Goal: Information Seeking & Learning: Find specific page/section

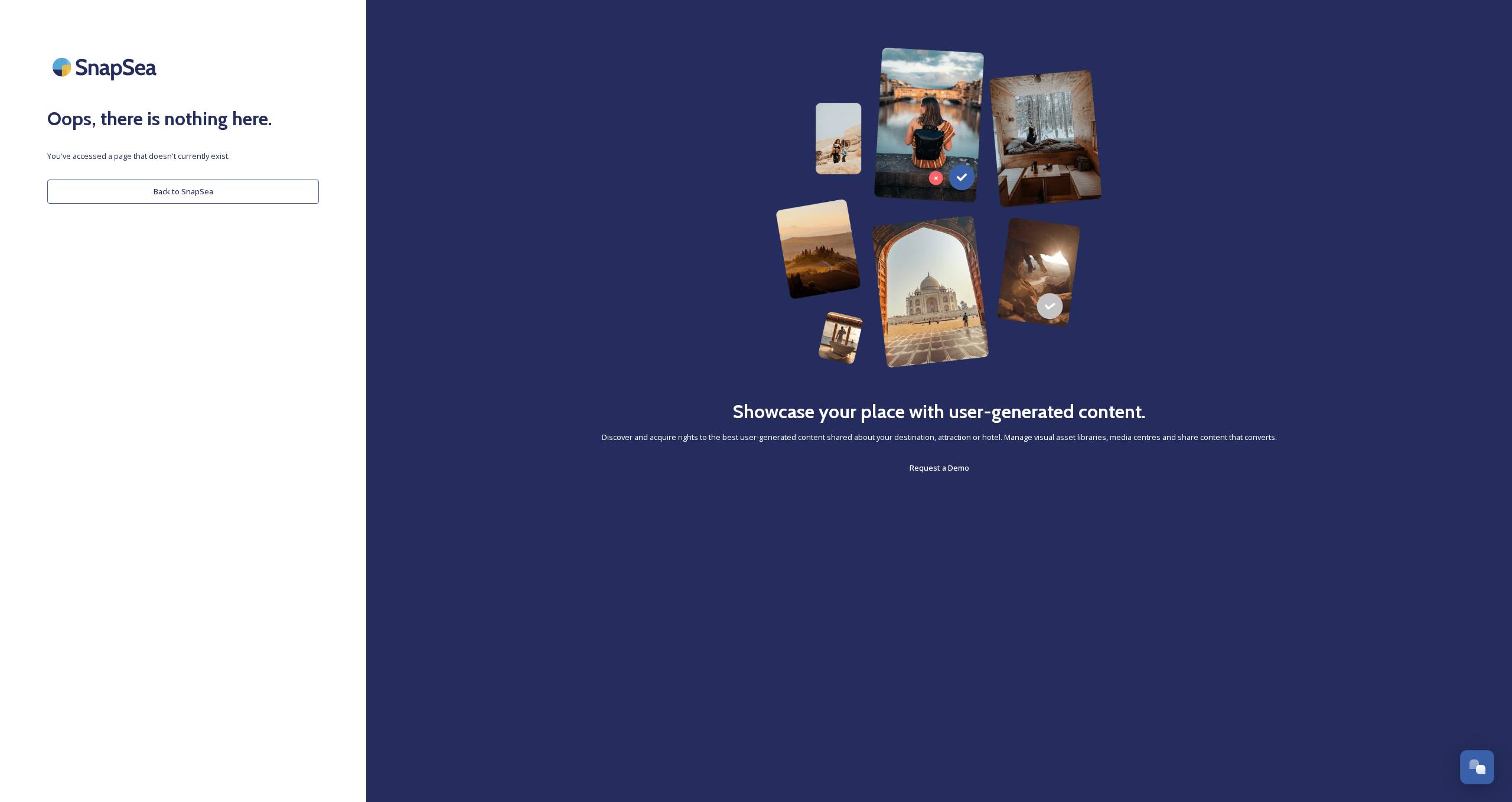
click at [129, 178] on div "Oops, there is nothing here. You've accessed a page that doesn't currently exis…" at bounding box center [183, 401] width 366 height 707
click at [129, 188] on button "Back to SnapSea" at bounding box center [183, 192] width 271 height 24
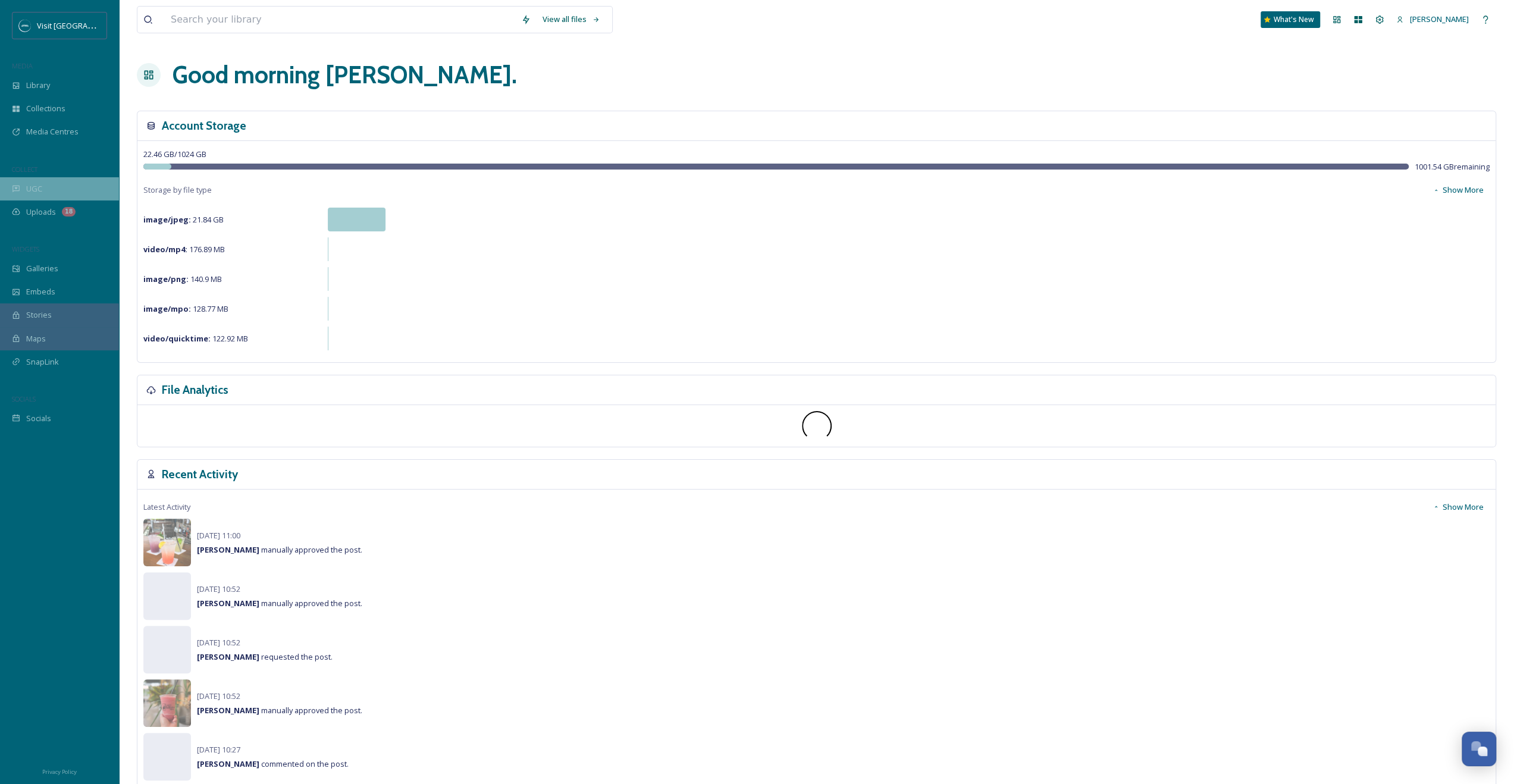
click at [43, 192] on div "UGC" at bounding box center [59, 189] width 119 height 23
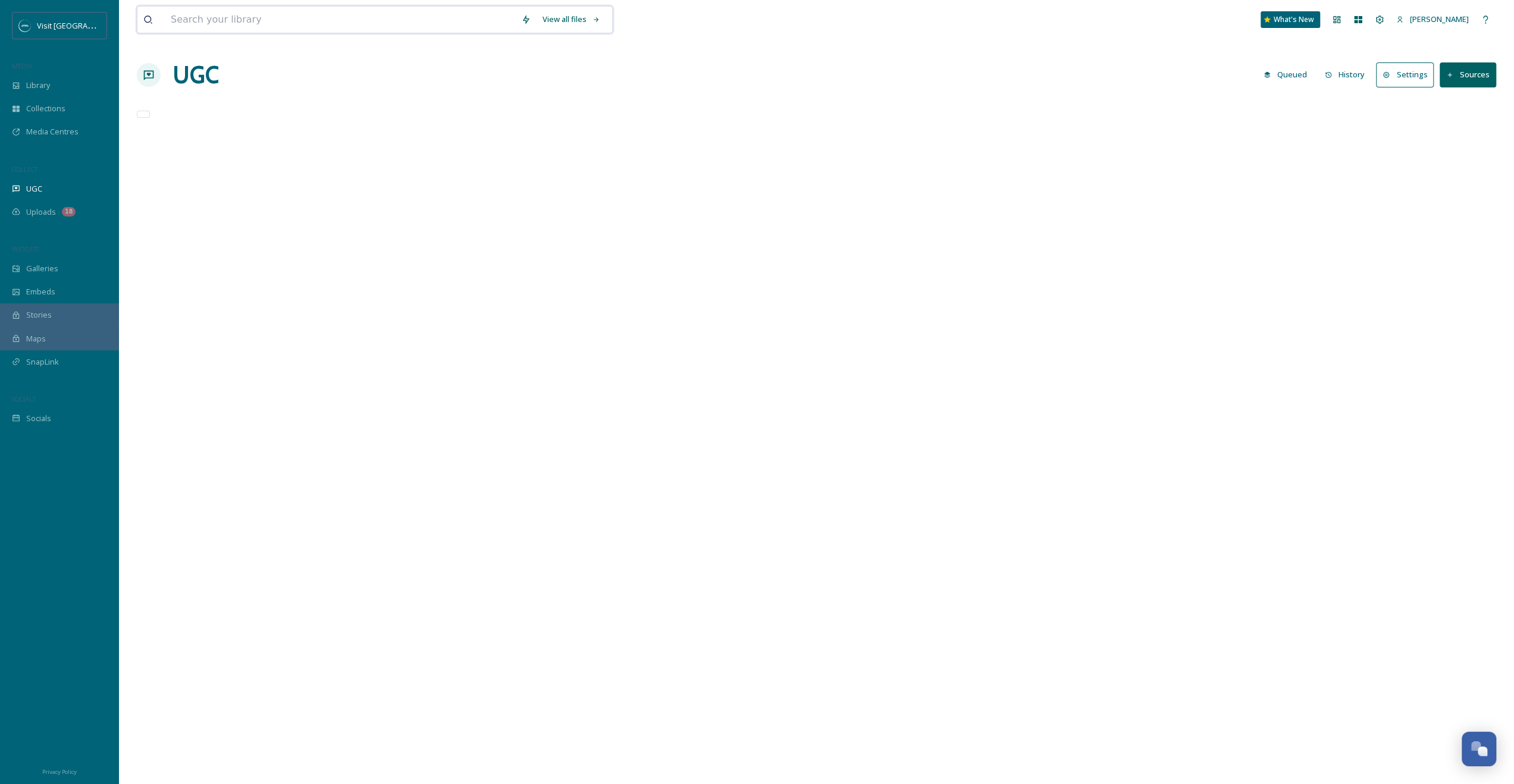
click at [279, 28] on input at bounding box center [340, 19] width 351 height 26
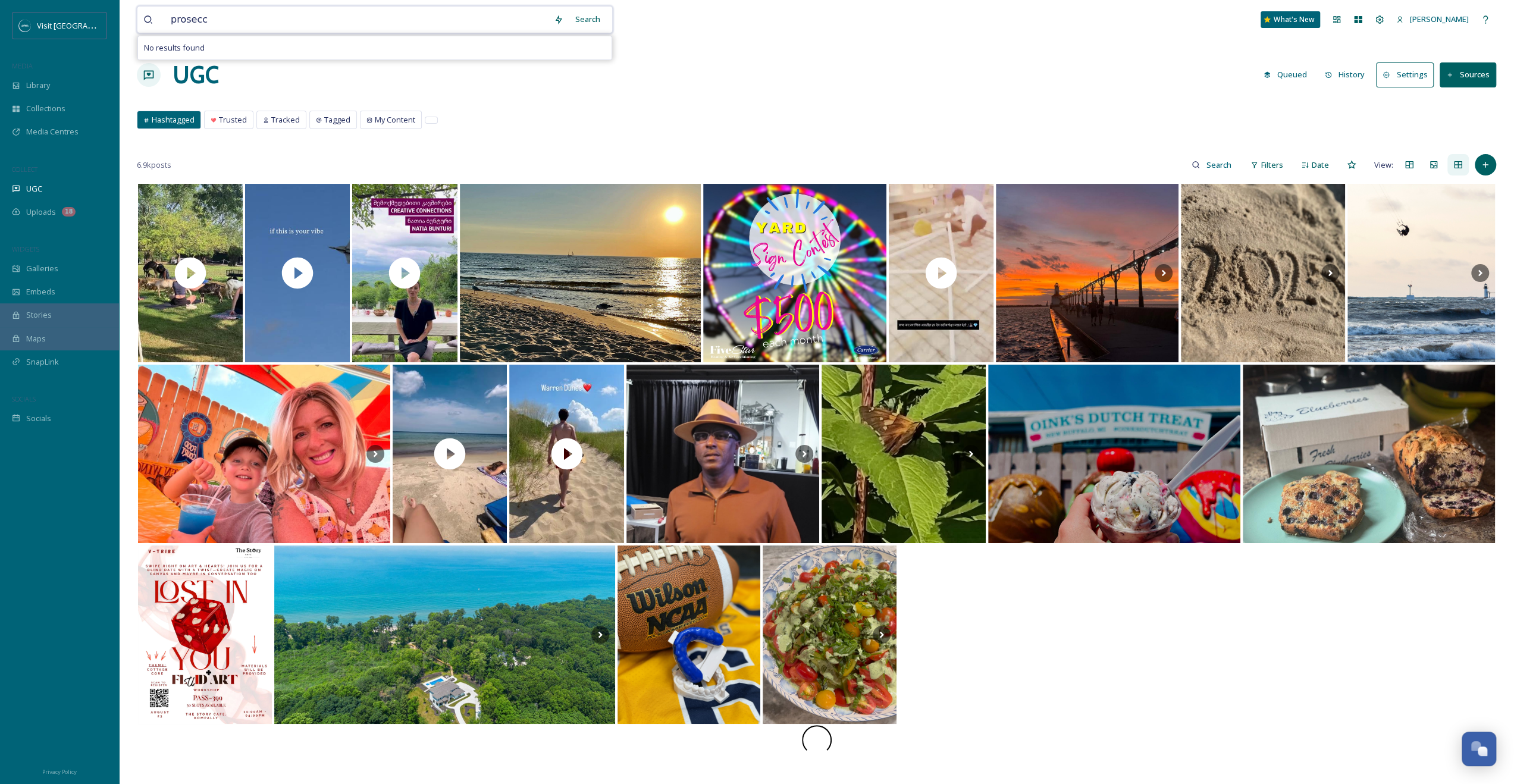
type input "prosecco"
type input "prose"
click at [43, 68] on div "MEDIA" at bounding box center [59, 66] width 119 height 15
click at [43, 70] on div "MEDIA" at bounding box center [59, 66] width 119 height 15
click at [43, 74] on div "Library" at bounding box center [59, 85] width 119 height 23
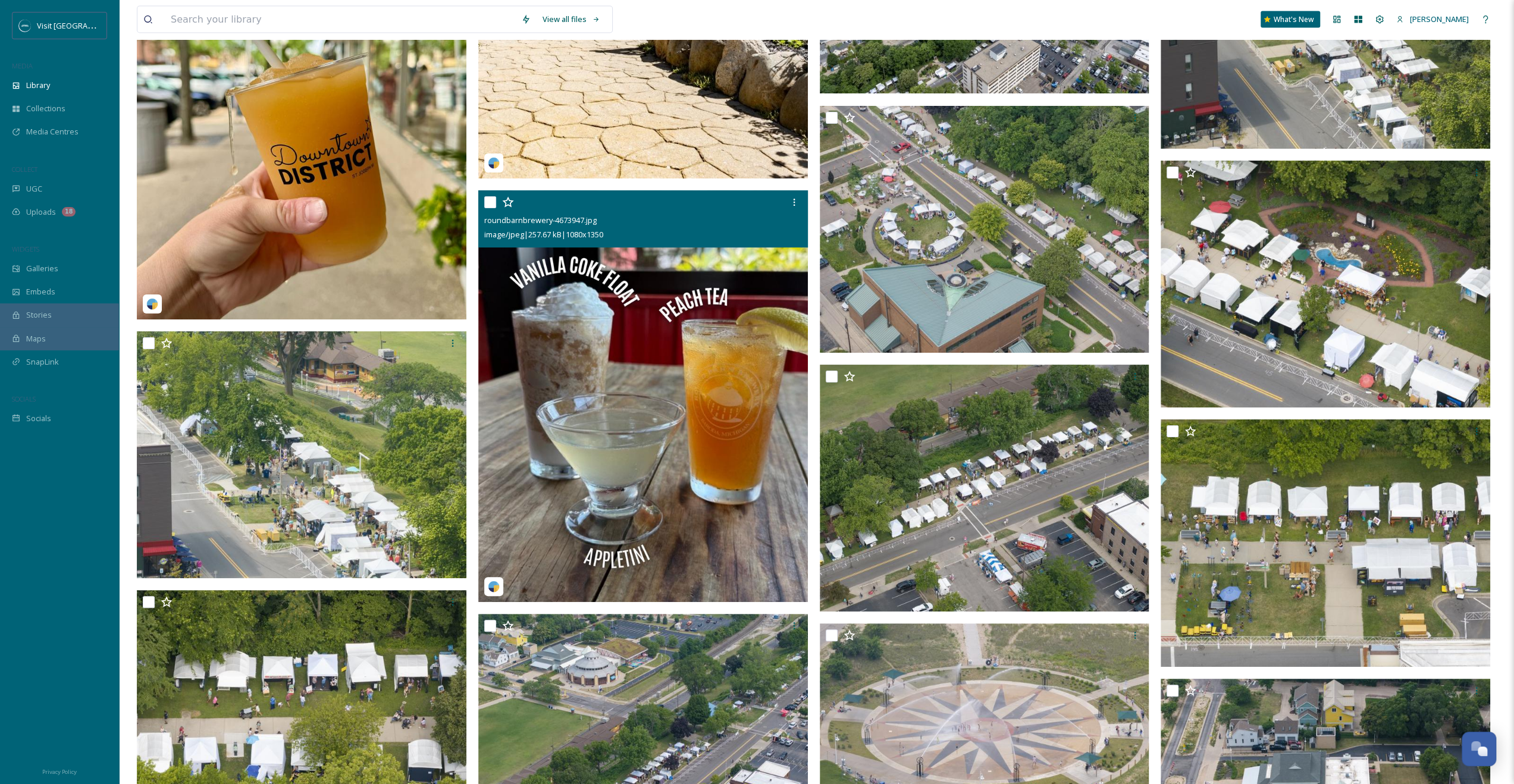
scroll to position [2320, 0]
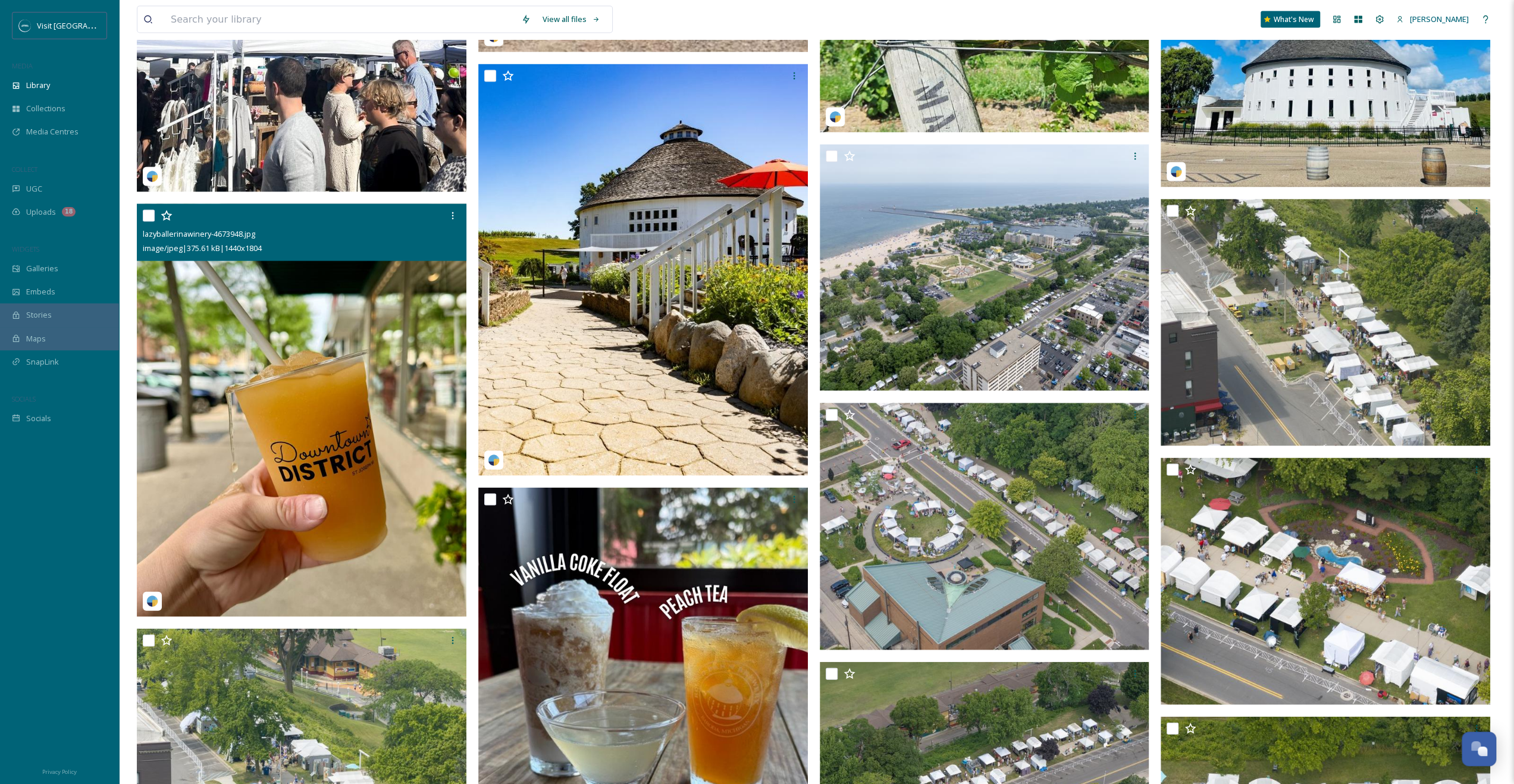
click at [358, 335] on img at bounding box center [301, 411] width 329 height 413
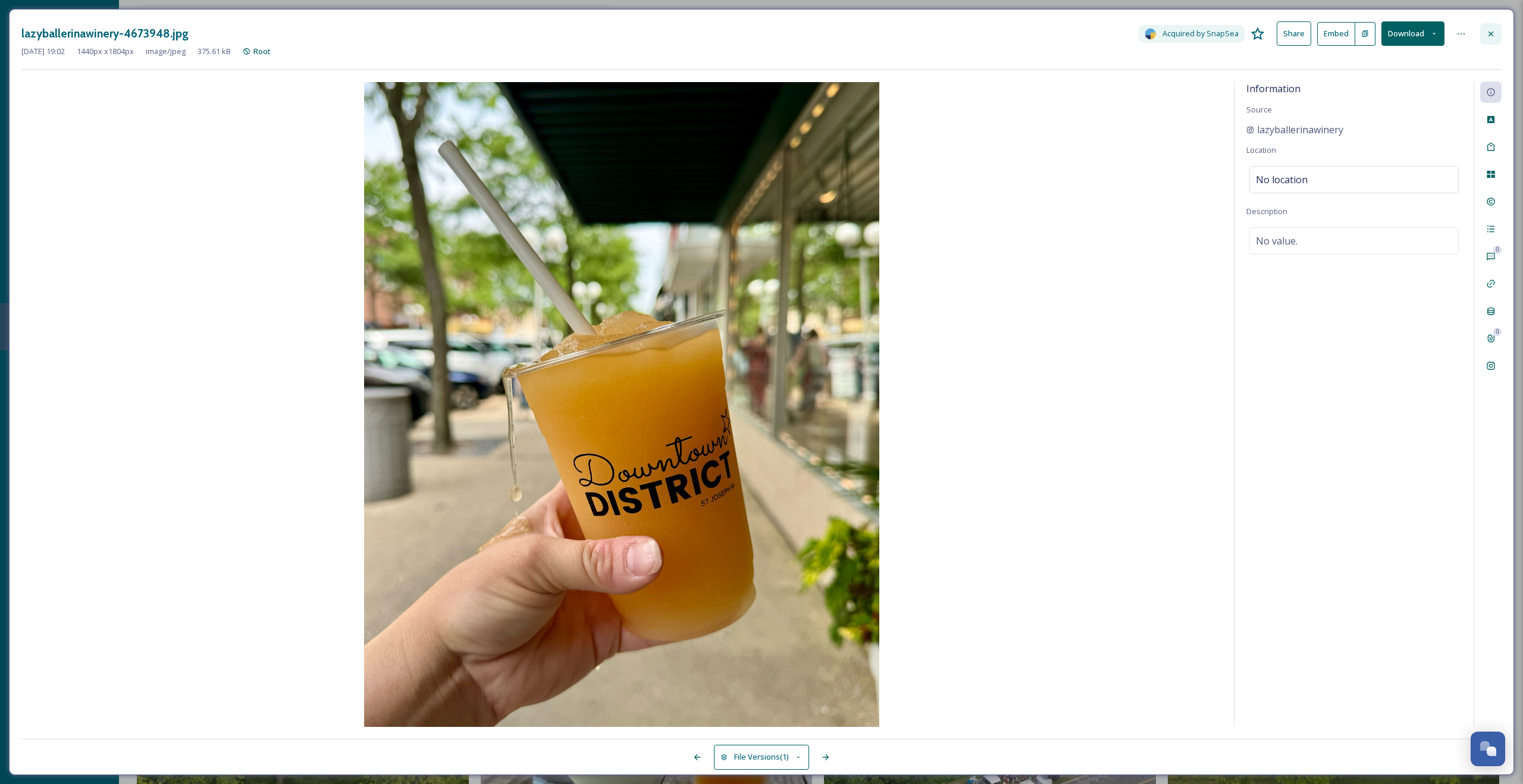
click at [858, 31] on div at bounding box center [1491, 34] width 21 height 21
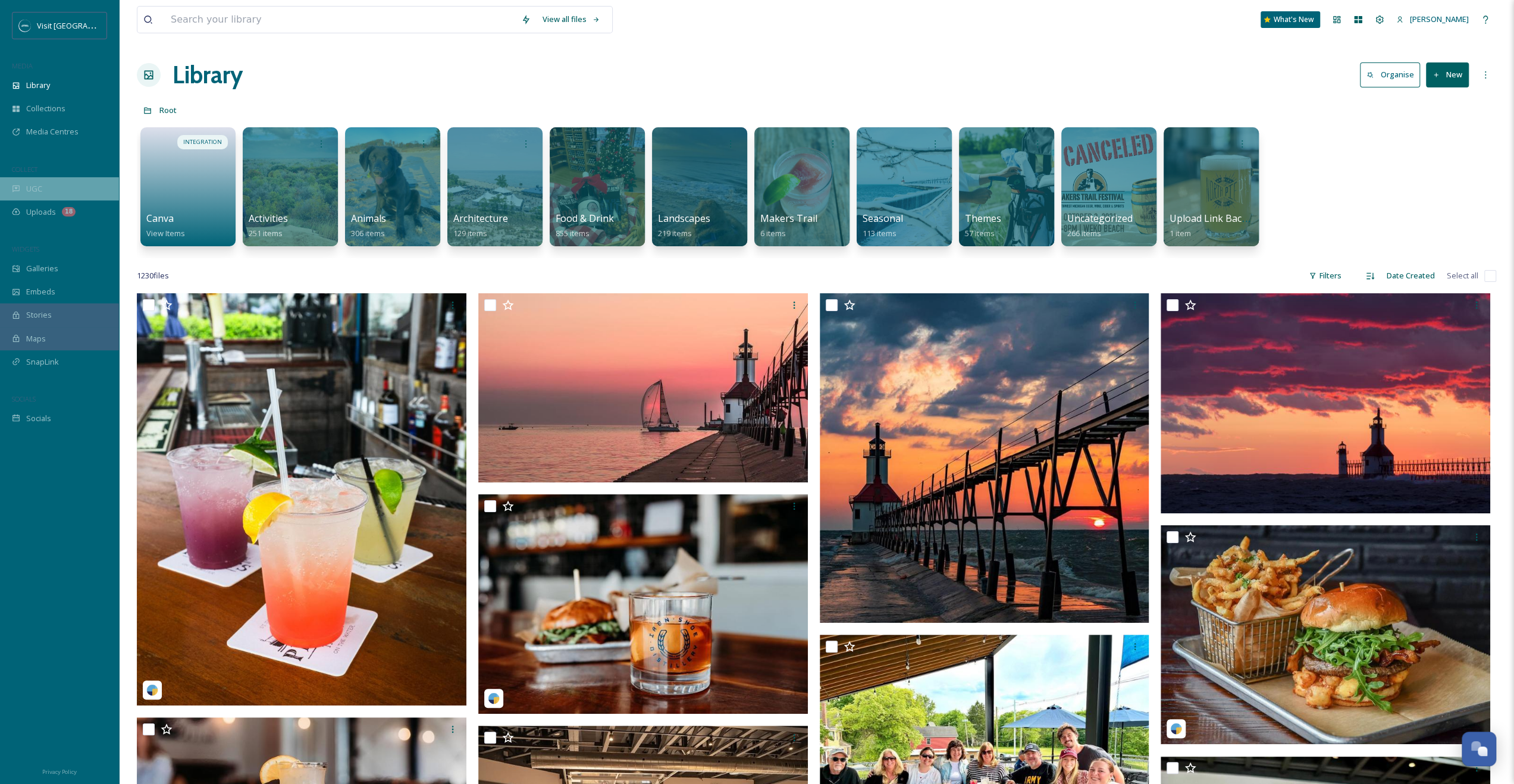
click at [103, 189] on div "UGC" at bounding box center [59, 189] width 119 height 23
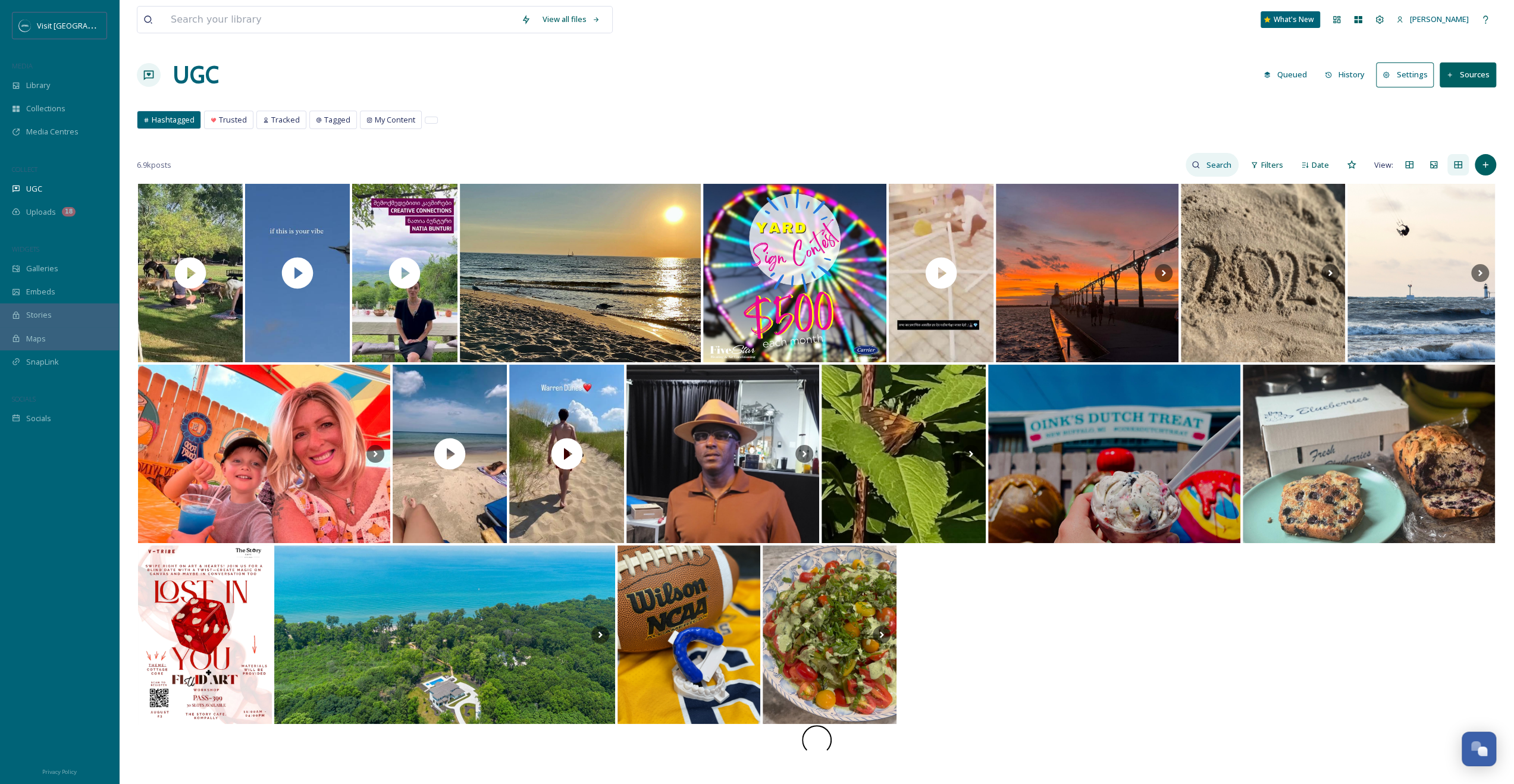
click at [858, 165] on input at bounding box center [1219, 164] width 39 height 24
type input "@lazyballerina"
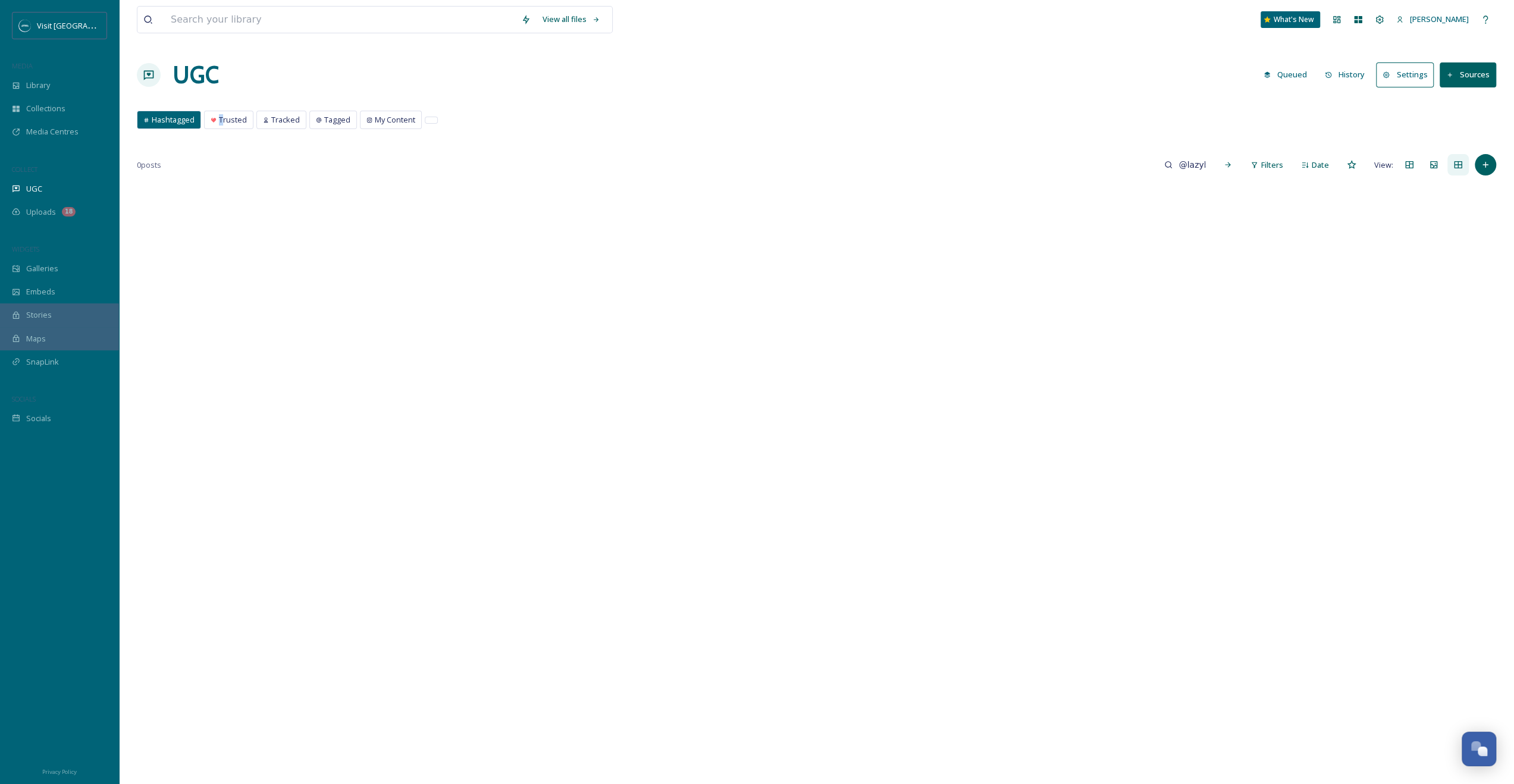
click at [219, 108] on div "View all files What's New Morgan Poole UGC Queued History Settings Sources Hash…" at bounding box center [817, 483] width 1395 height 966
click at [219, 110] on div "View all files What's New Morgan Poole UGC Queued History Settings Sources Hash…" at bounding box center [817, 483] width 1395 height 966
click at [225, 119] on span "Trusted" at bounding box center [233, 120] width 28 height 12
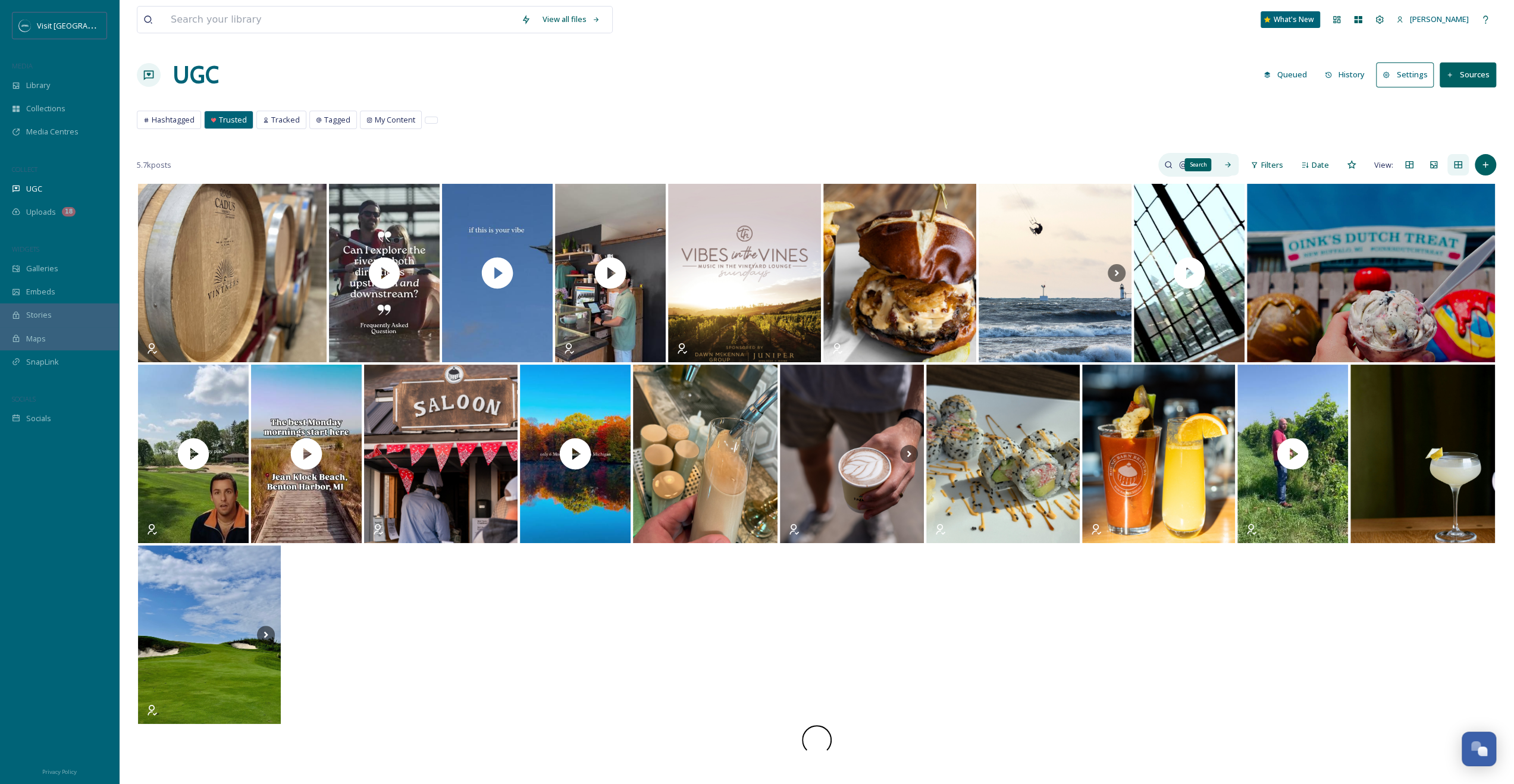
click at [858, 161] on div "Search" at bounding box center [1228, 164] width 21 height 21
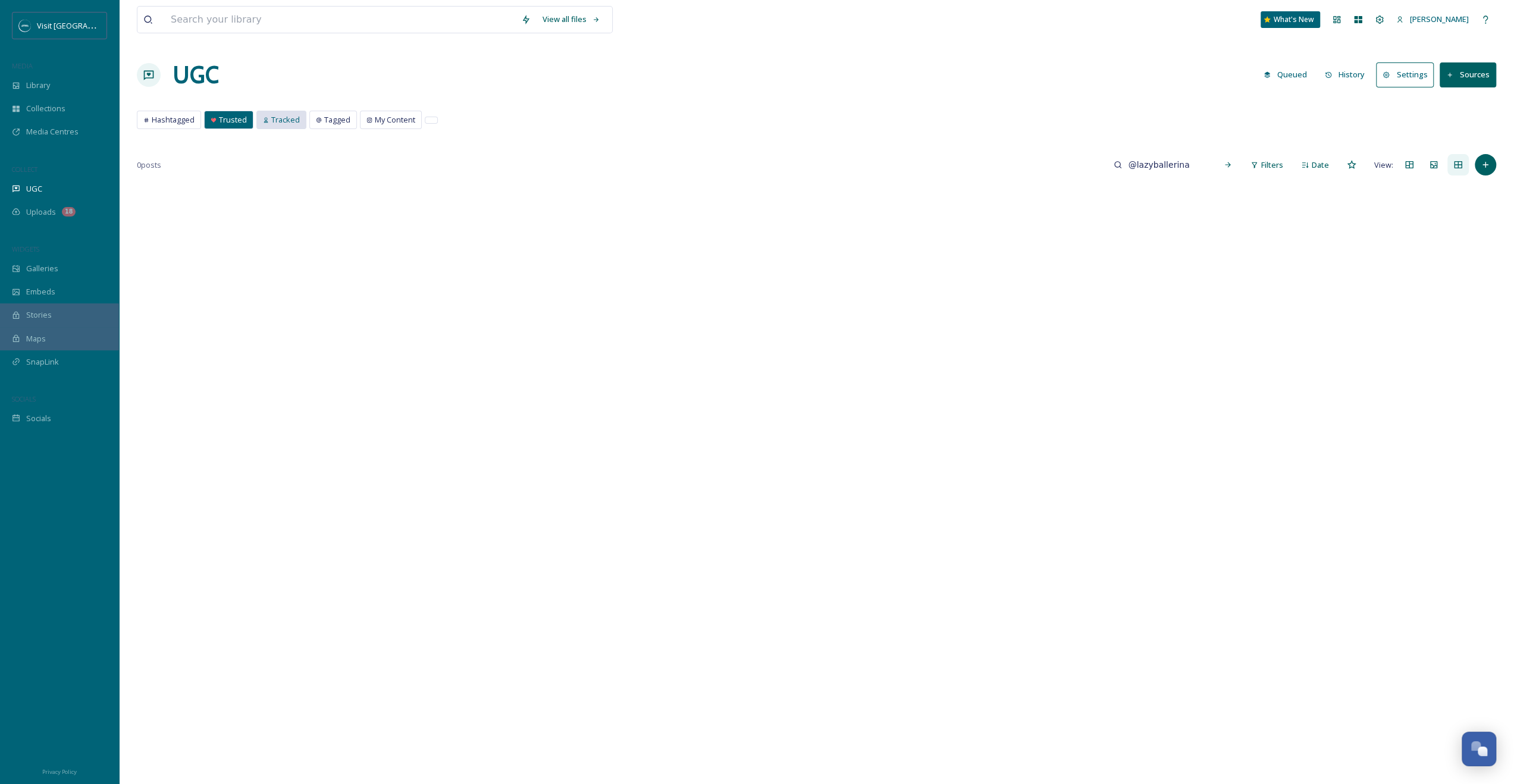
click at [278, 118] on span "Tracked" at bounding box center [286, 120] width 28 height 12
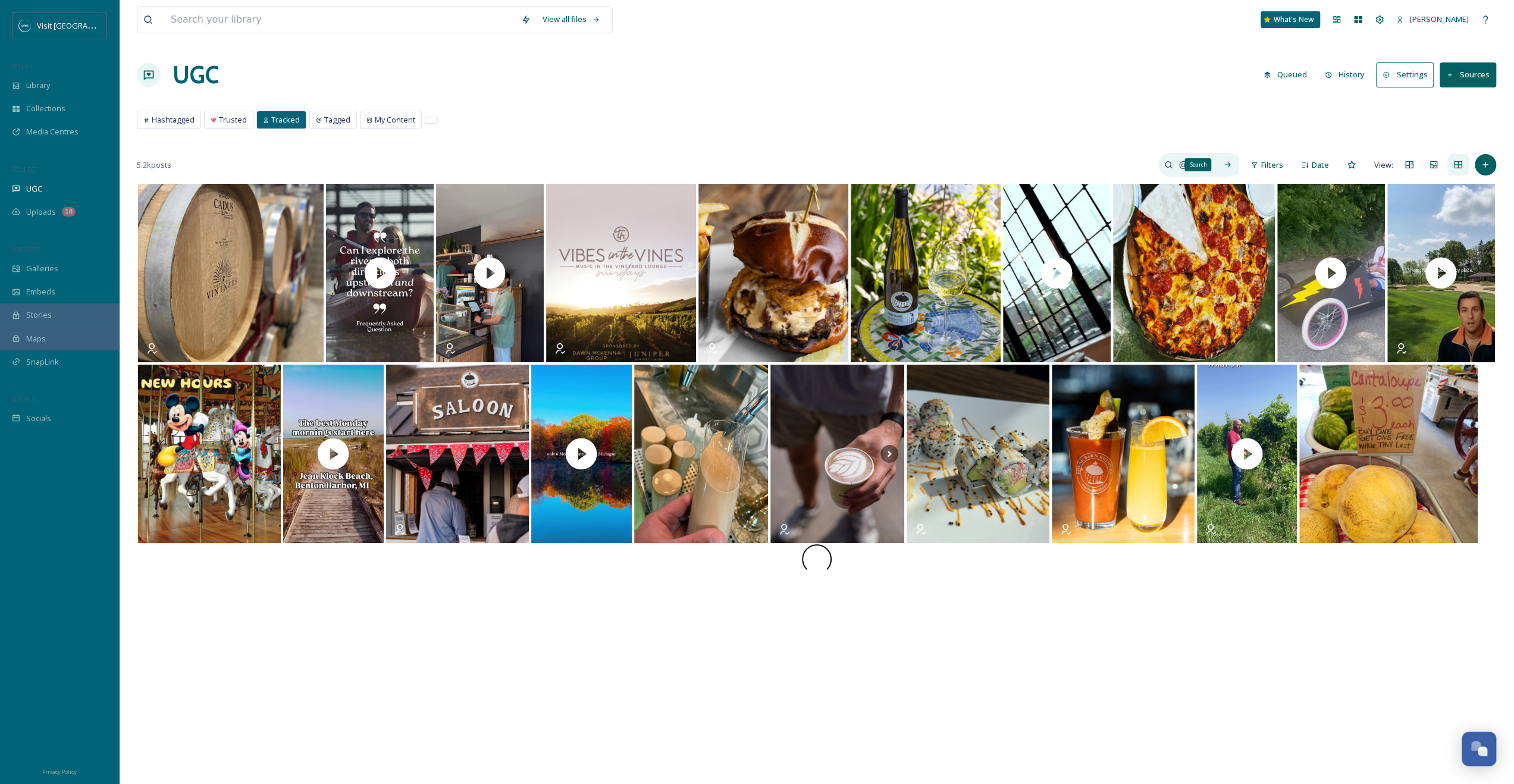
click at [858, 164] on icon at bounding box center [1228, 165] width 5 height 5
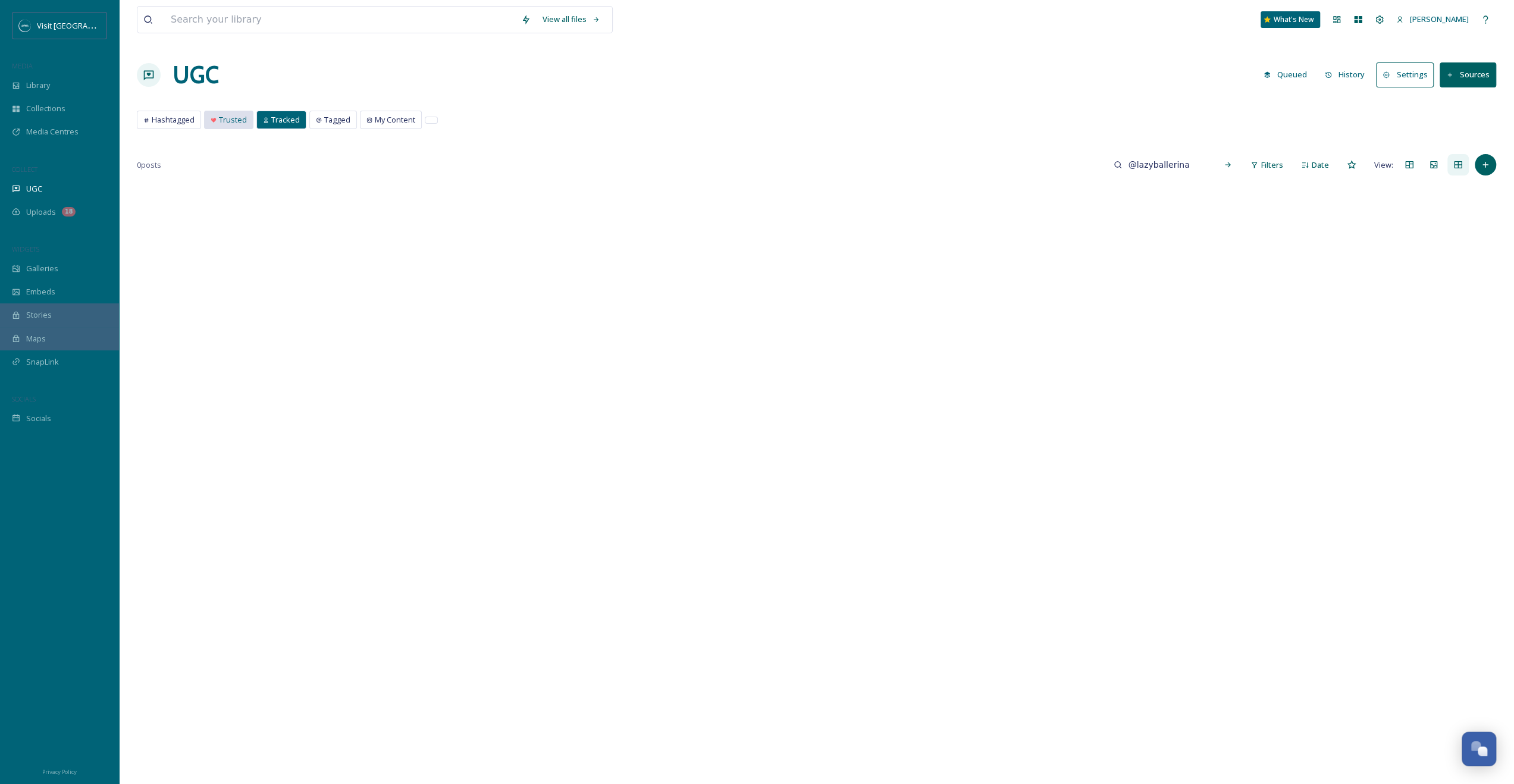
click at [221, 112] on div "Trusted" at bounding box center [228, 120] width 48 height 17
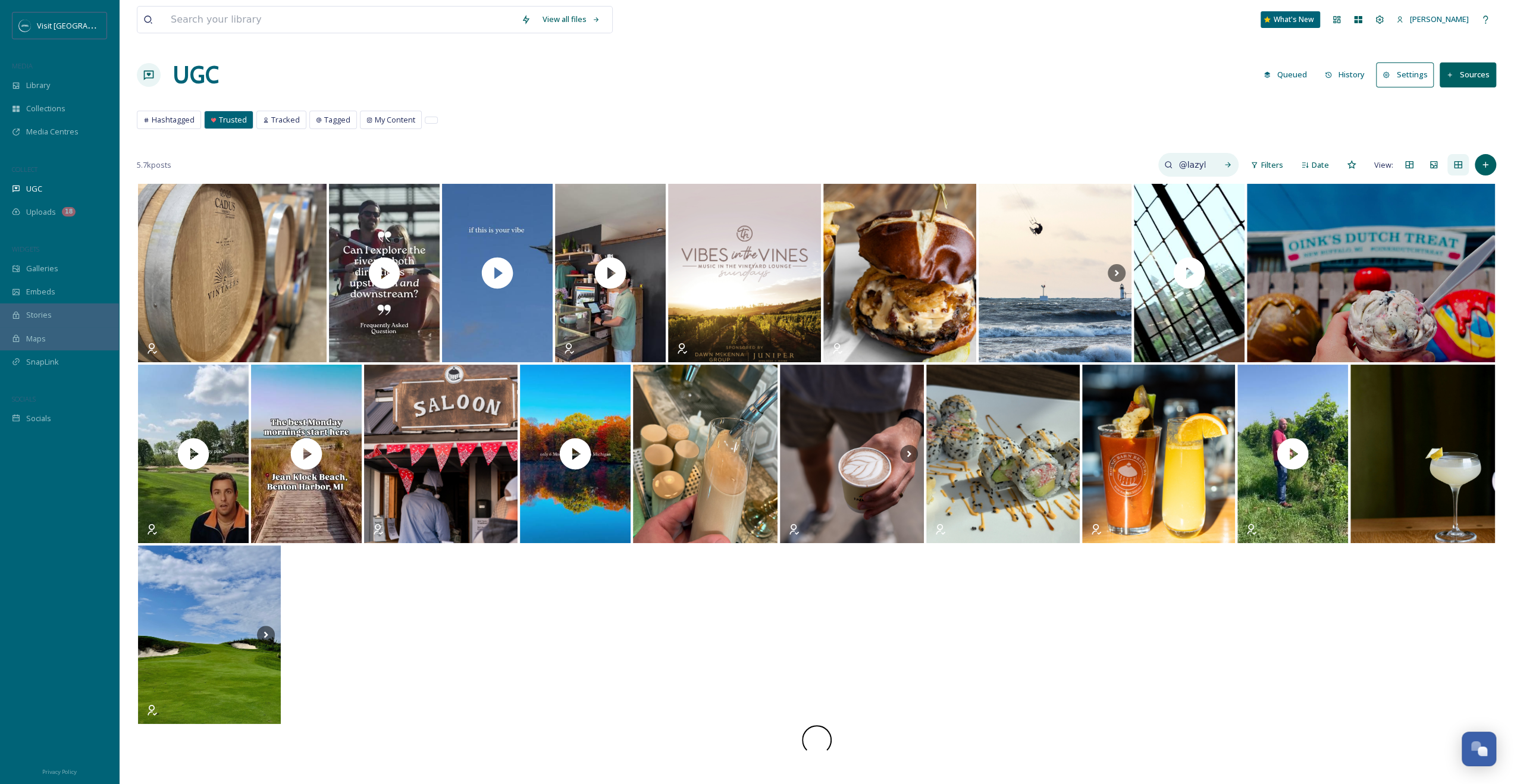
click at [858, 166] on input "@lazyballerina" at bounding box center [1192, 164] width 39 height 24
type input "@lazyballerina"
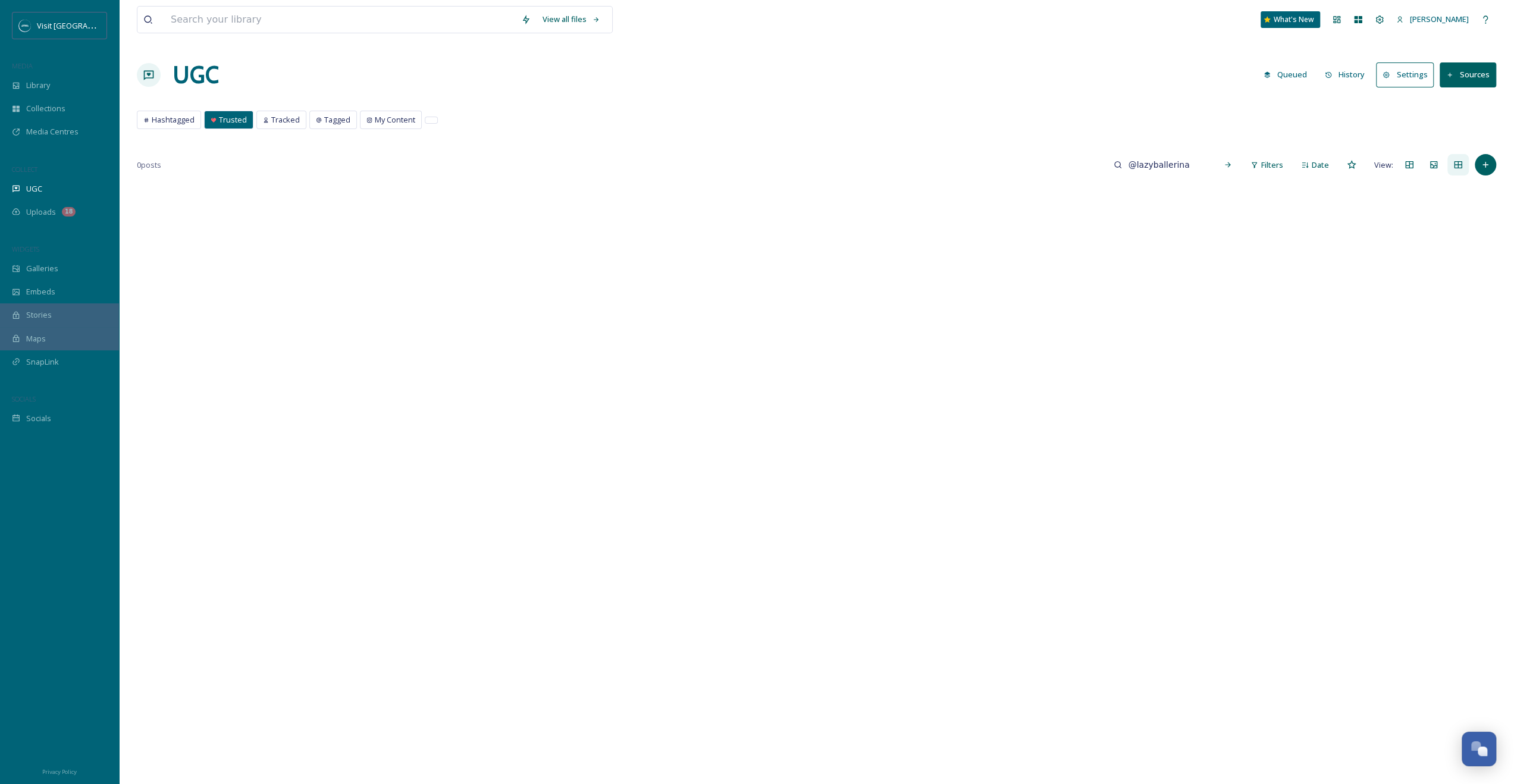
click at [858, 67] on button "Sources" at bounding box center [1468, 75] width 57 height 24
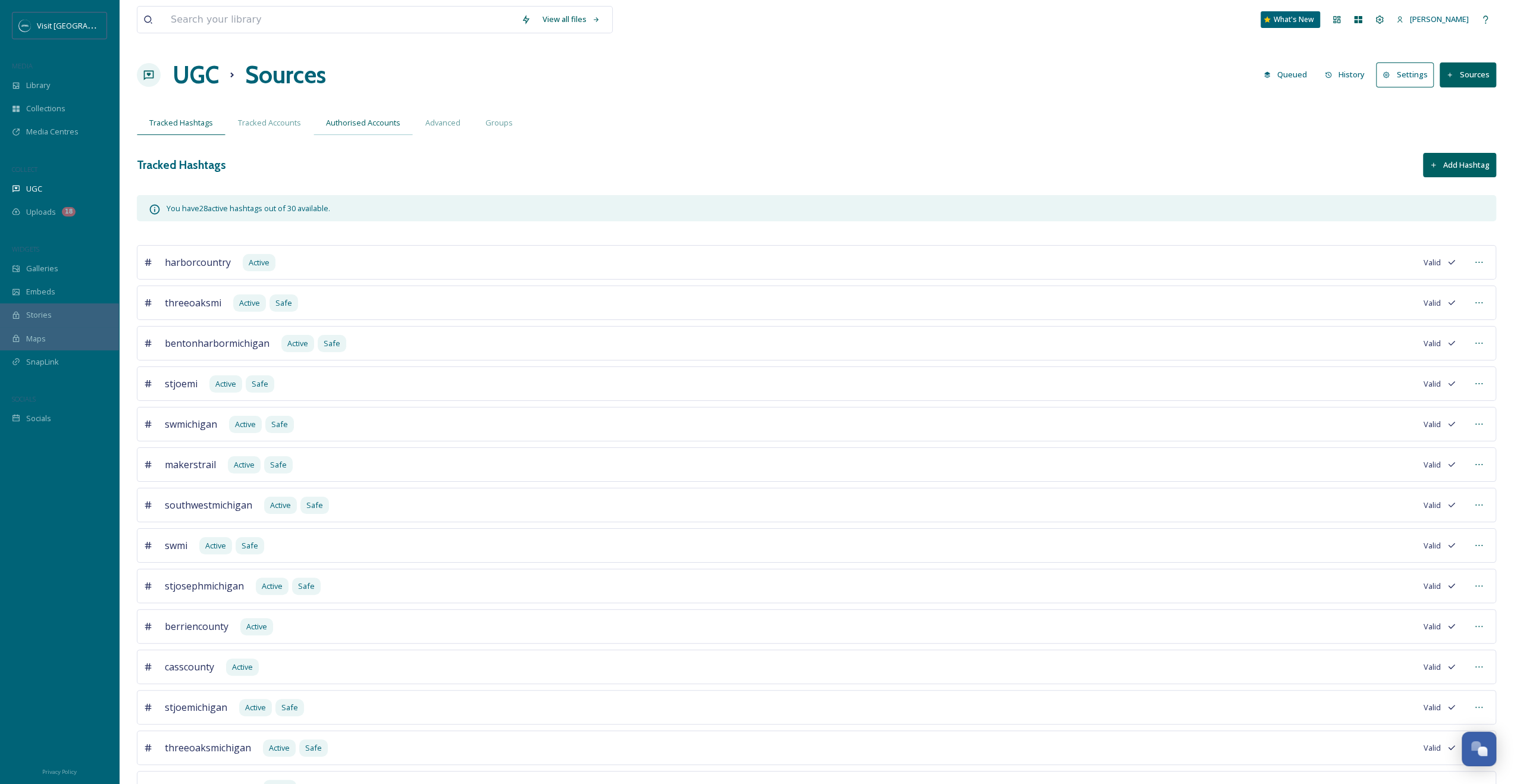
drag, startPoint x: 391, startPoint y: 132, endPoint x: 340, endPoint y: 129, distance: 51.1
click at [391, 132] on div "Authorised Accounts" at bounding box center [363, 123] width 99 height 24
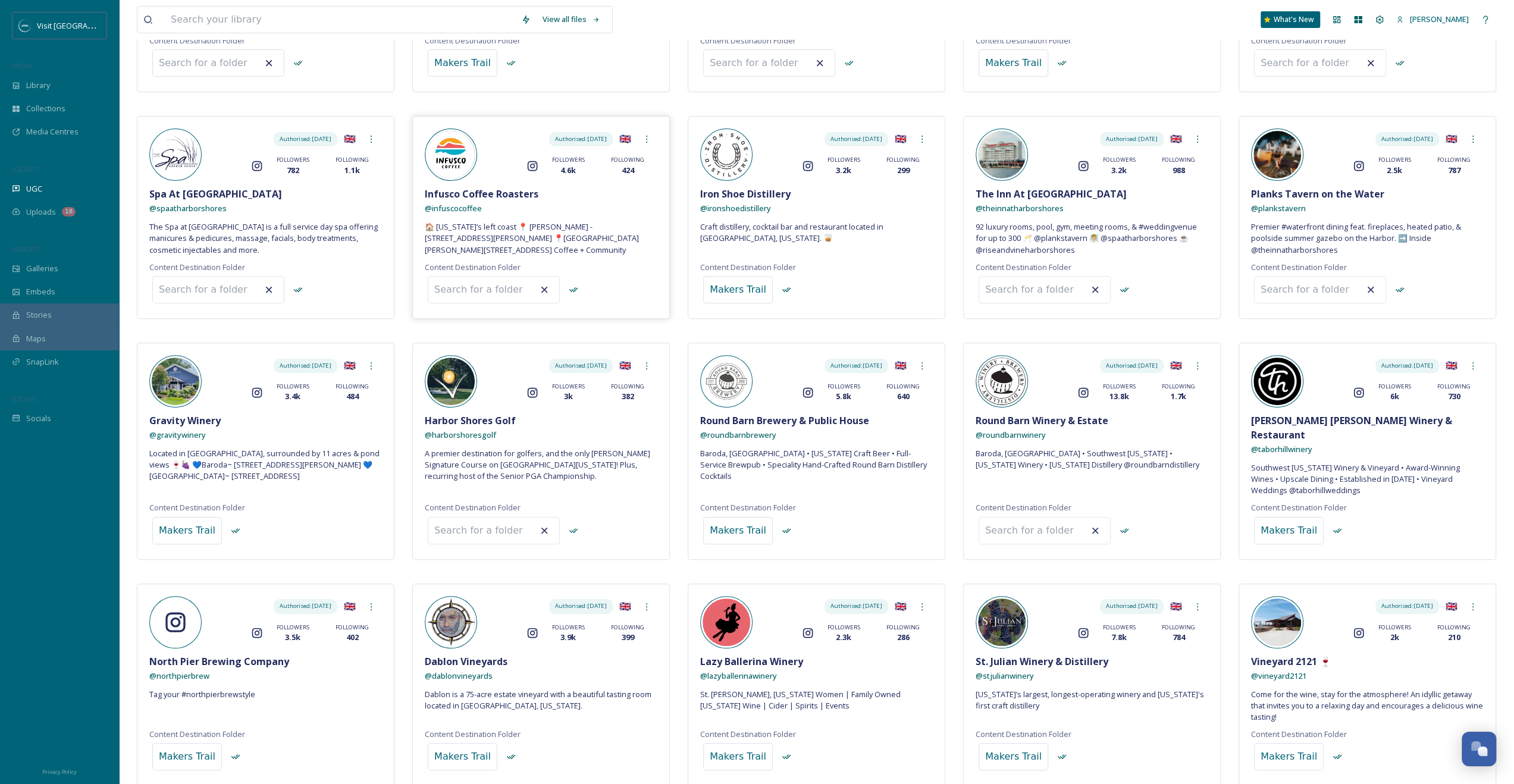
scroll to position [357, 0]
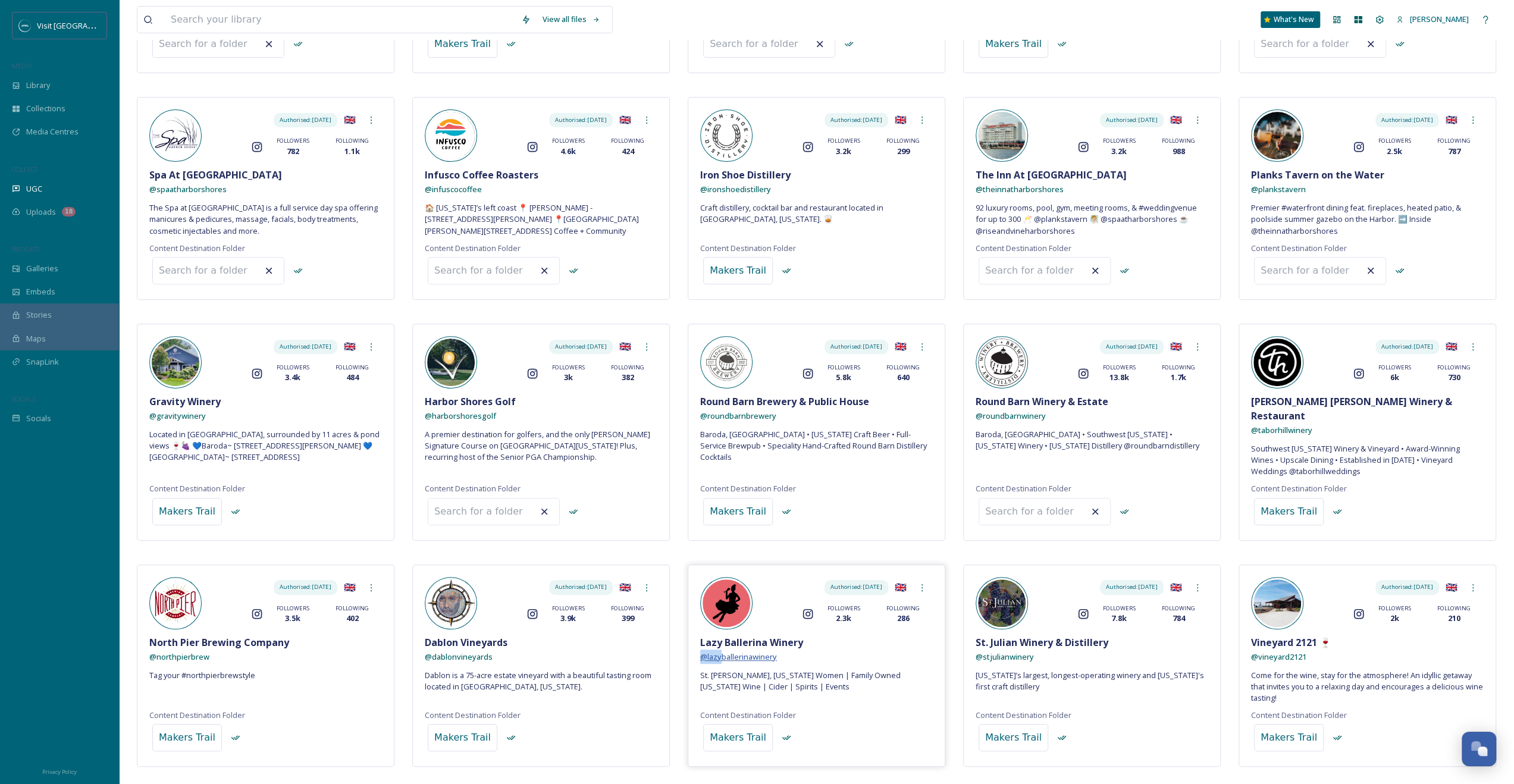
drag, startPoint x: 742, startPoint y: 640, endPoint x: 720, endPoint y: 643, distance: 22.2
click at [720, 643] on div "Authorised: Jan 6, 2025 🇬🇧 Instagram FOLLOWERS 2.3k FOLLOWING 286 Lazy Ballerin…" at bounding box center [817, 666] width 258 height 203
drag, startPoint x: 856, startPoint y: 650, endPoint x: 831, endPoint y: 649, distance: 25.0
click at [856, 650] on div "Authorised: Jan 6, 2025 🇬🇧 Instagram FOLLOWERS 2.3k FOLLOWING 286 Lazy Ballerin…" at bounding box center [817, 666] width 258 height 203
drag, startPoint x: 790, startPoint y: 641, endPoint x: 784, endPoint y: 643, distance: 6.3
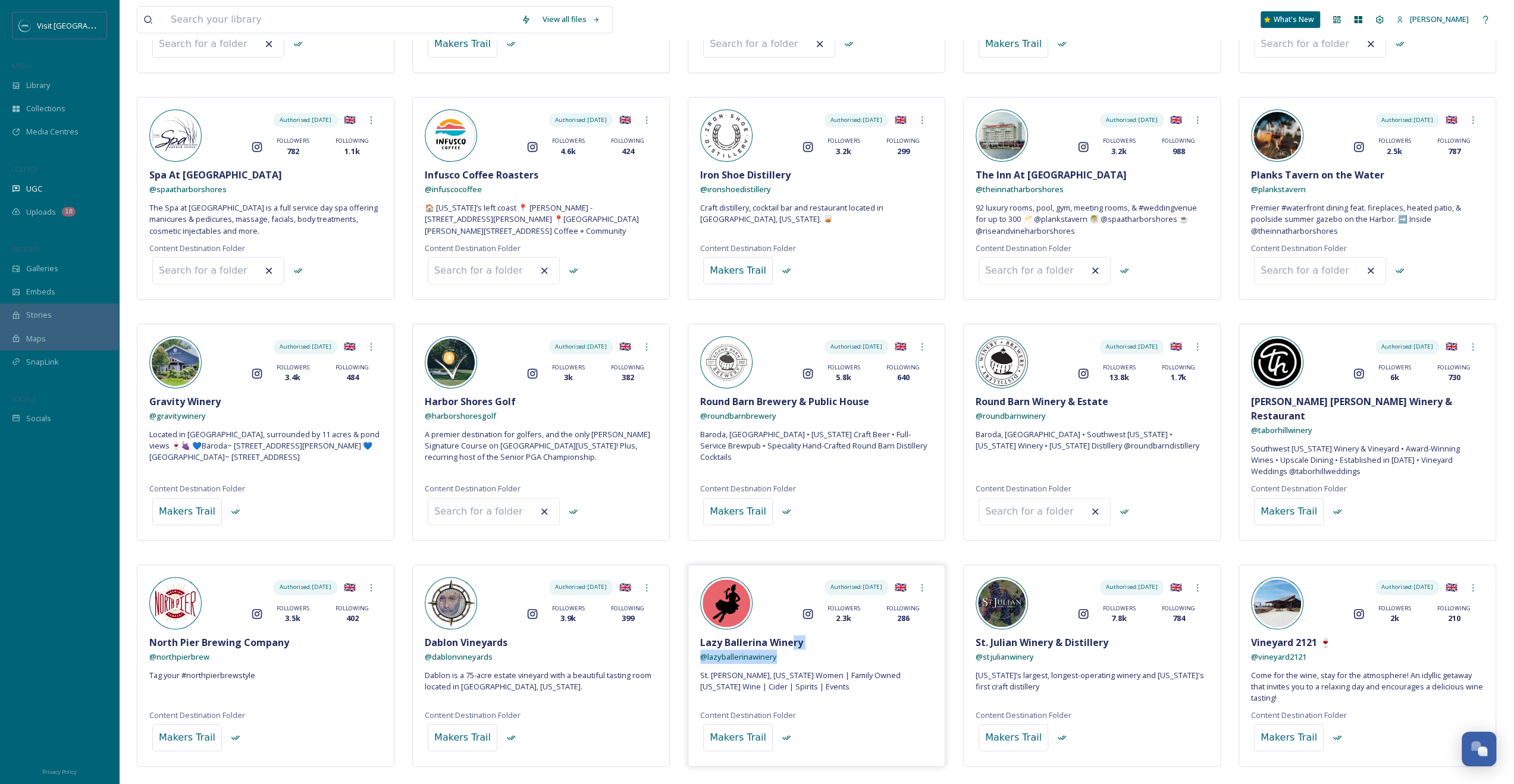
click at [784, 643] on div "Authorised: Jan 6, 2025 🇬🇧 Instagram FOLLOWERS 2.3k FOLLOWING 286 Lazy Ballerin…" at bounding box center [817, 666] width 258 height 203
click at [833, 642] on div "Authorised: Jan 6, 2025 🇬🇧 Instagram FOLLOWERS 2.3k FOLLOWING 286 Lazy Ballerin…" at bounding box center [817, 666] width 258 height 203
drag, startPoint x: 691, startPoint y: 640, endPoint x: 778, endPoint y: 637, distance: 87.1
click at [778, 637] on div "Authorised: Jan 6, 2025 🇬🇧 Instagram FOLLOWERS 2.3k FOLLOWING 286 Lazy Ballerin…" at bounding box center [817, 666] width 258 height 203
copy span "@ lazyballerinawinery"
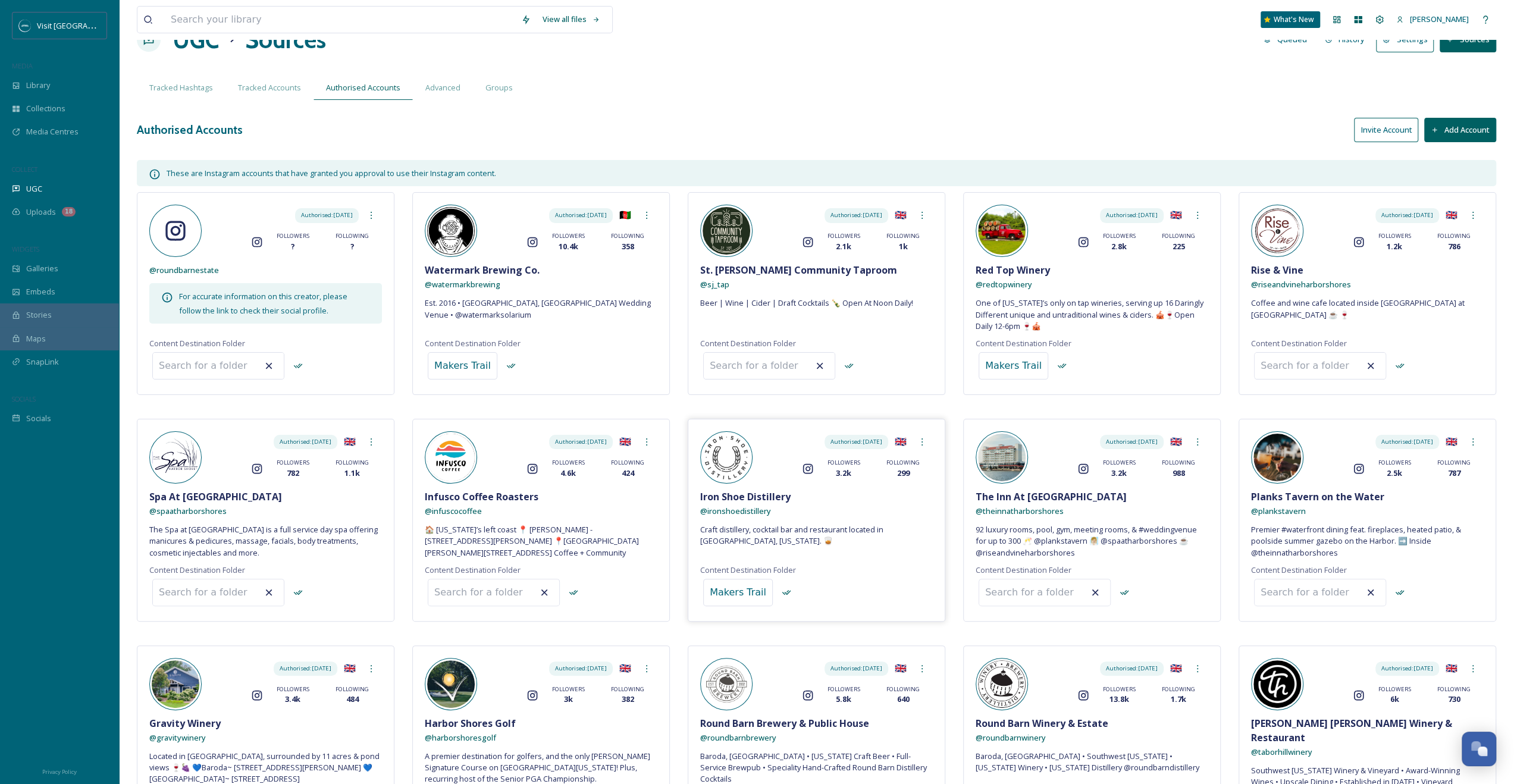
scroll to position [0, 0]
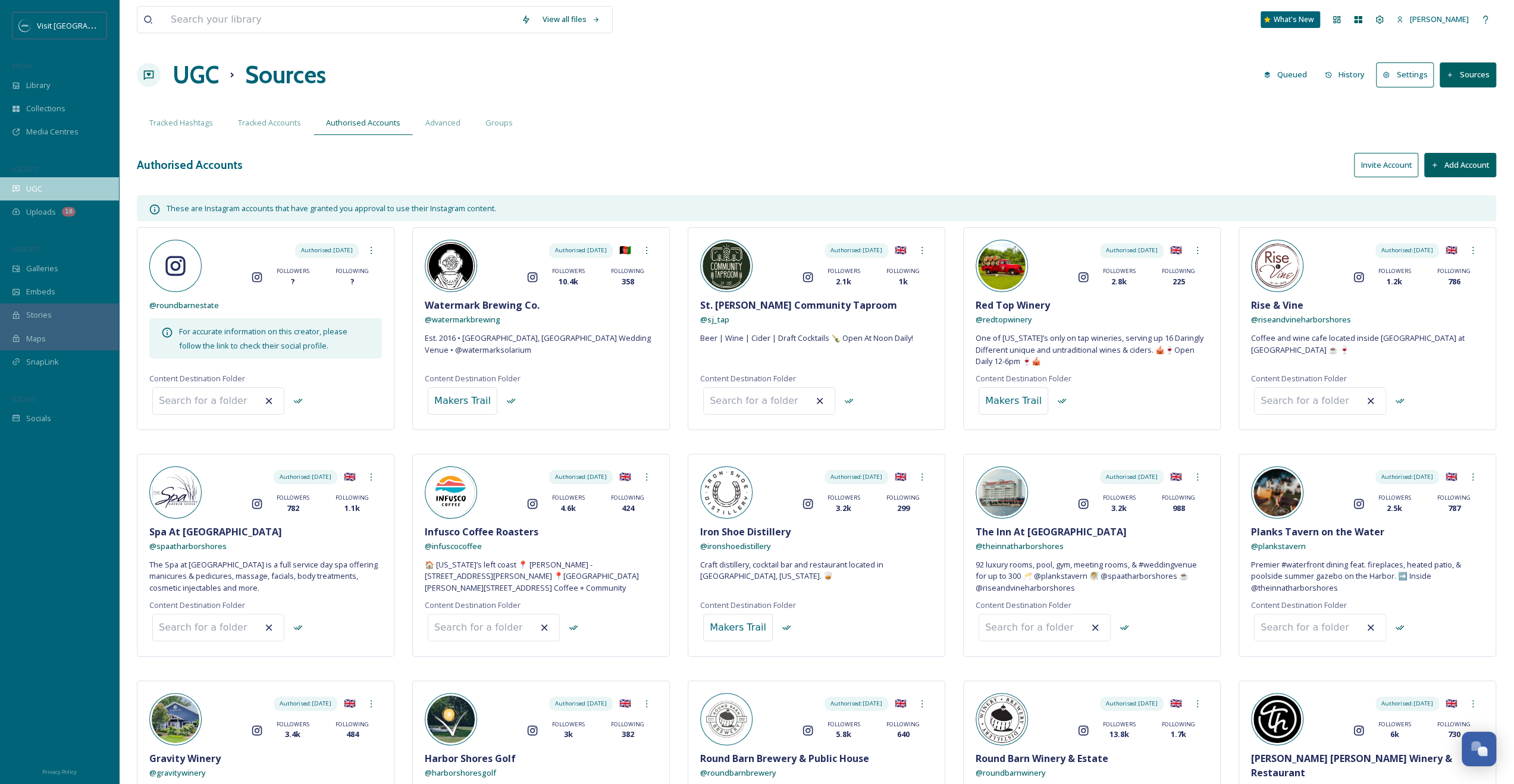
click at [37, 189] on span "UGC" at bounding box center [34, 189] width 16 height 12
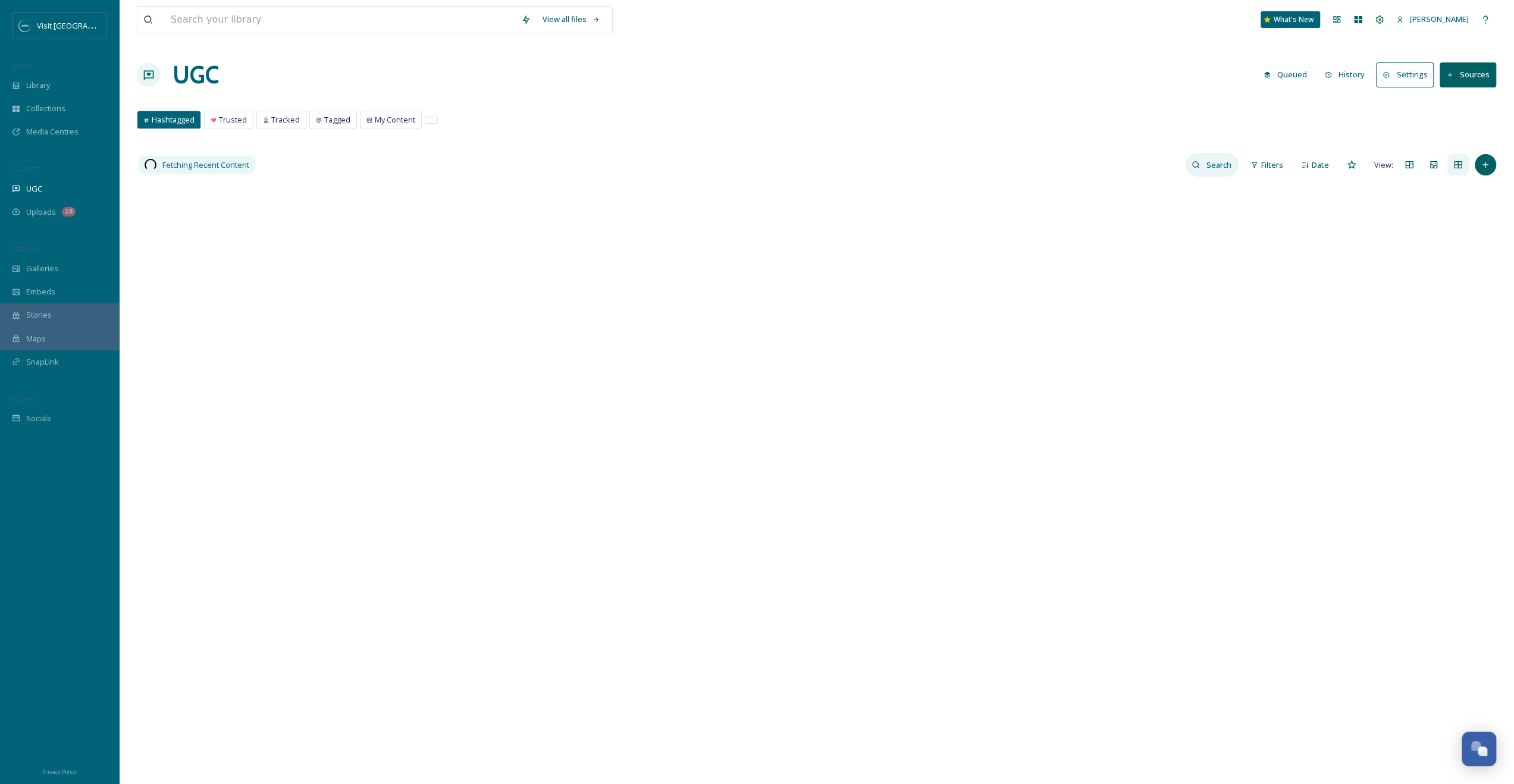
click at [858, 159] on input at bounding box center [1219, 164] width 39 height 24
paste input "@lazyballerinawinery"
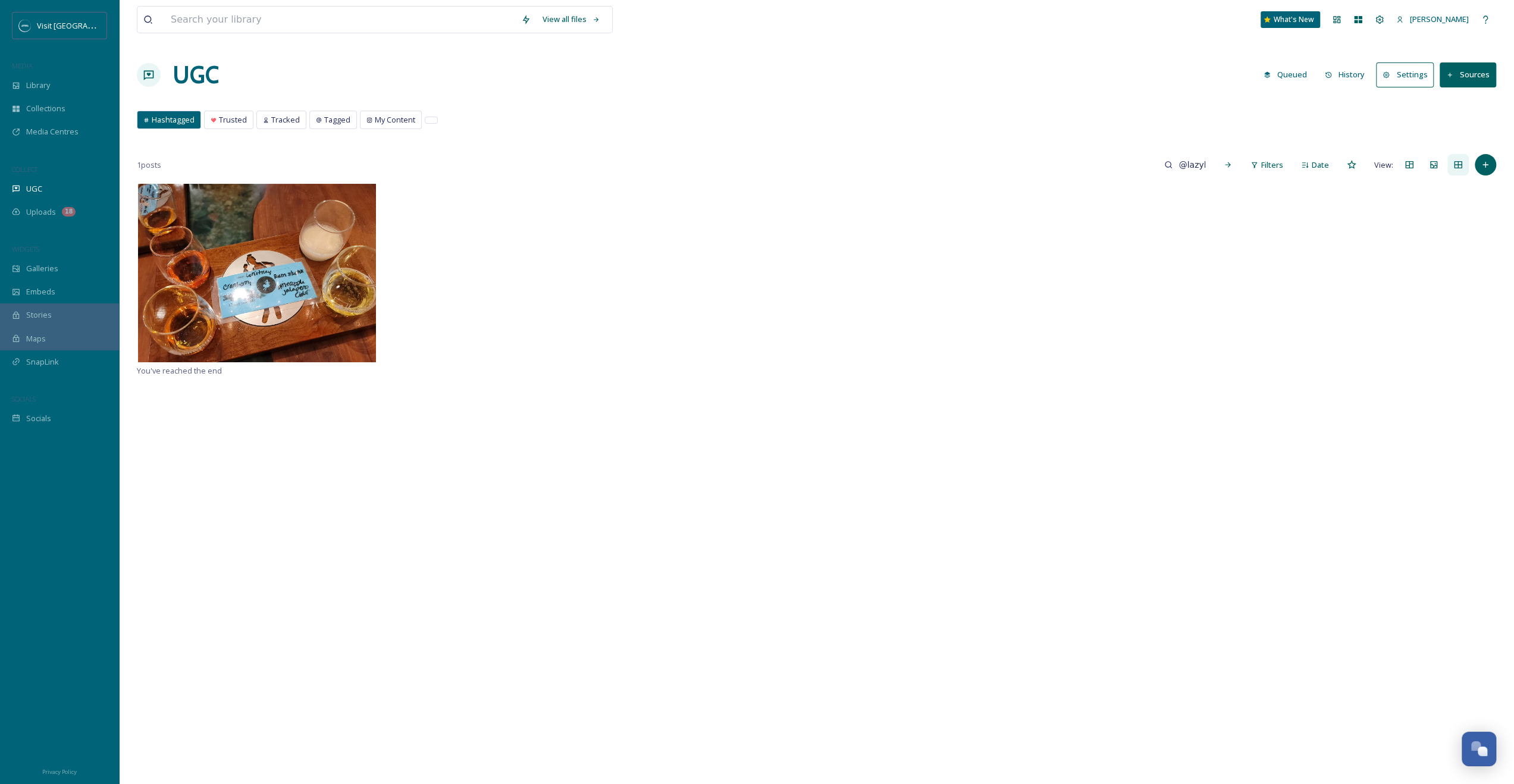
drag, startPoint x: 212, startPoint y: 110, endPoint x: 238, endPoint y: 112, distance: 26.1
click at [212, 110] on div "View all files What's New Morgan Poole UGC Queued History Settings Sources Hash…" at bounding box center [817, 483] width 1395 height 966
click at [240, 118] on span "Trusted" at bounding box center [233, 120] width 28 height 12
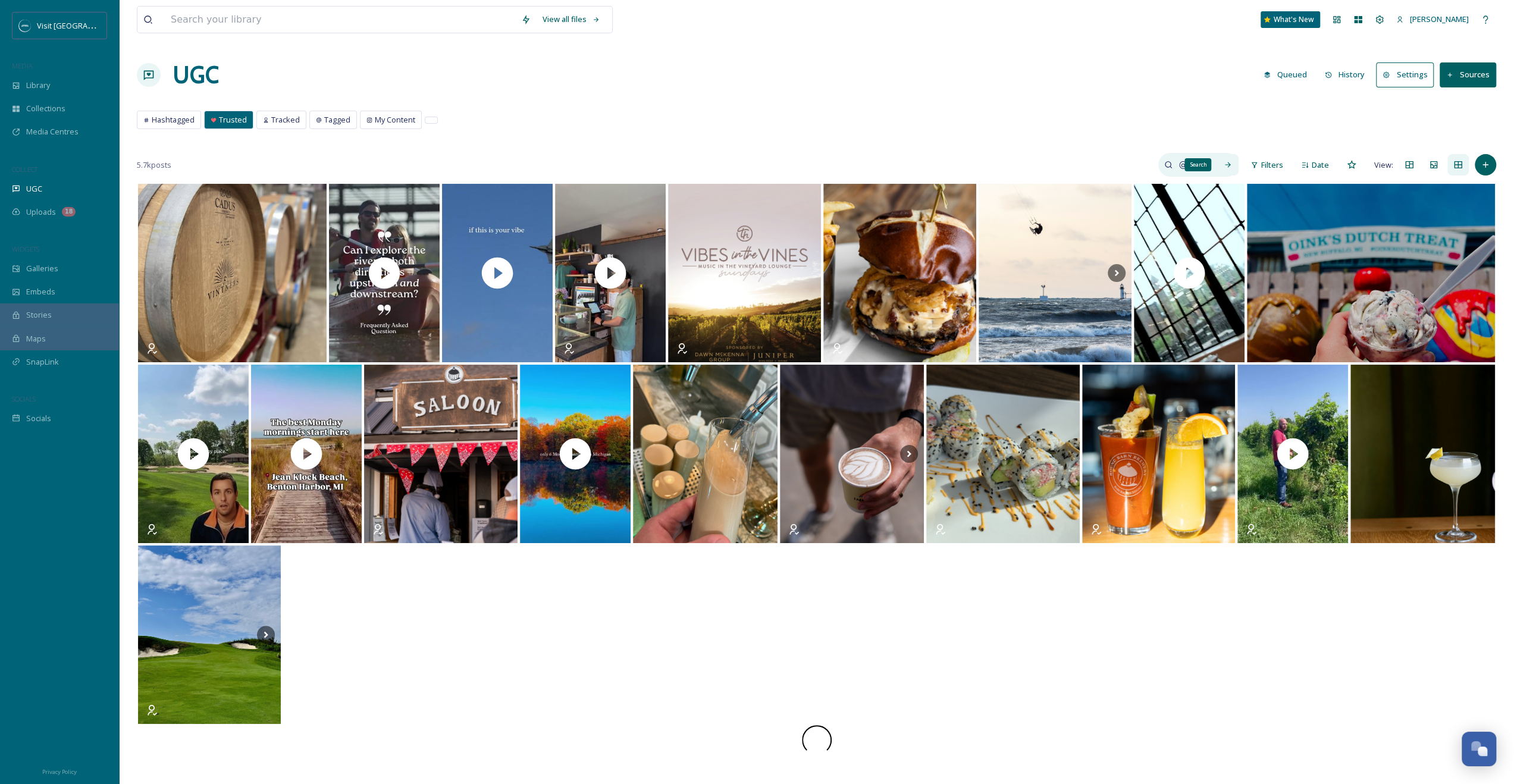
click at [858, 162] on div "Search" at bounding box center [1228, 164] width 21 height 21
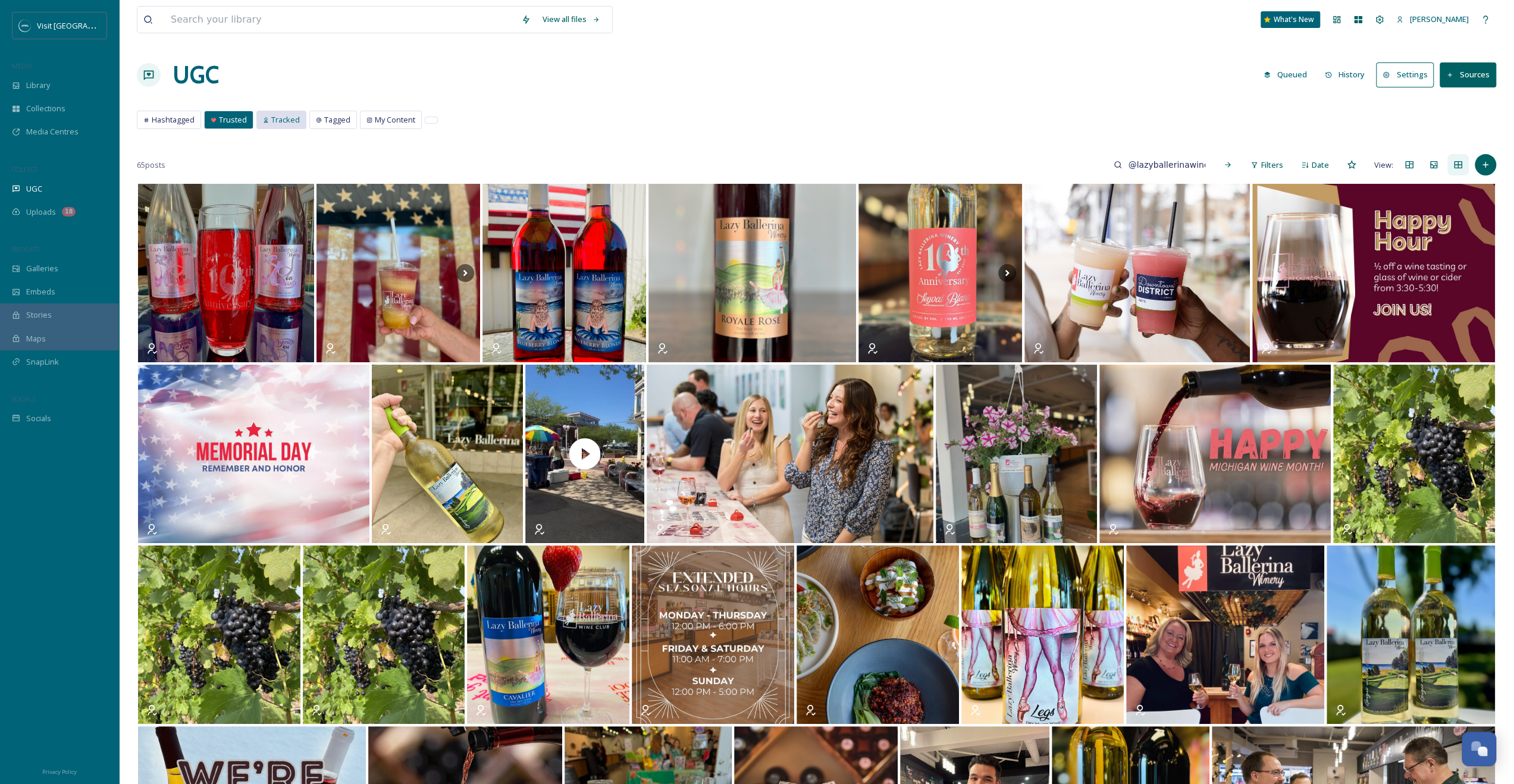
click at [291, 124] on span "Tracked" at bounding box center [286, 120] width 28 height 12
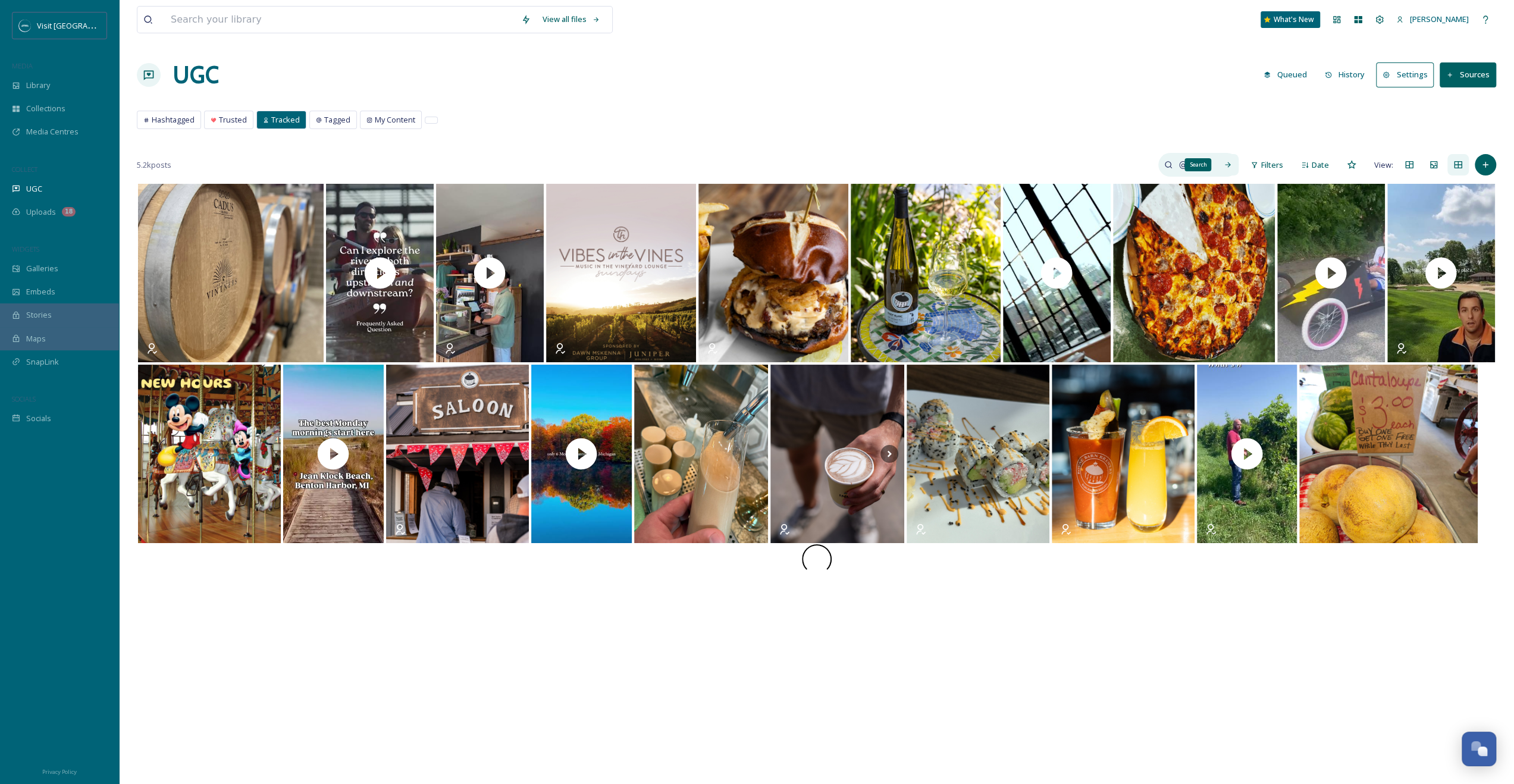
click at [858, 160] on div "Search" at bounding box center [1228, 164] width 21 height 21
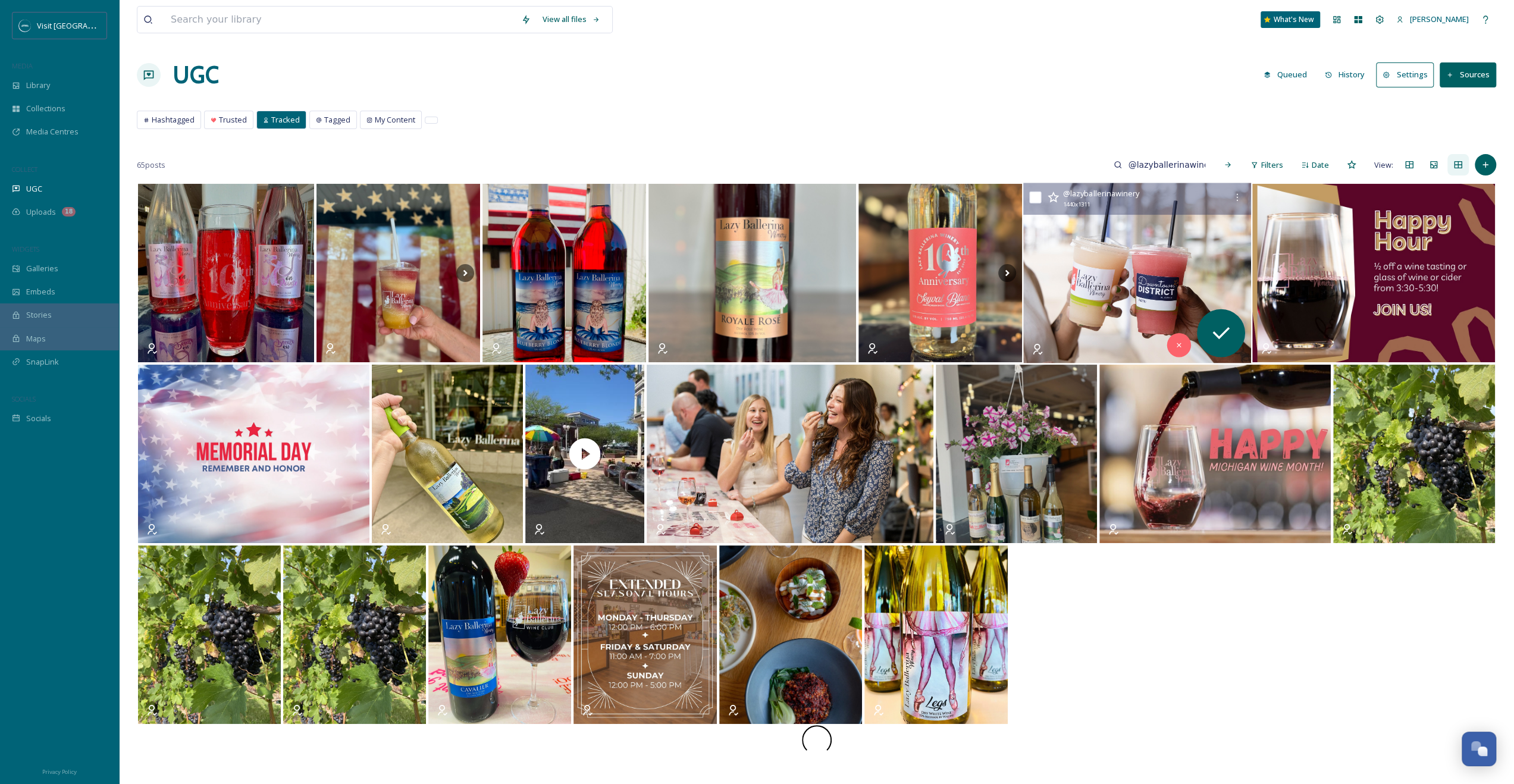
click at [858, 273] on img at bounding box center [1137, 273] width 228 height 181
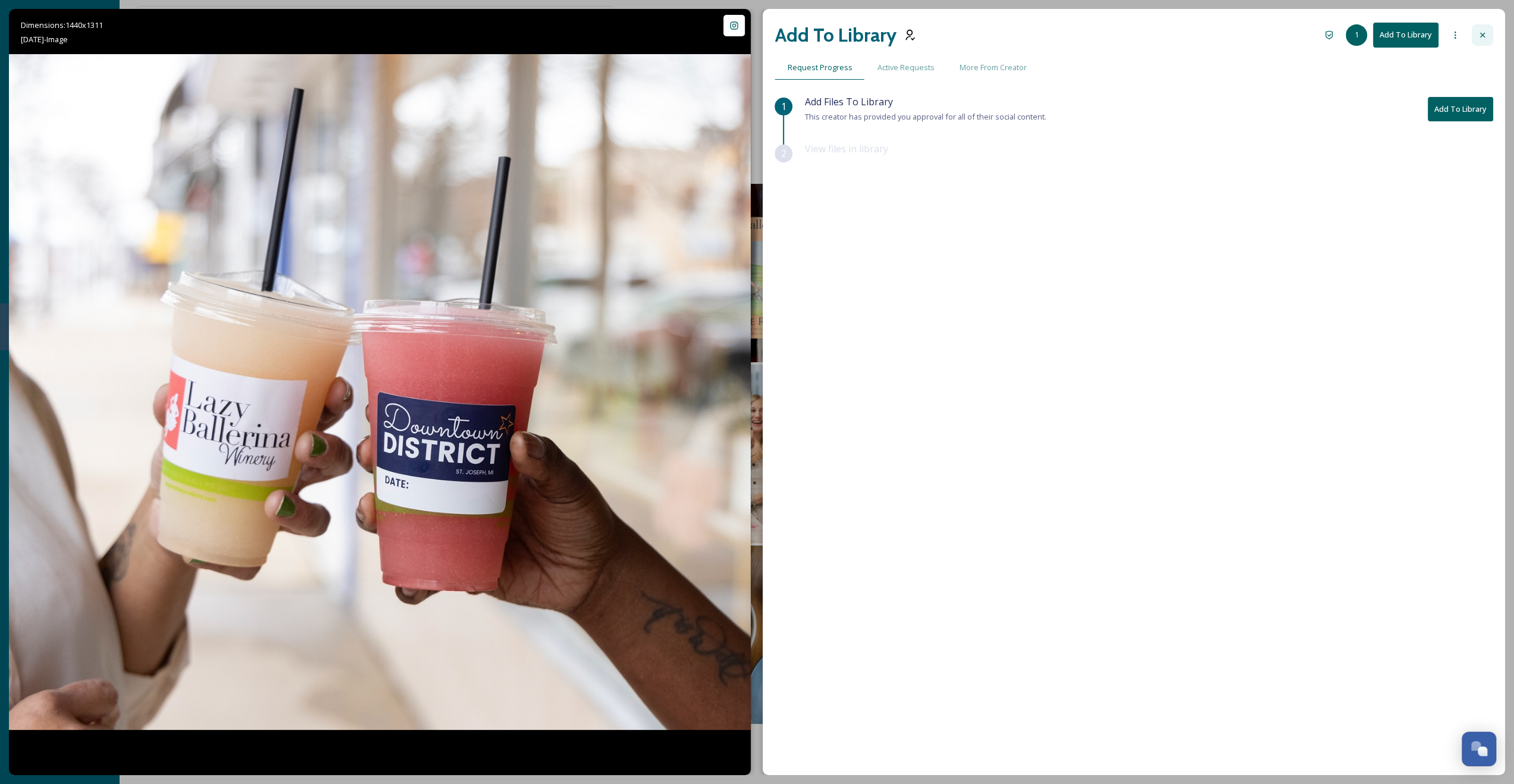
click at [858, 35] on div at bounding box center [1482, 35] width 21 height 21
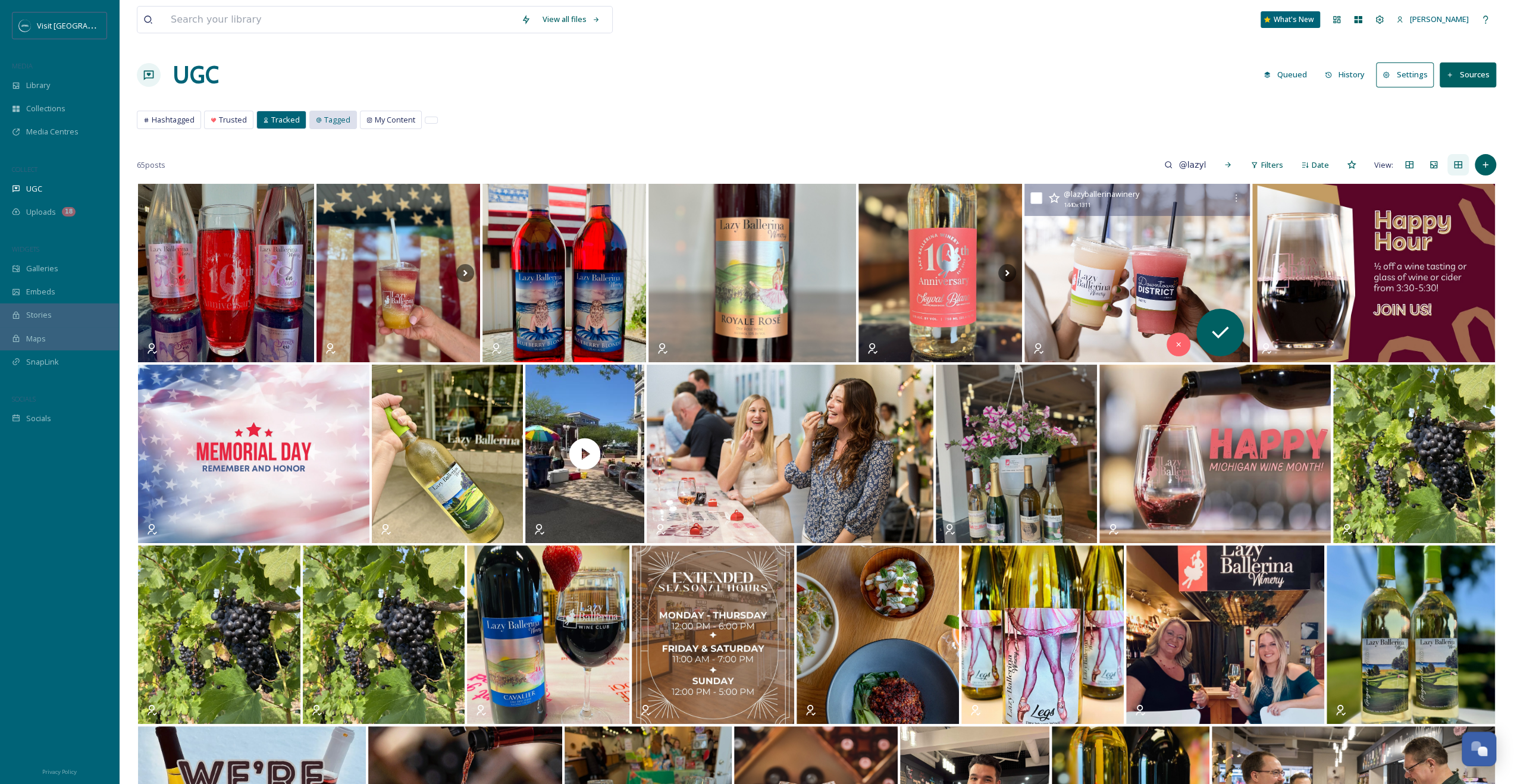
click at [334, 120] on span "Tagged" at bounding box center [337, 120] width 26 height 12
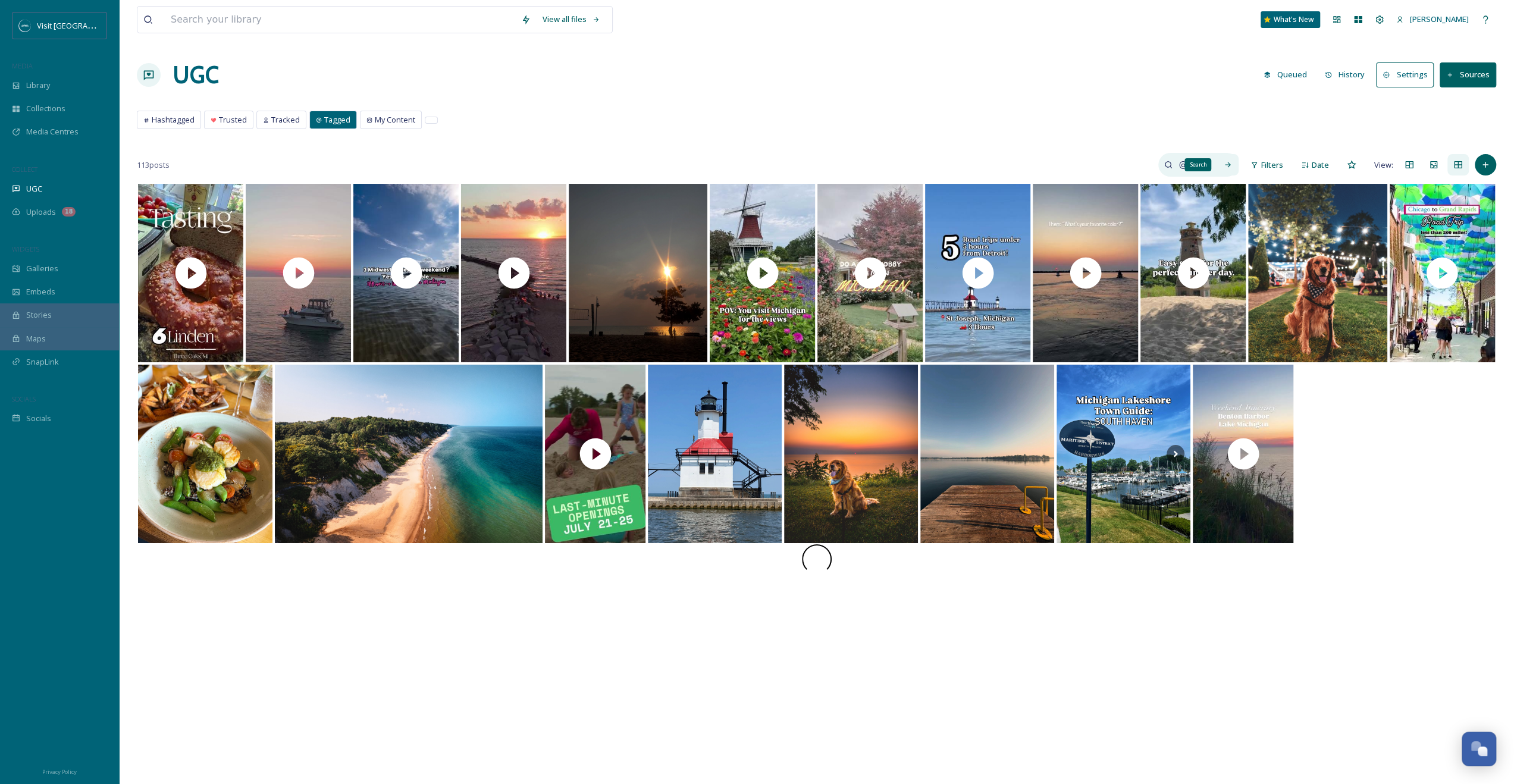
click at [858, 165] on icon at bounding box center [1228, 164] width 8 height 8
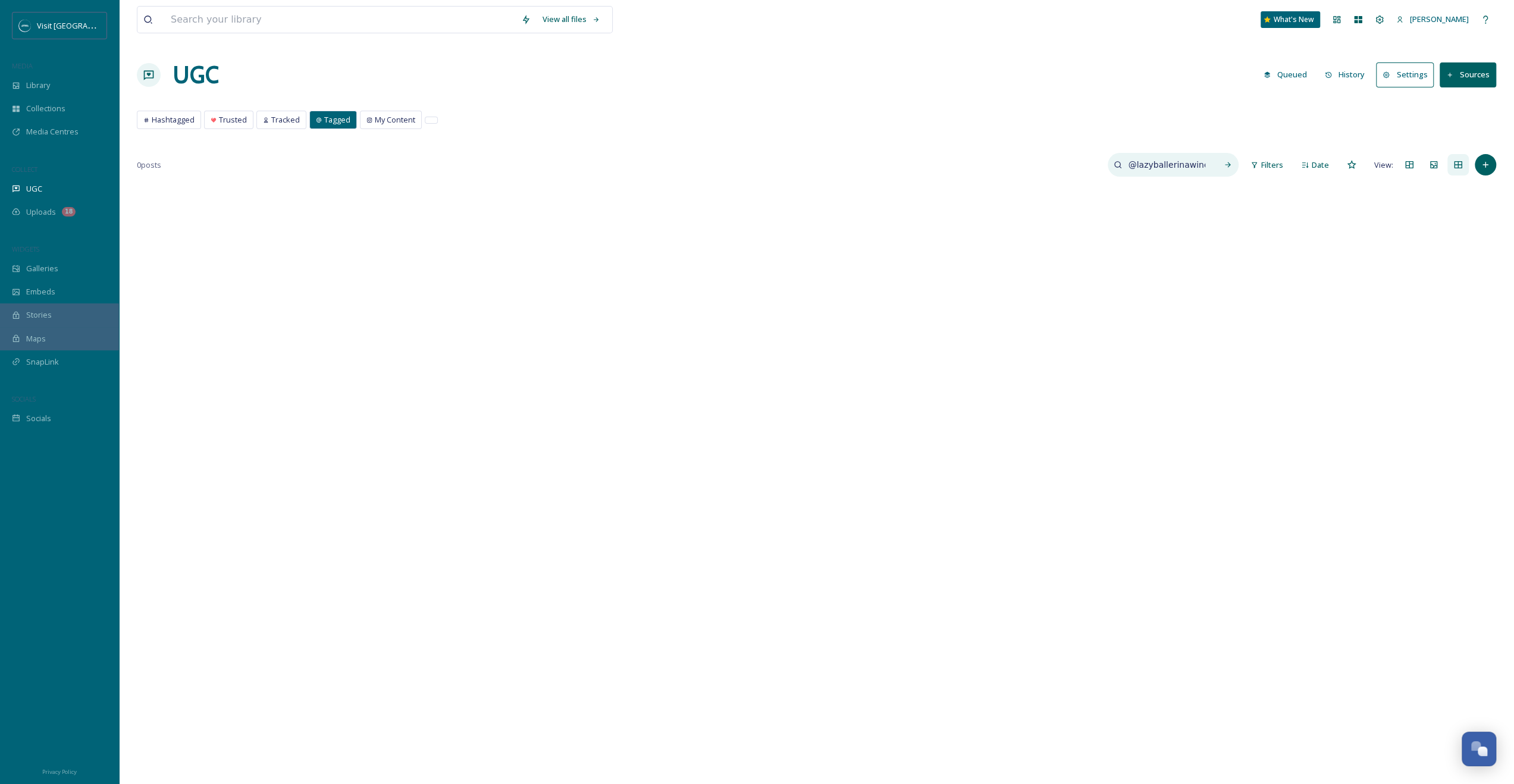
click at [858, 172] on input "@lazyballerinawinery" at bounding box center [1166, 164] width 89 height 24
drag, startPoint x: 1201, startPoint y: 168, endPoint x: 1139, endPoint y: 164, distance: 62.1
click at [858, 164] on input "@lazyballerinawinery" at bounding box center [1166, 164] width 89 height 24
type input "@roundbarnbrewery"
click at [300, 128] on div "Hashtagged Trusted Tracked Tagged My Content Hashtagged Trusted Tracked Tagged …" at bounding box center [816, 123] width 1359 height 24
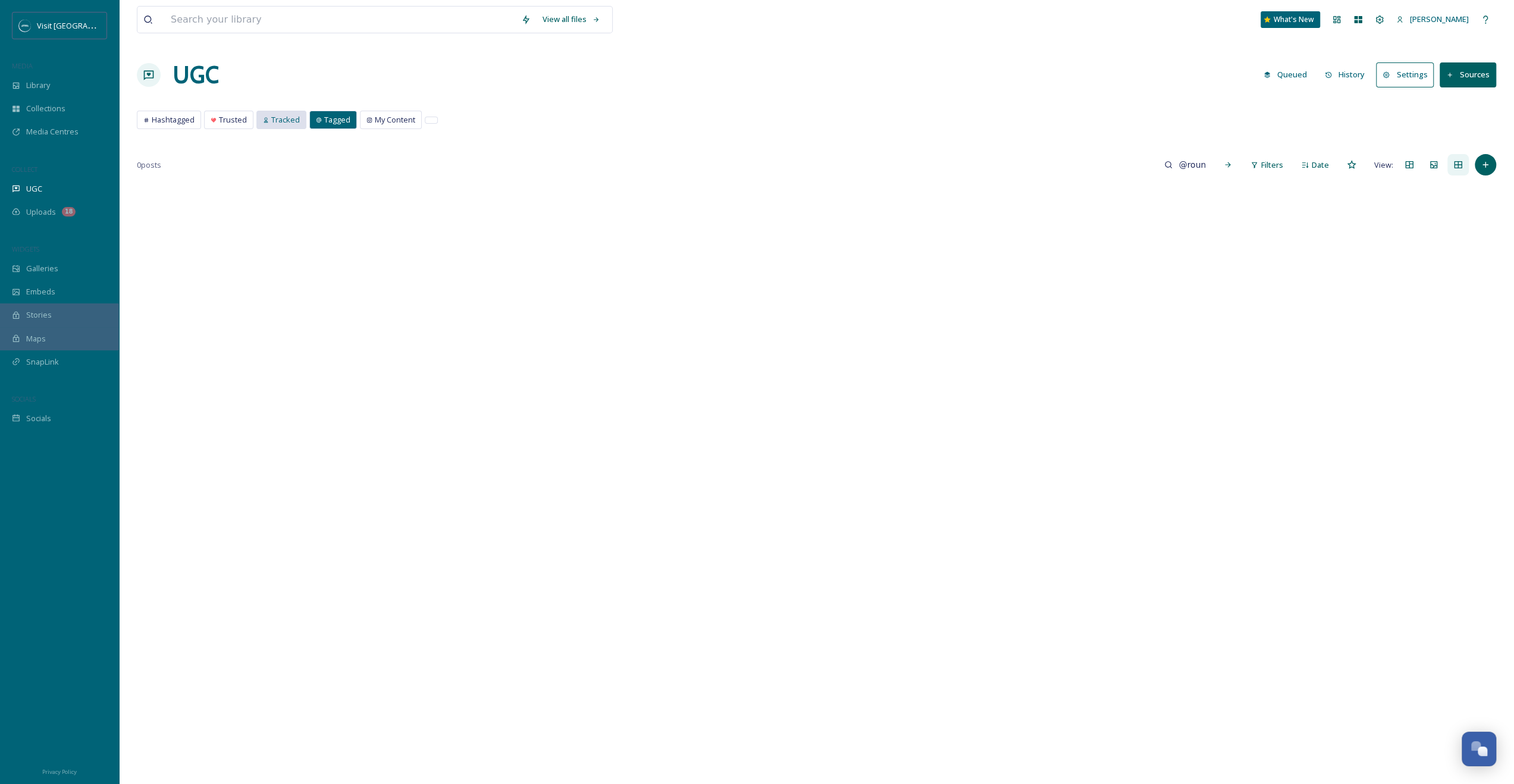
click at [293, 124] on span "Tracked" at bounding box center [286, 120] width 28 height 12
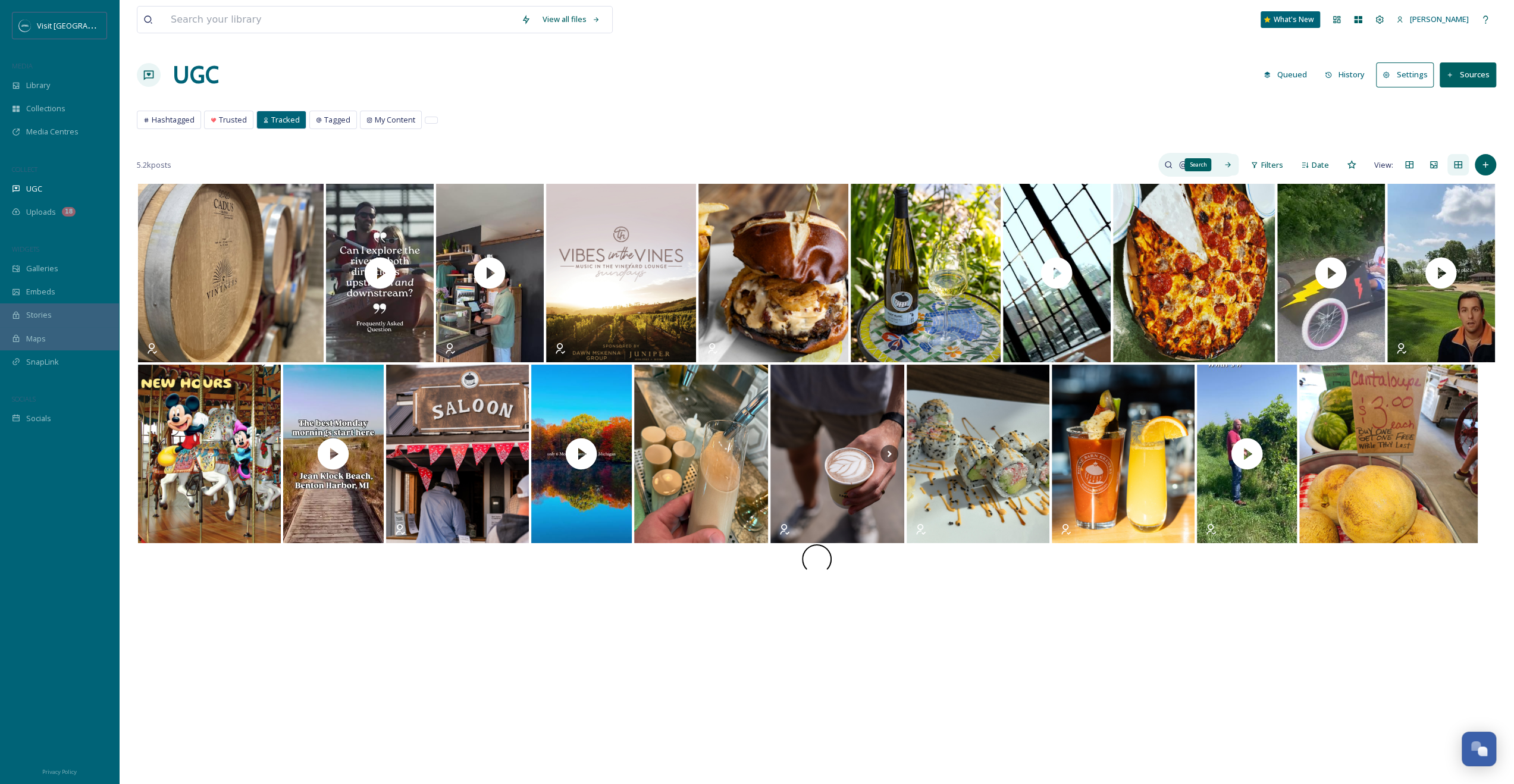
click at [858, 161] on div "Search" at bounding box center [1228, 164] width 21 height 21
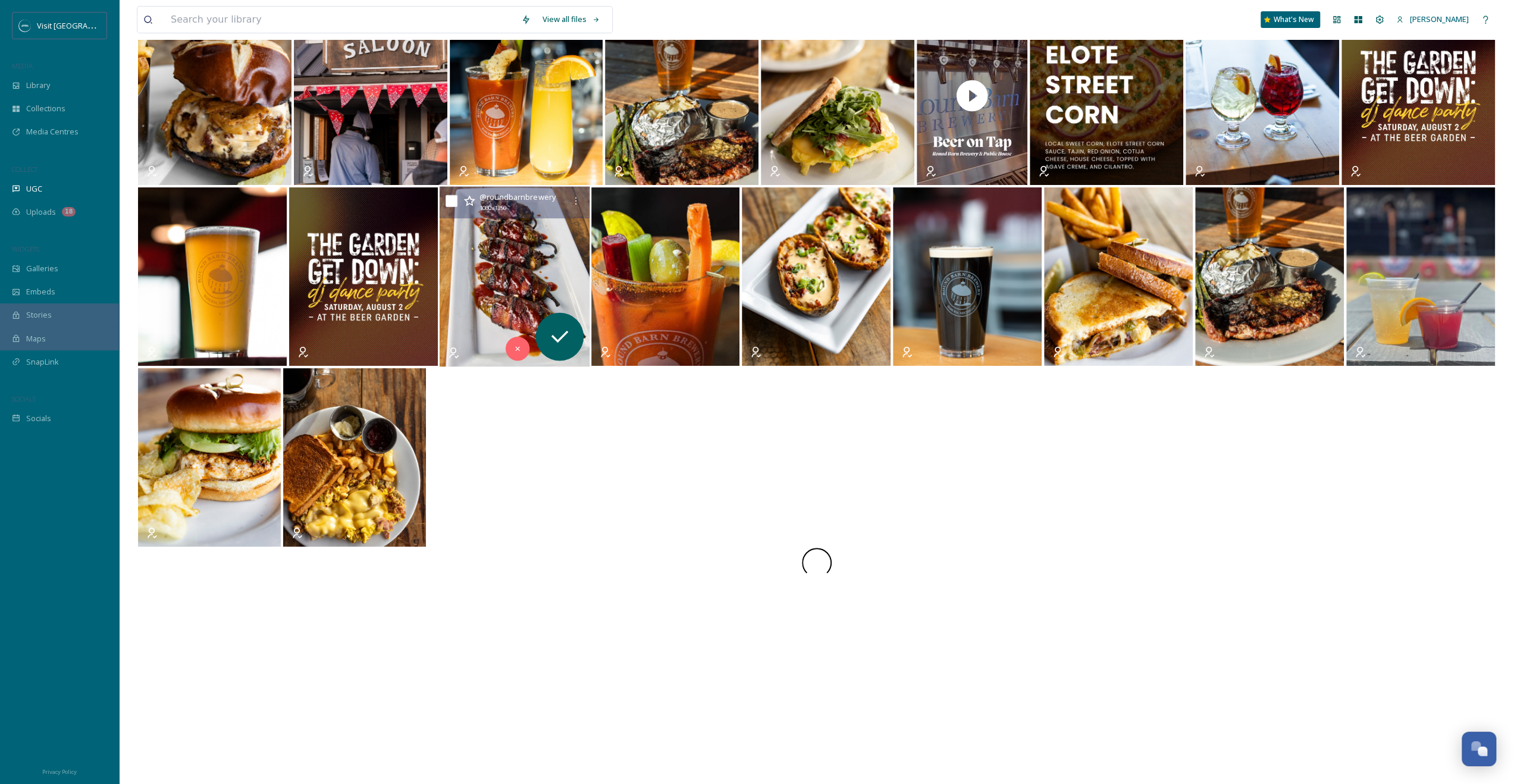
scroll to position [182, 0]
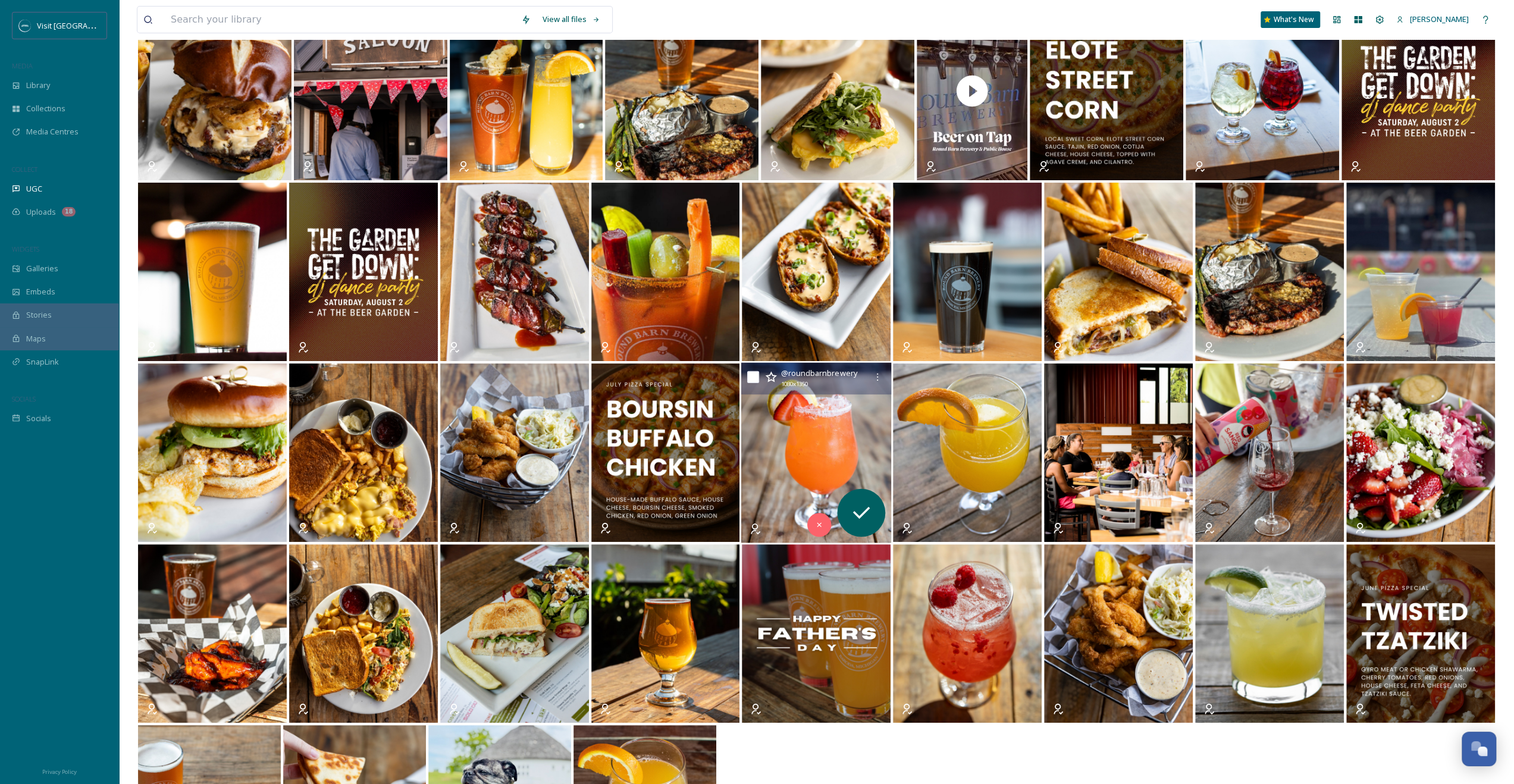
click at [793, 395] on img at bounding box center [816, 453] width 150 height 181
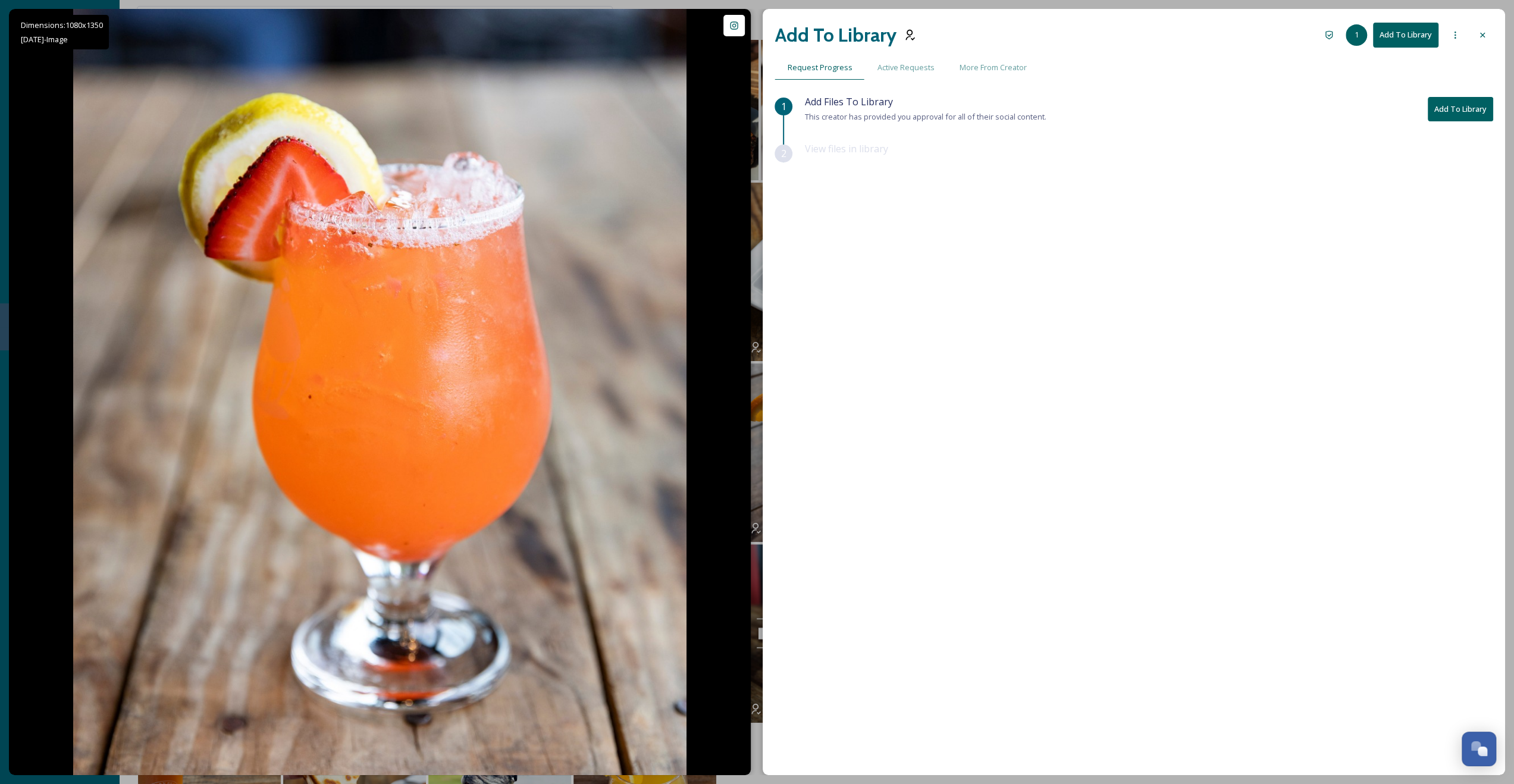
drag, startPoint x: 1477, startPoint y: 27, endPoint x: 1232, endPoint y: 111, distance: 259.0
click at [858, 27] on div at bounding box center [1482, 35] width 21 height 21
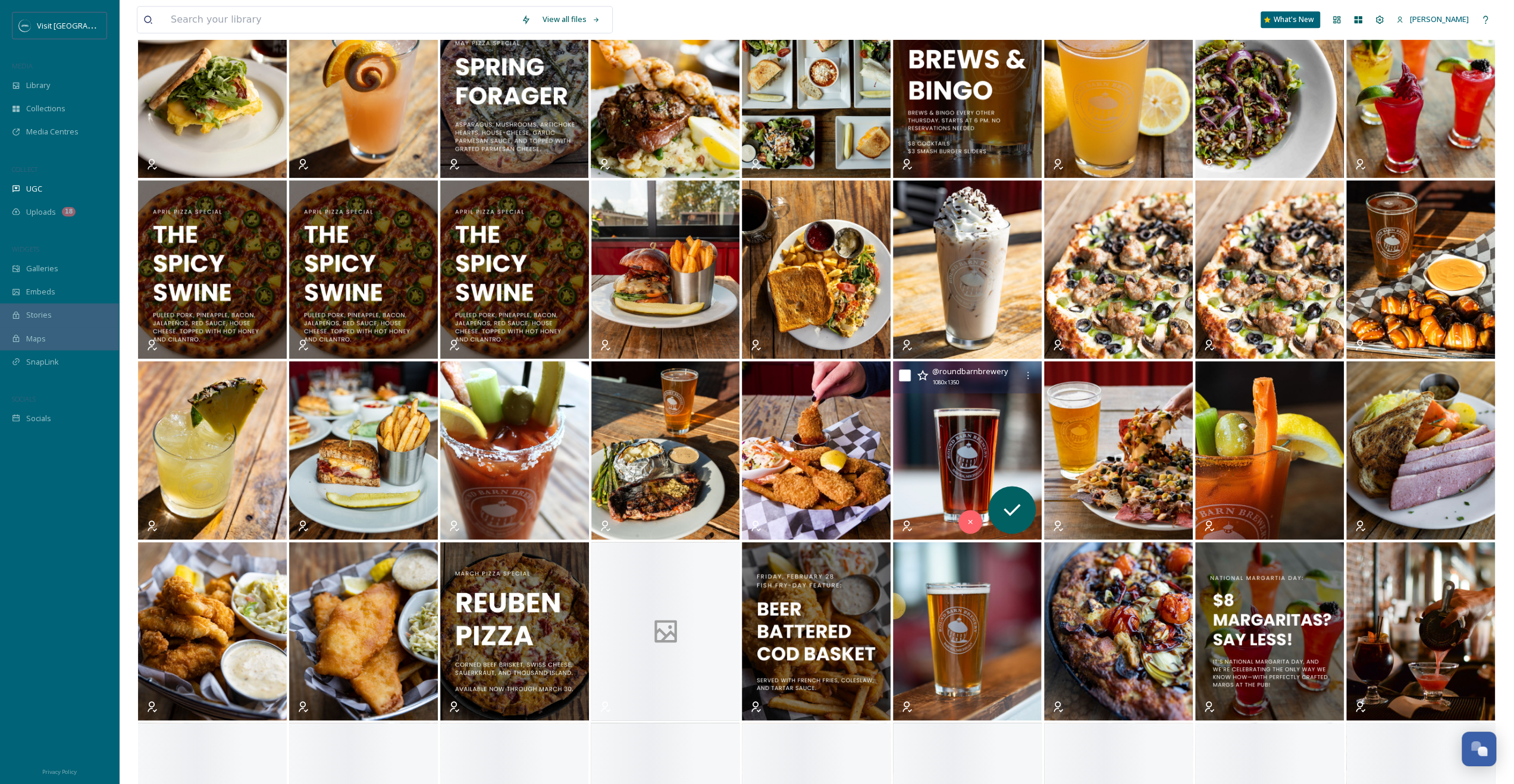
scroll to position [1415, 0]
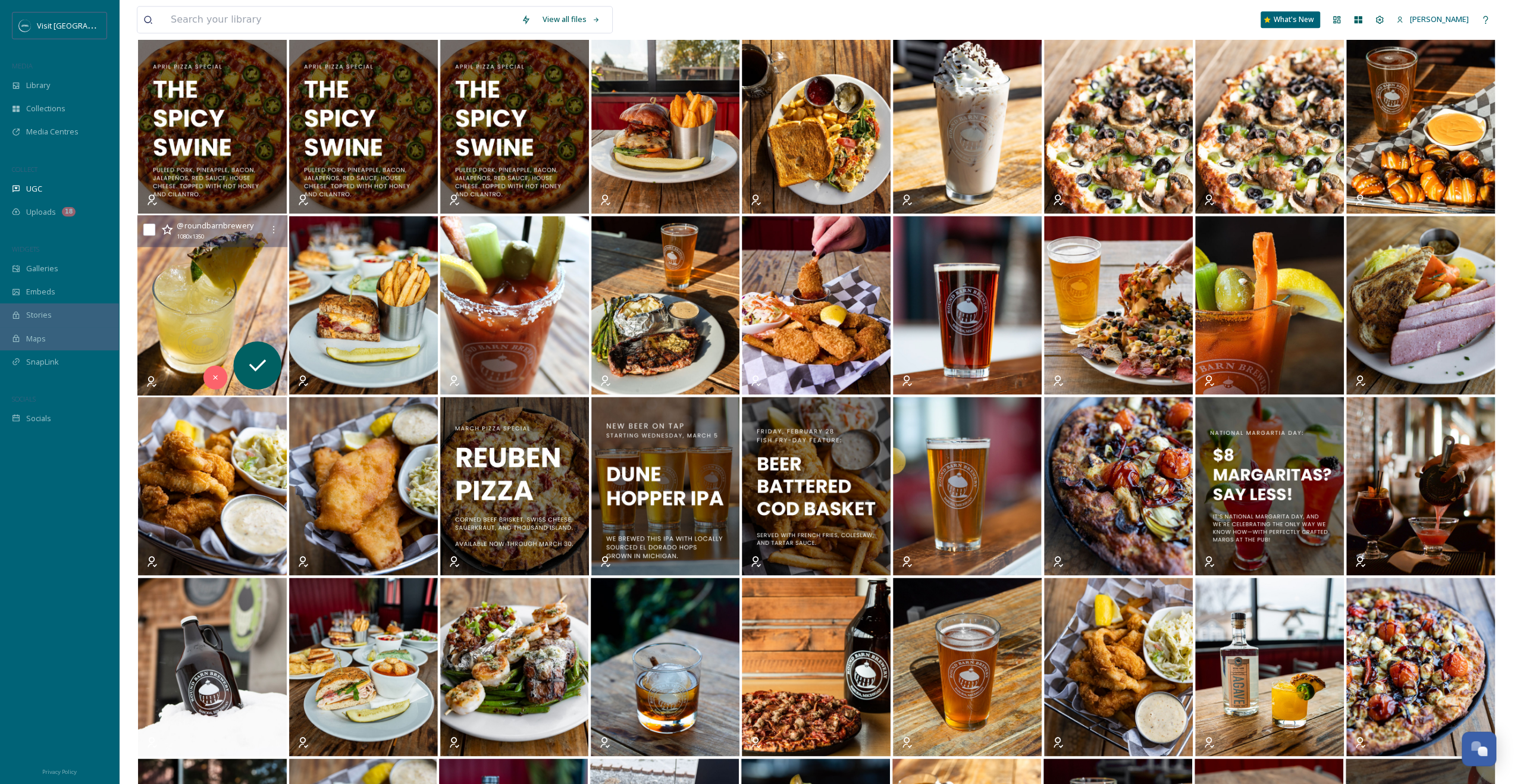
click at [204, 284] on img at bounding box center [212, 306] width 150 height 181
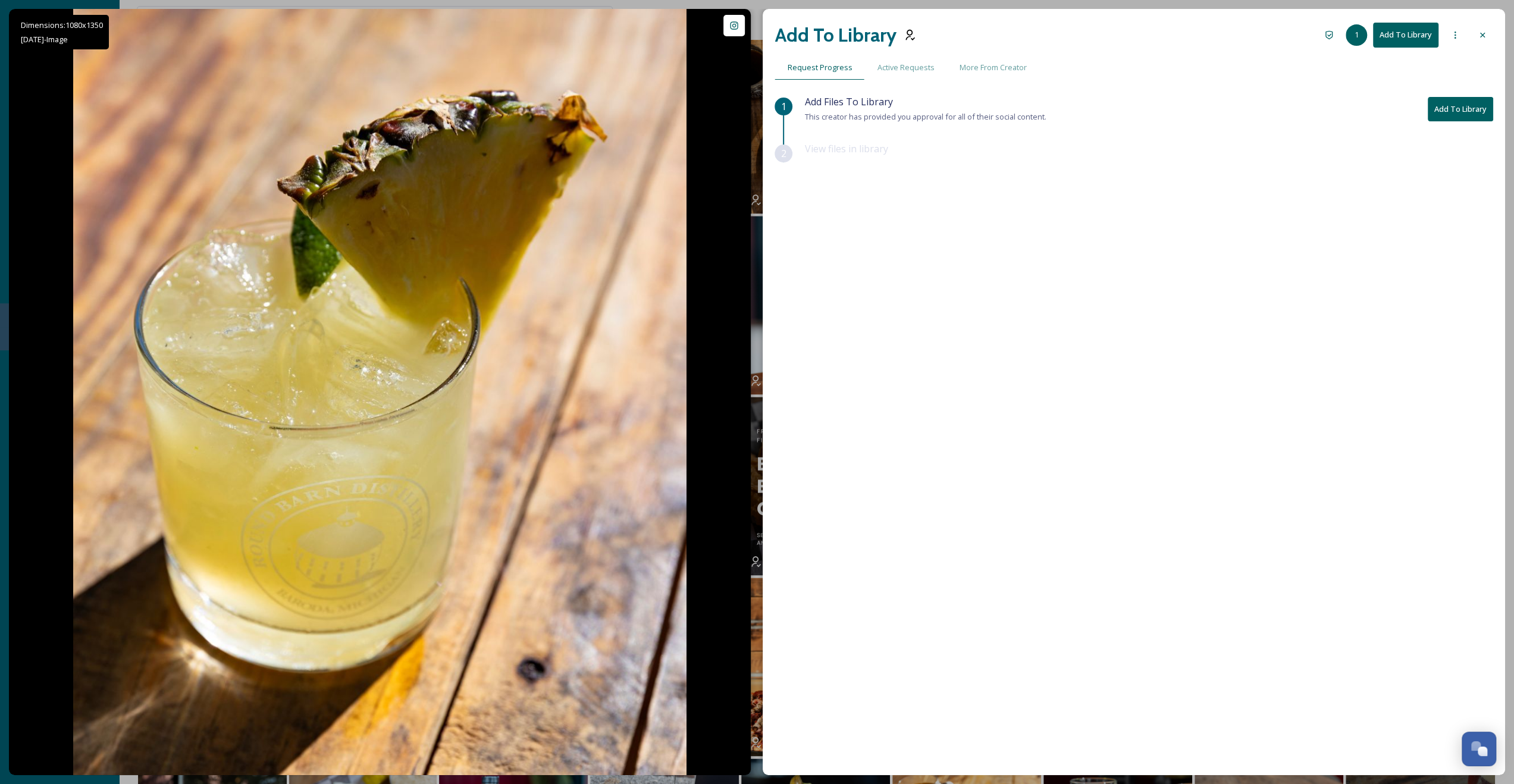
click at [858, 23] on div "Add To Library 1 Add To Library" at bounding box center [1134, 35] width 719 height 28
click at [858, 30] on icon at bounding box center [1482, 35] width 10 height 10
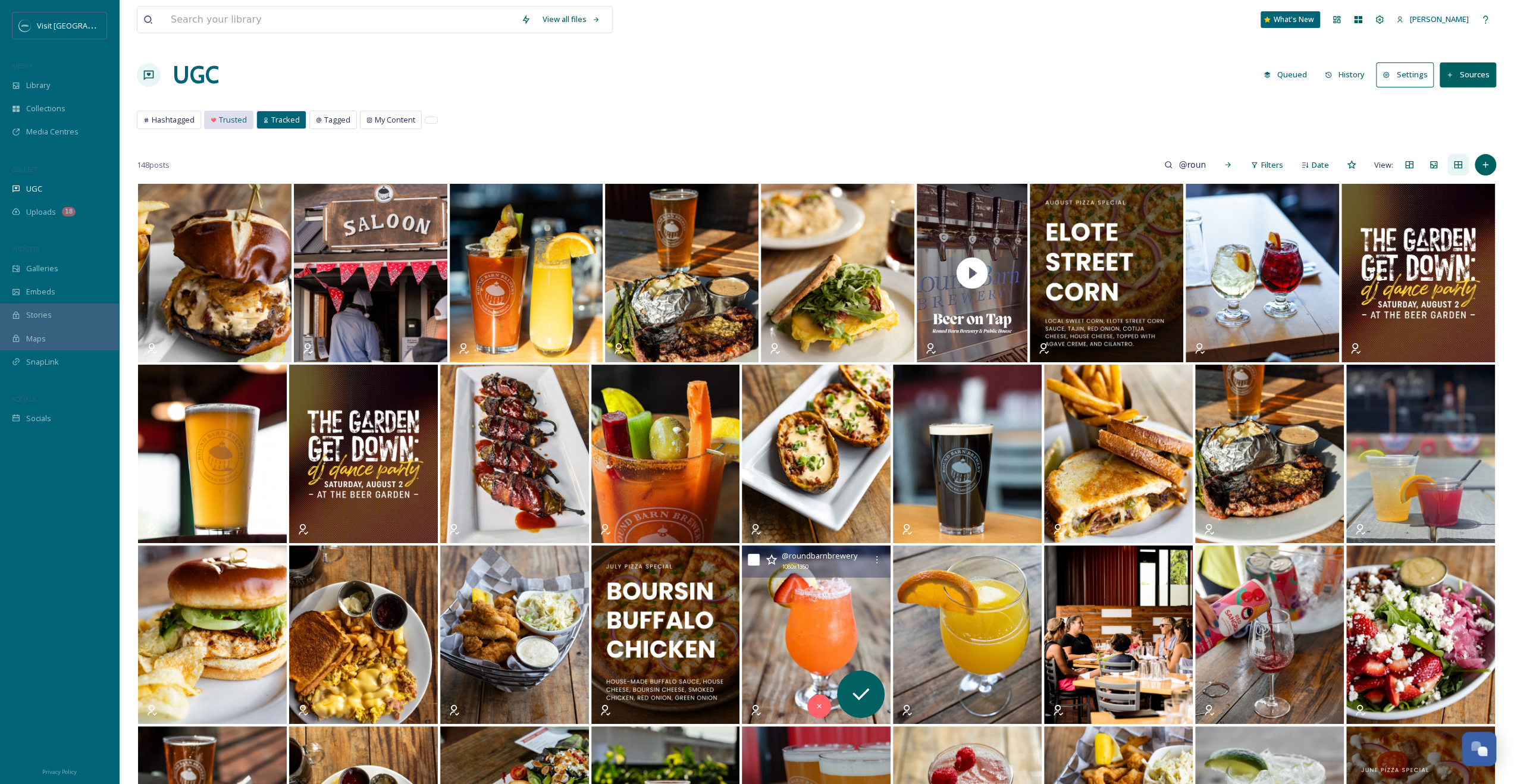
click at [233, 128] on div "Trusted" at bounding box center [229, 120] width 50 height 19
click at [239, 118] on span "Trusted" at bounding box center [233, 120] width 28 height 12
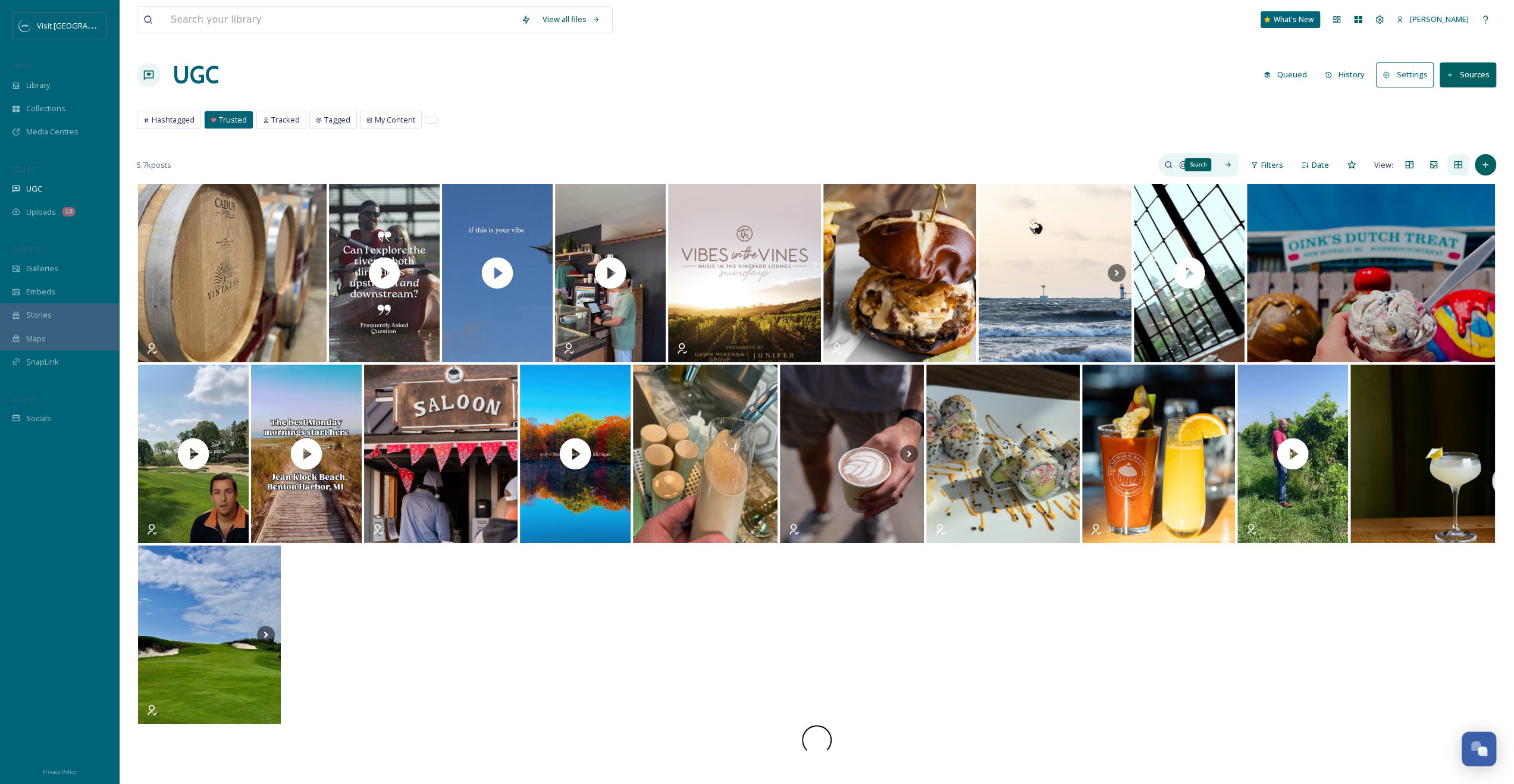
click at [858, 164] on icon at bounding box center [1228, 165] width 5 height 5
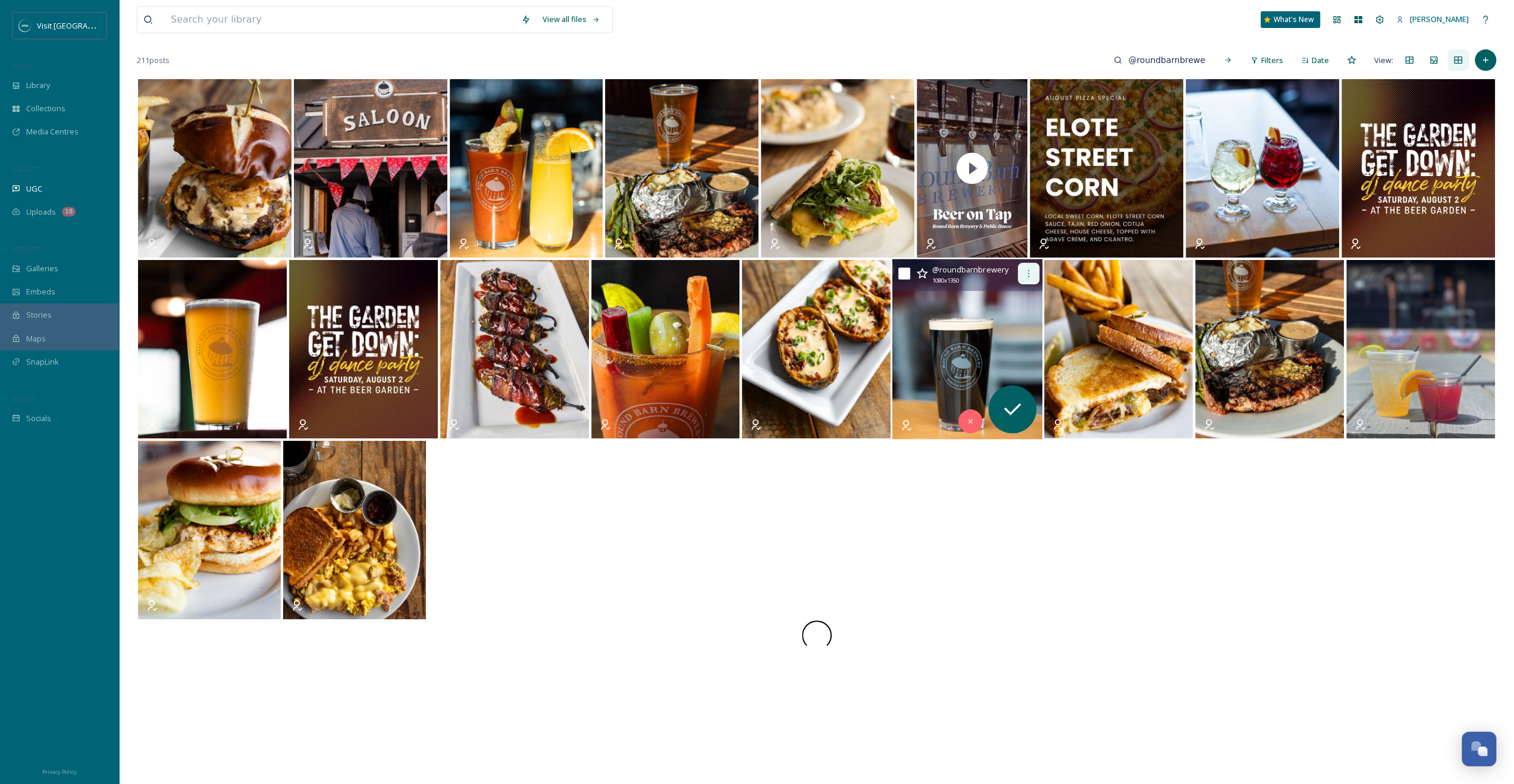
scroll to position [182, 0]
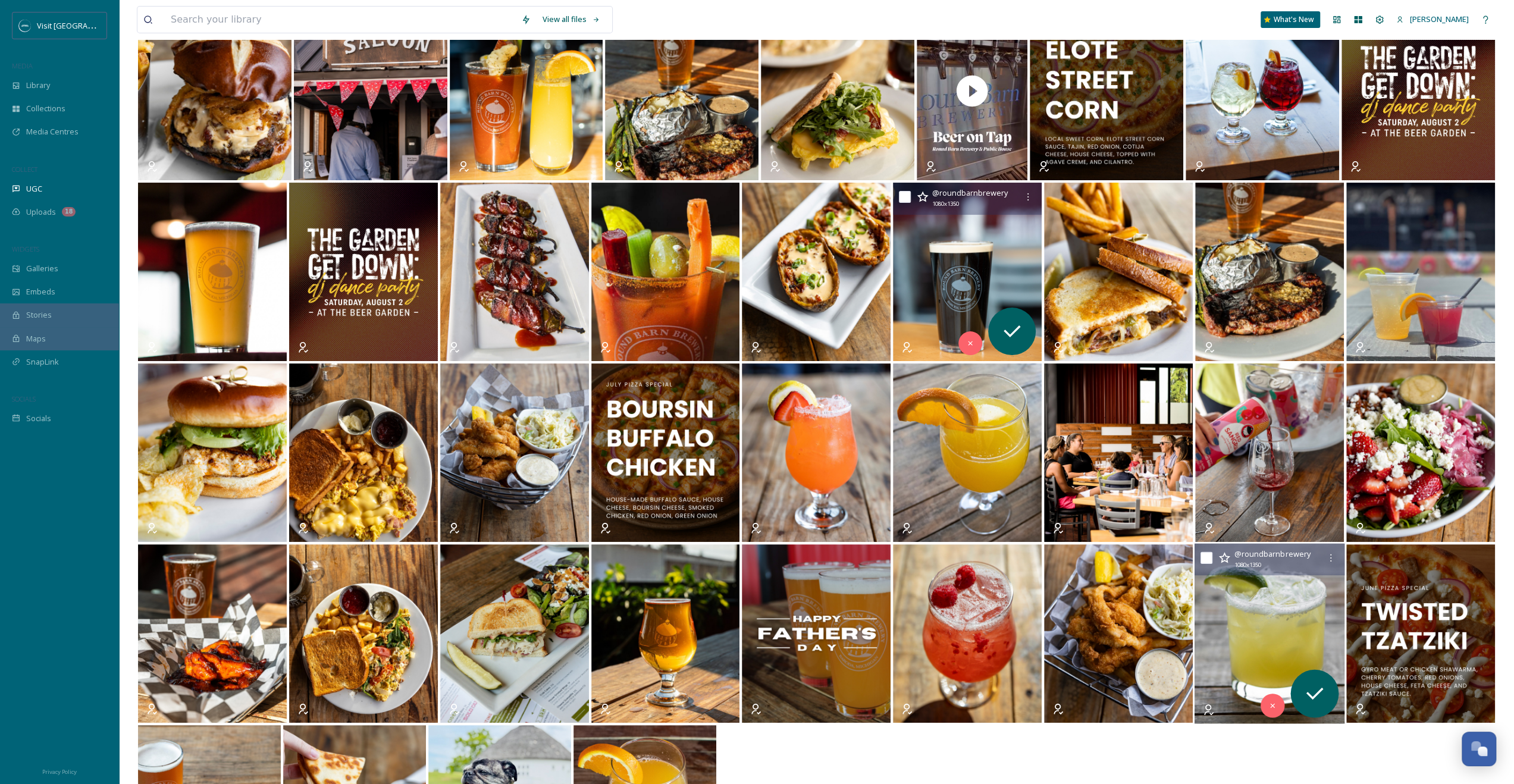
click at [858, 636] on img at bounding box center [1270, 634] width 150 height 181
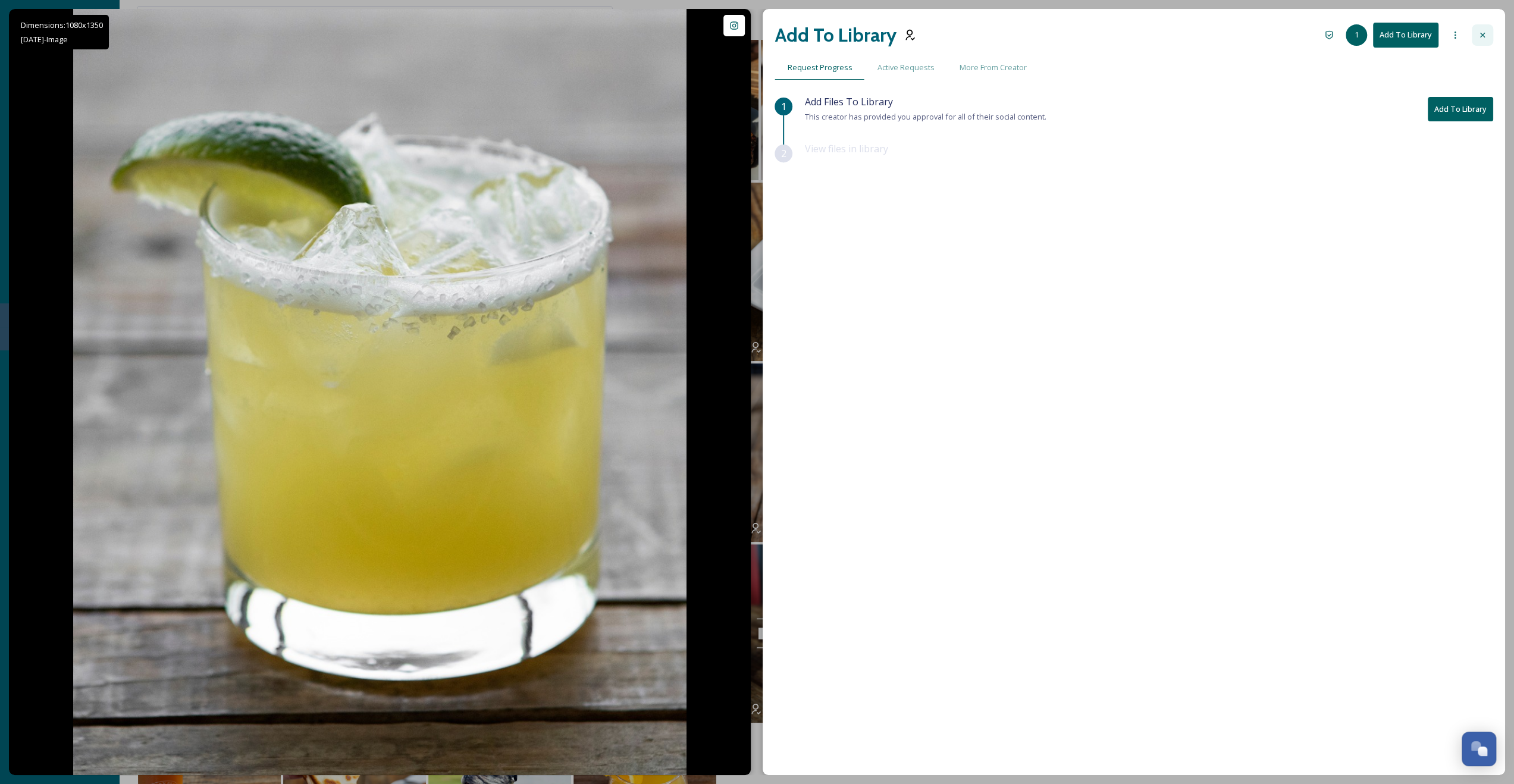
click at [858, 37] on div at bounding box center [1482, 35] width 21 height 21
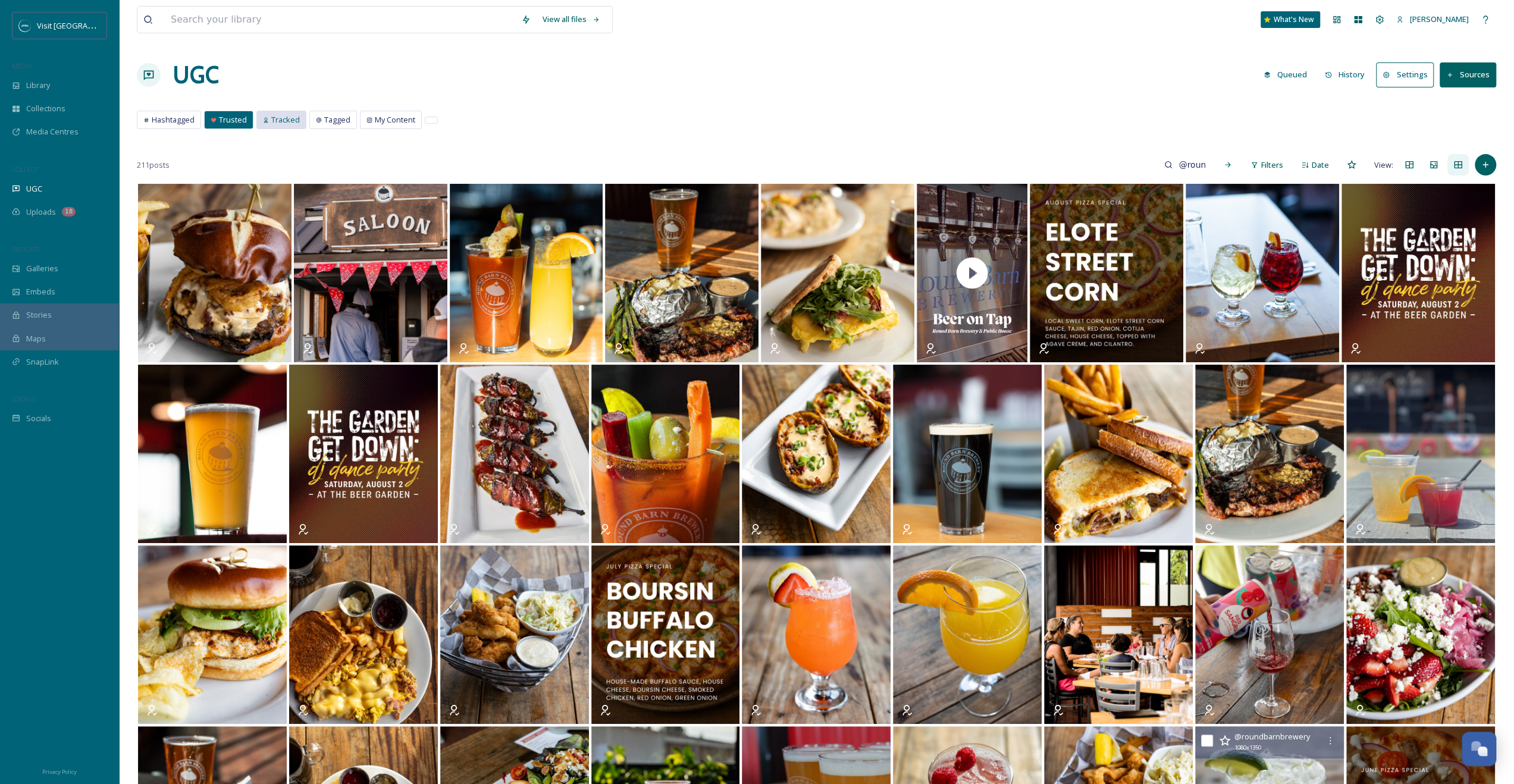
click at [288, 119] on span "Tracked" at bounding box center [286, 120] width 28 height 12
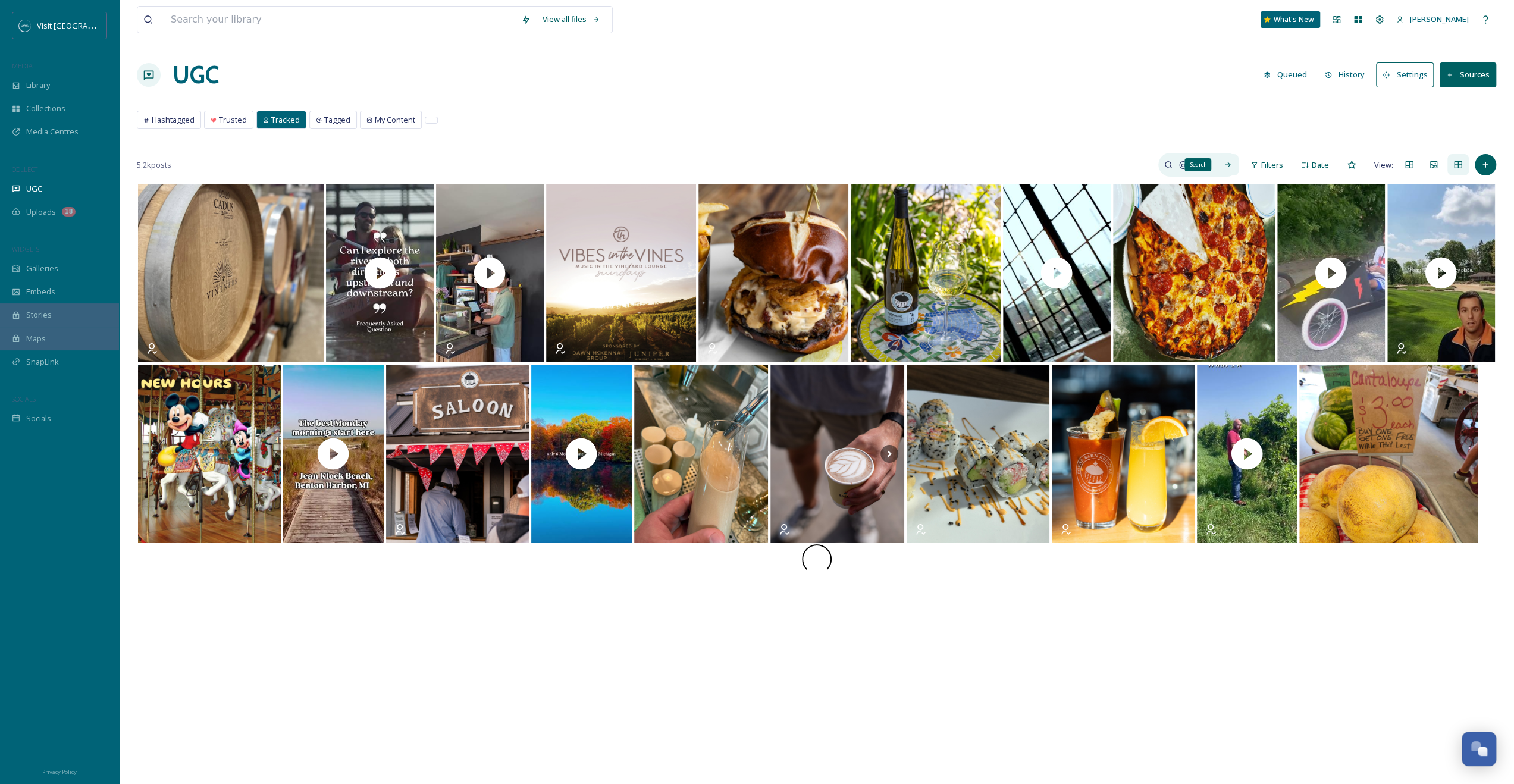
click at [858, 166] on div "Search" at bounding box center [1228, 164] width 21 height 21
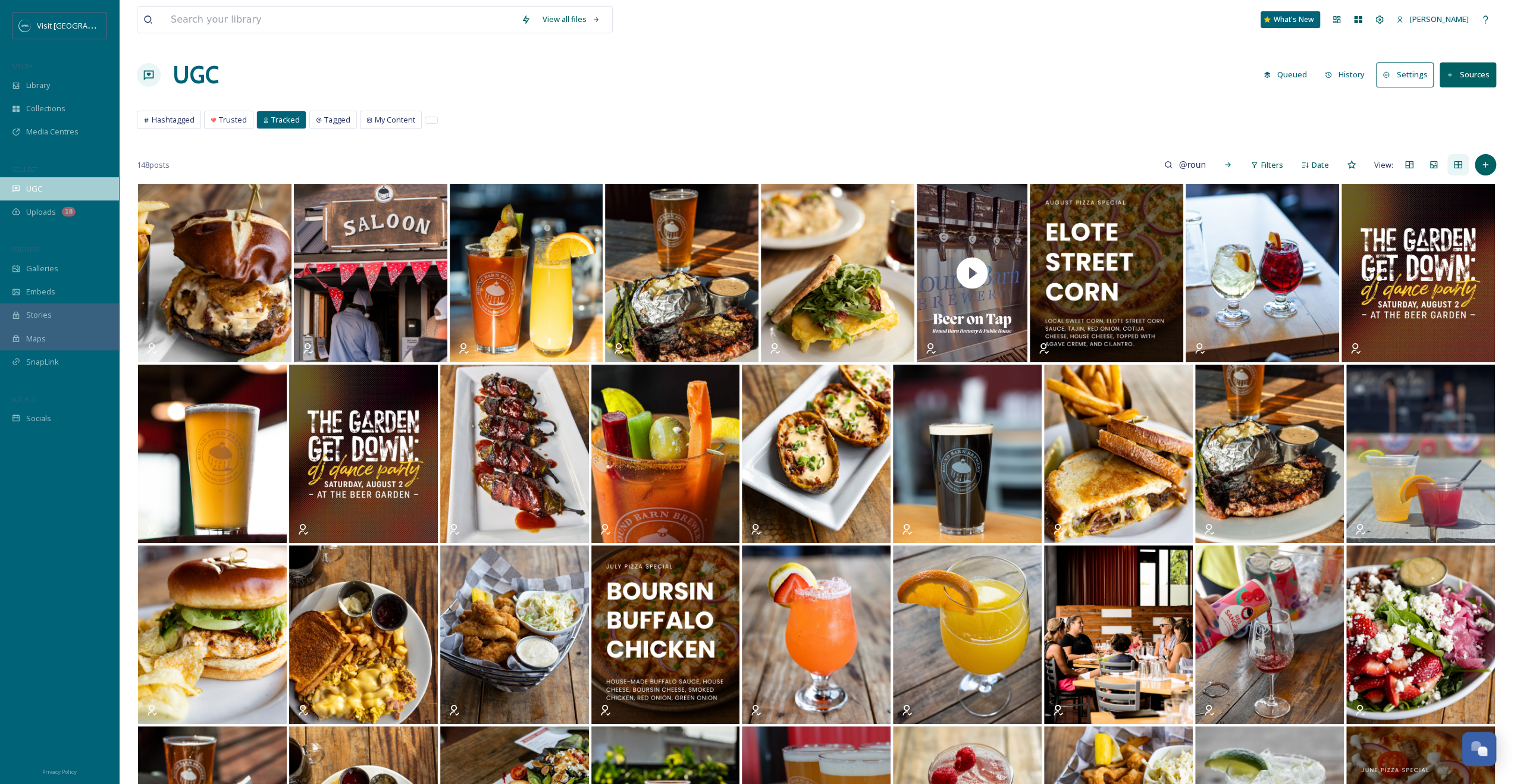
click at [54, 177] on div "UGC" at bounding box center [59, 189] width 119 height 23
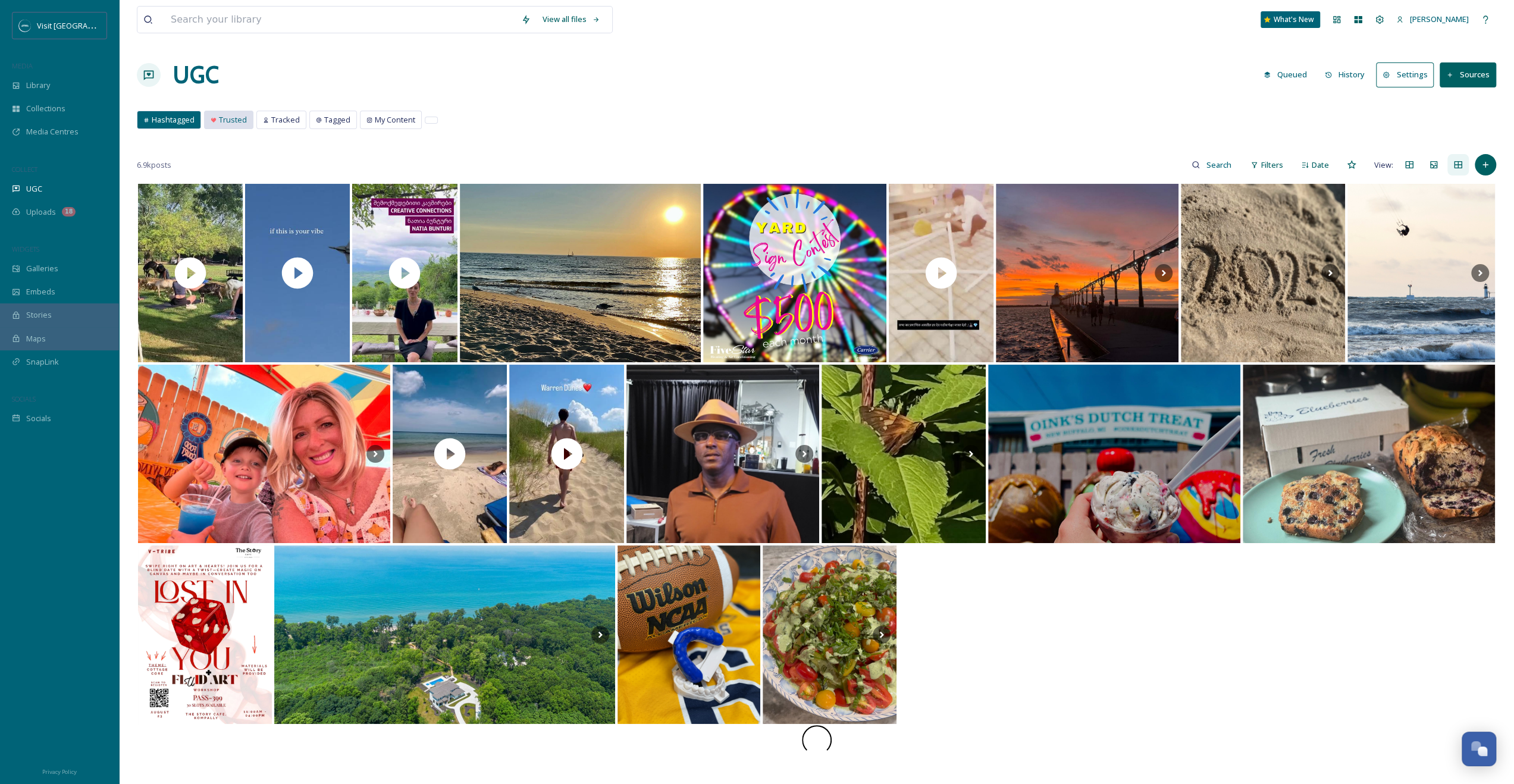
click at [224, 117] on span "Trusted" at bounding box center [233, 120] width 28 height 12
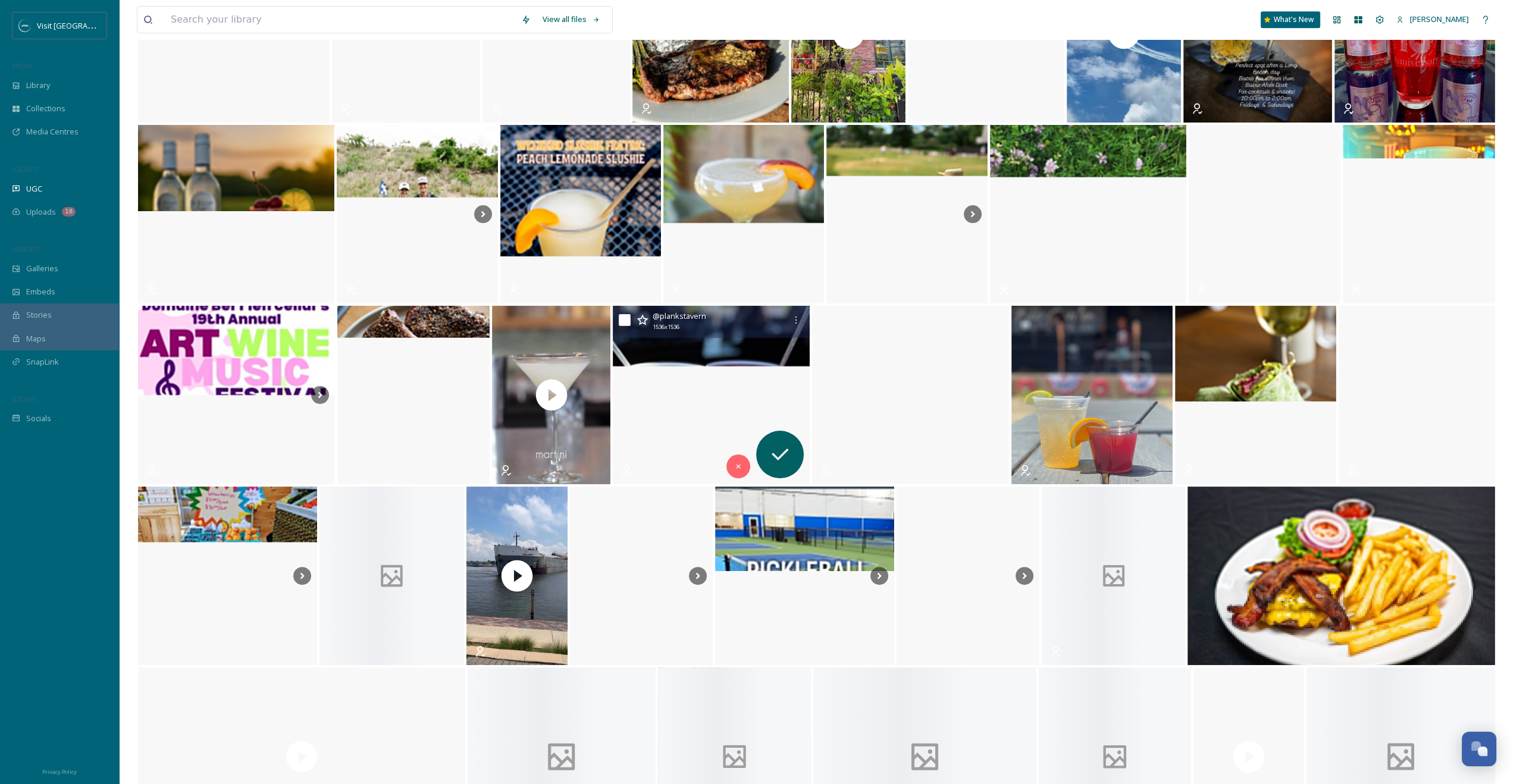
scroll to position [5358, 0]
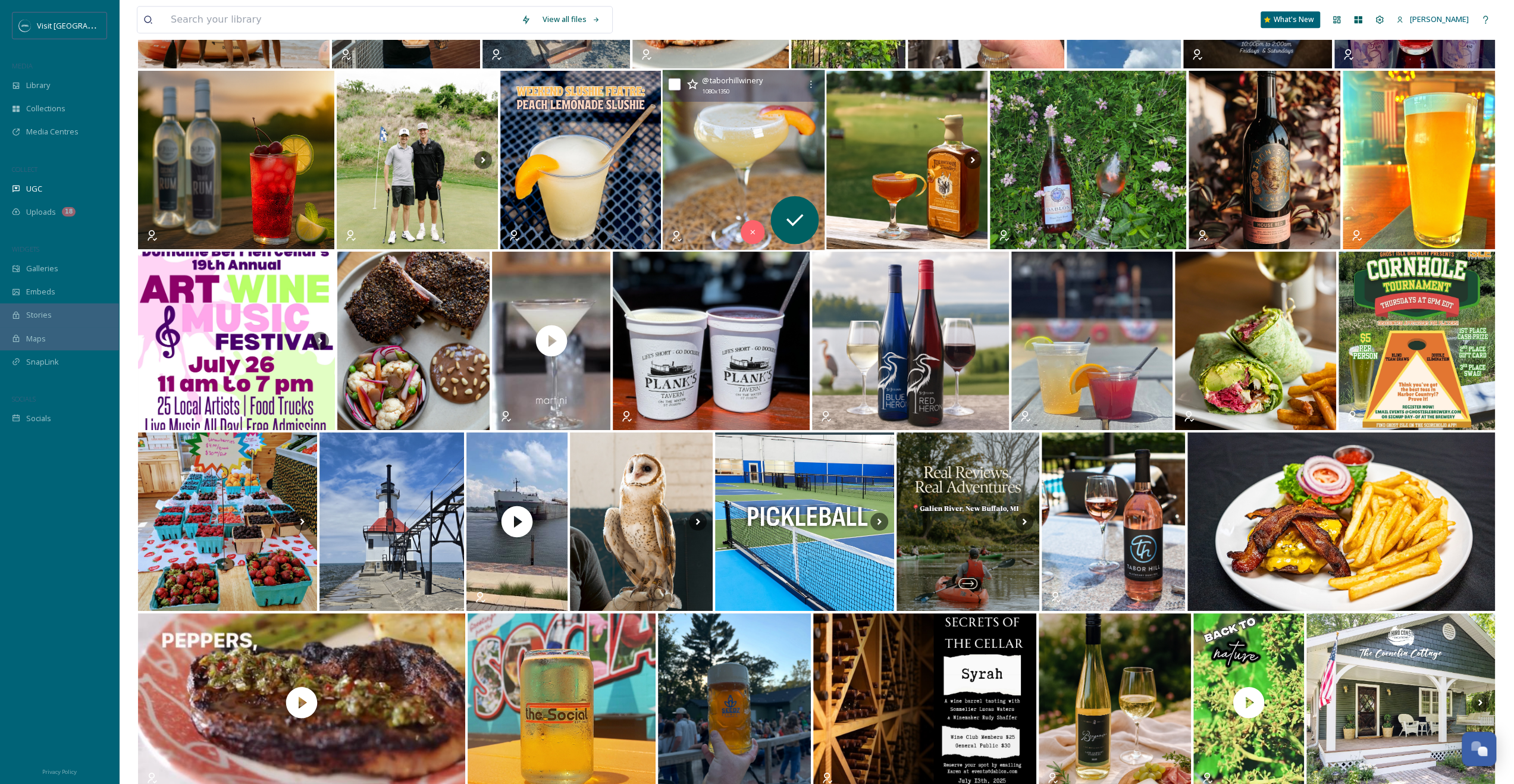
click at [805, 178] on img at bounding box center [744, 161] width 162 height 181
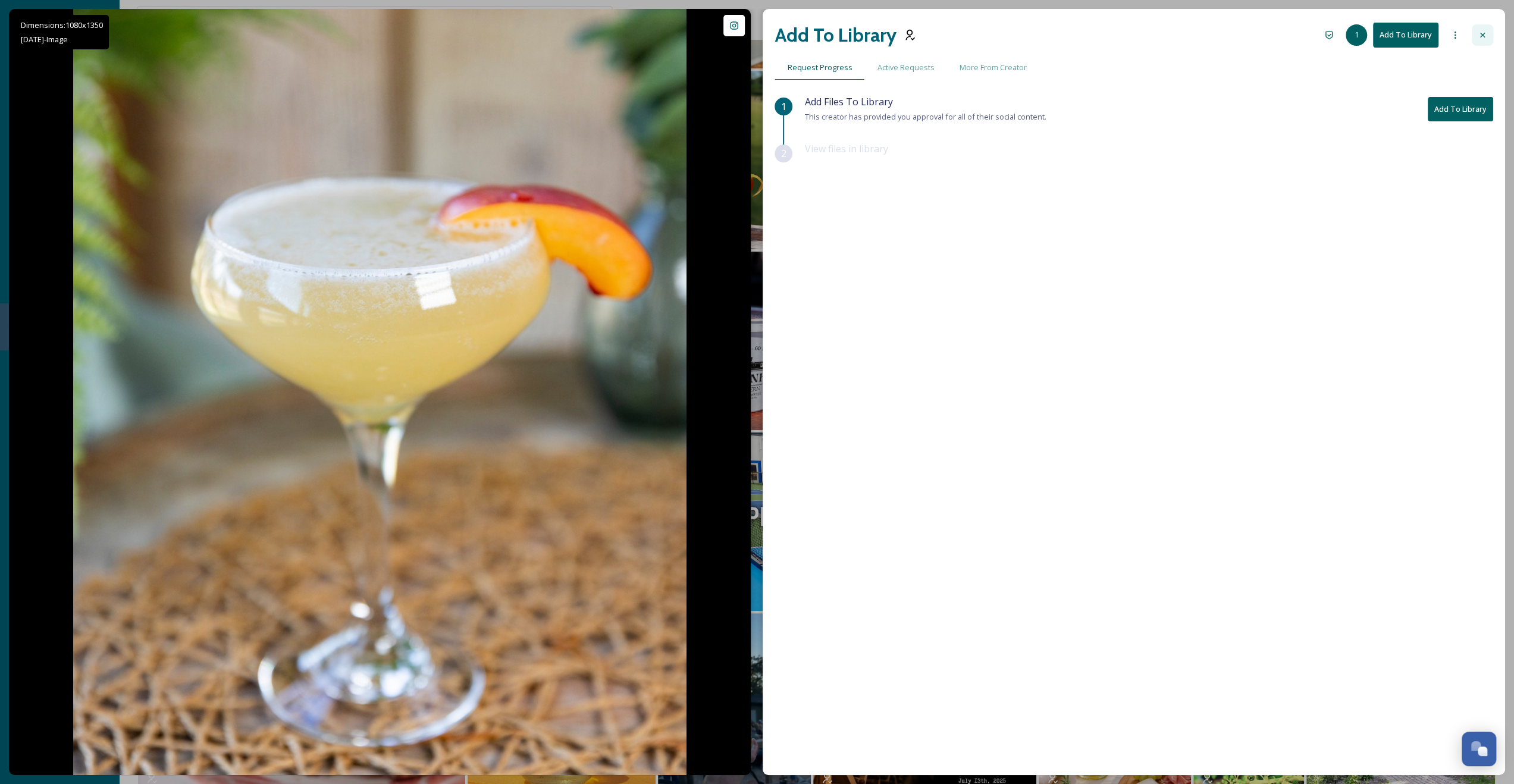
click at [858, 41] on div at bounding box center [1482, 35] width 21 height 21
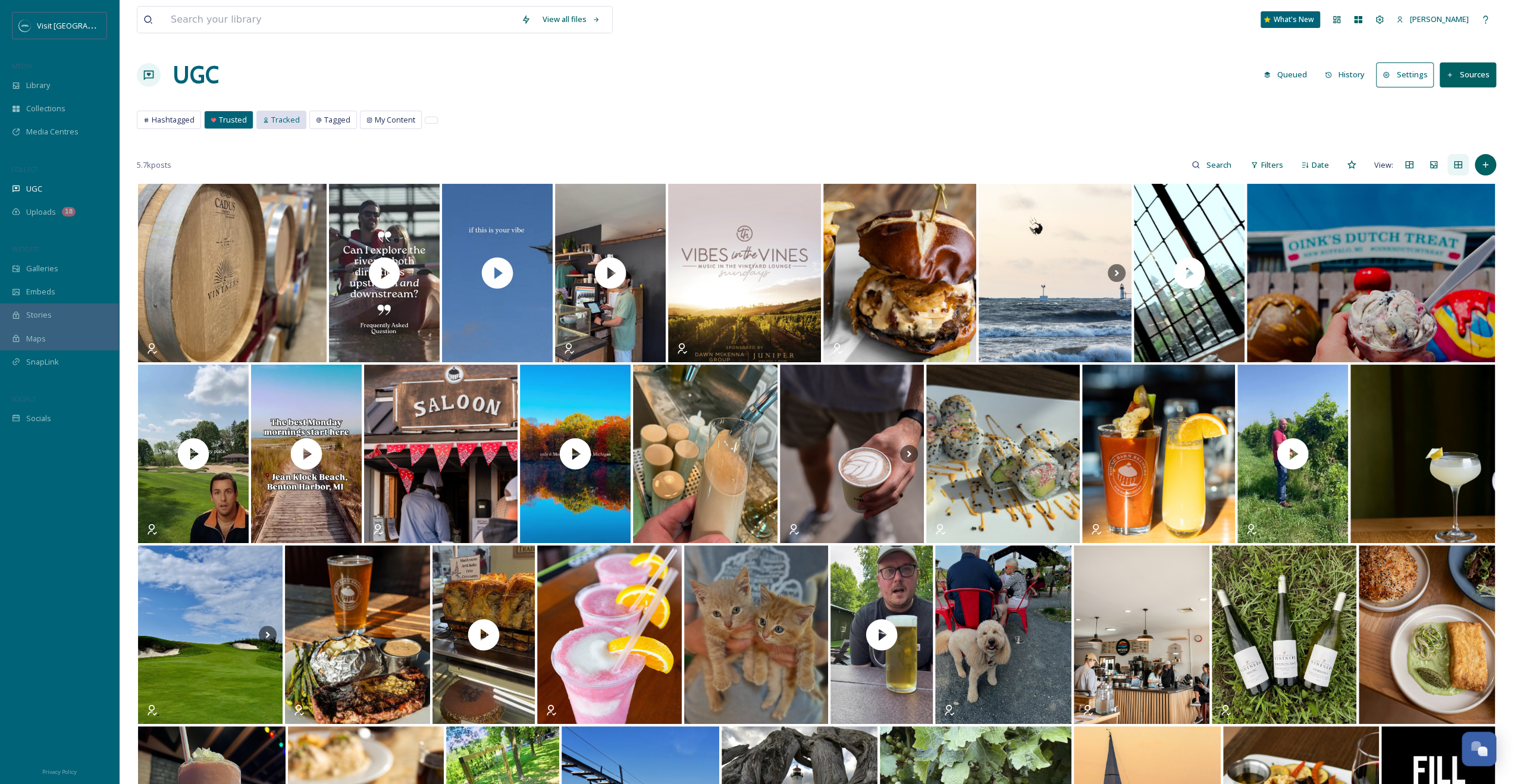
click at [301, 118] on div "Tracked" at bounding box center [282, 120] width 49 height 17
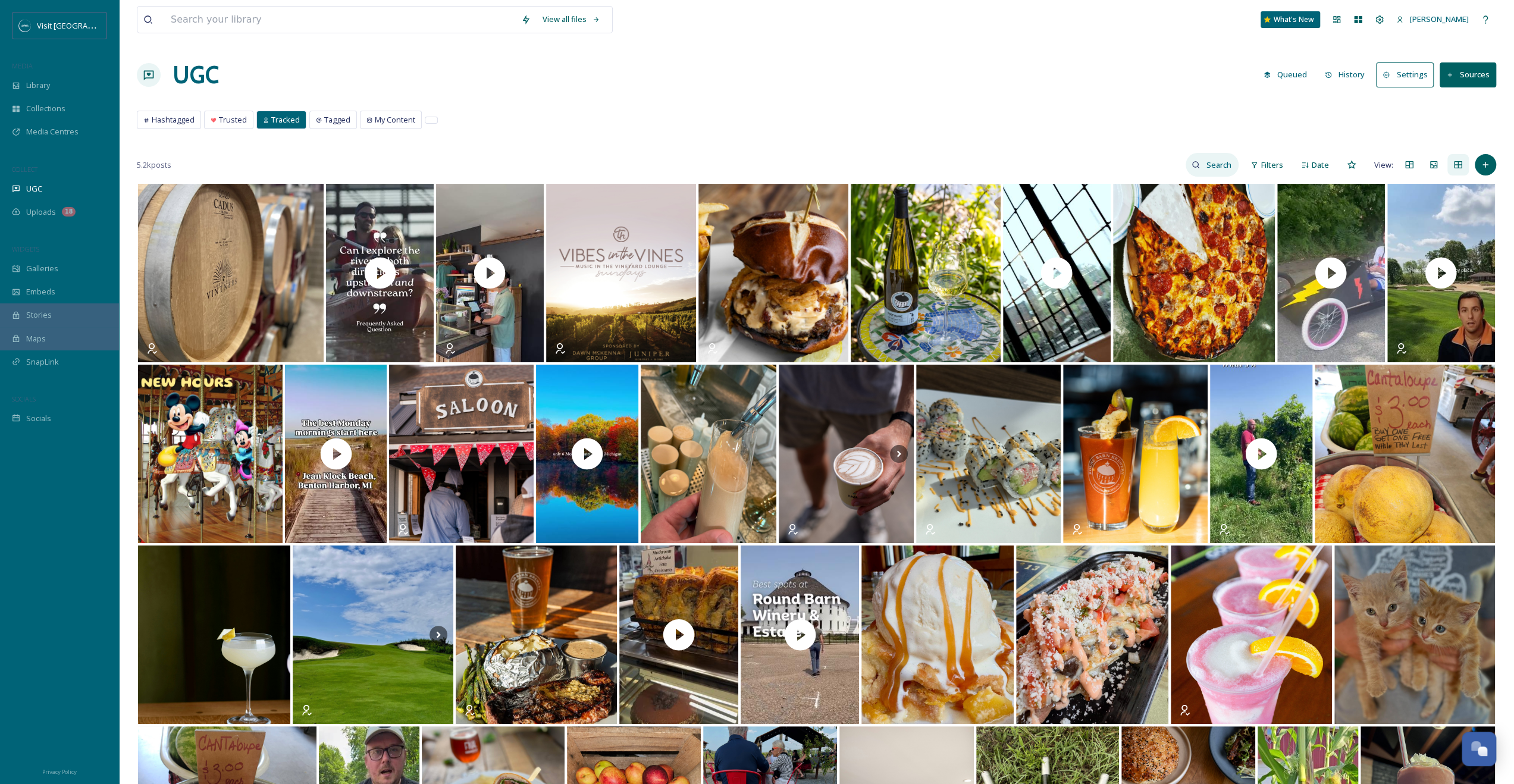
click at [858, 171] on input at bounding box center [1219, 164] width 39 height 24
type input "@roundbarndistillery"
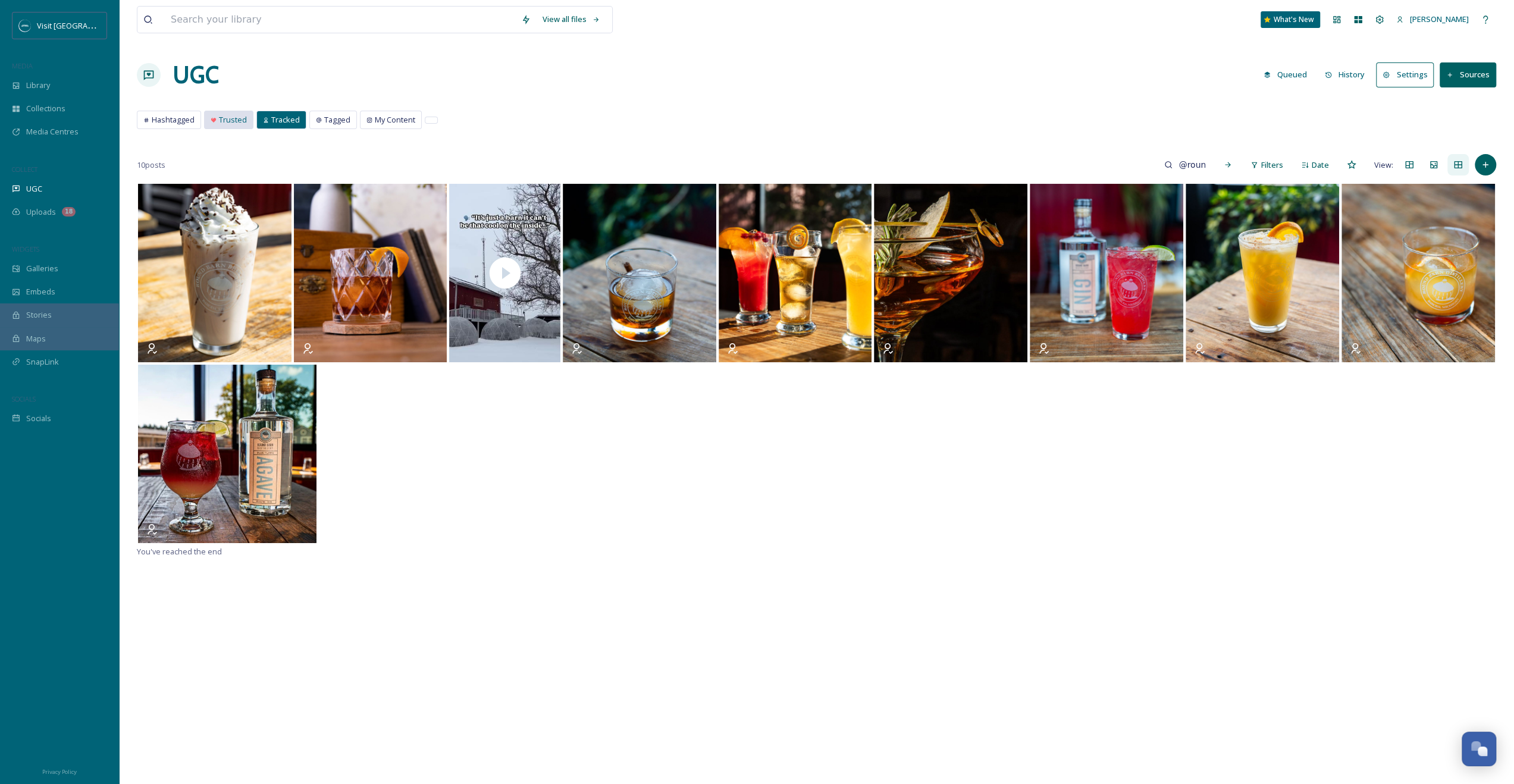
click at [219, 112] on div "Trusted" at bounding box center [228, 120] width 48 height 17
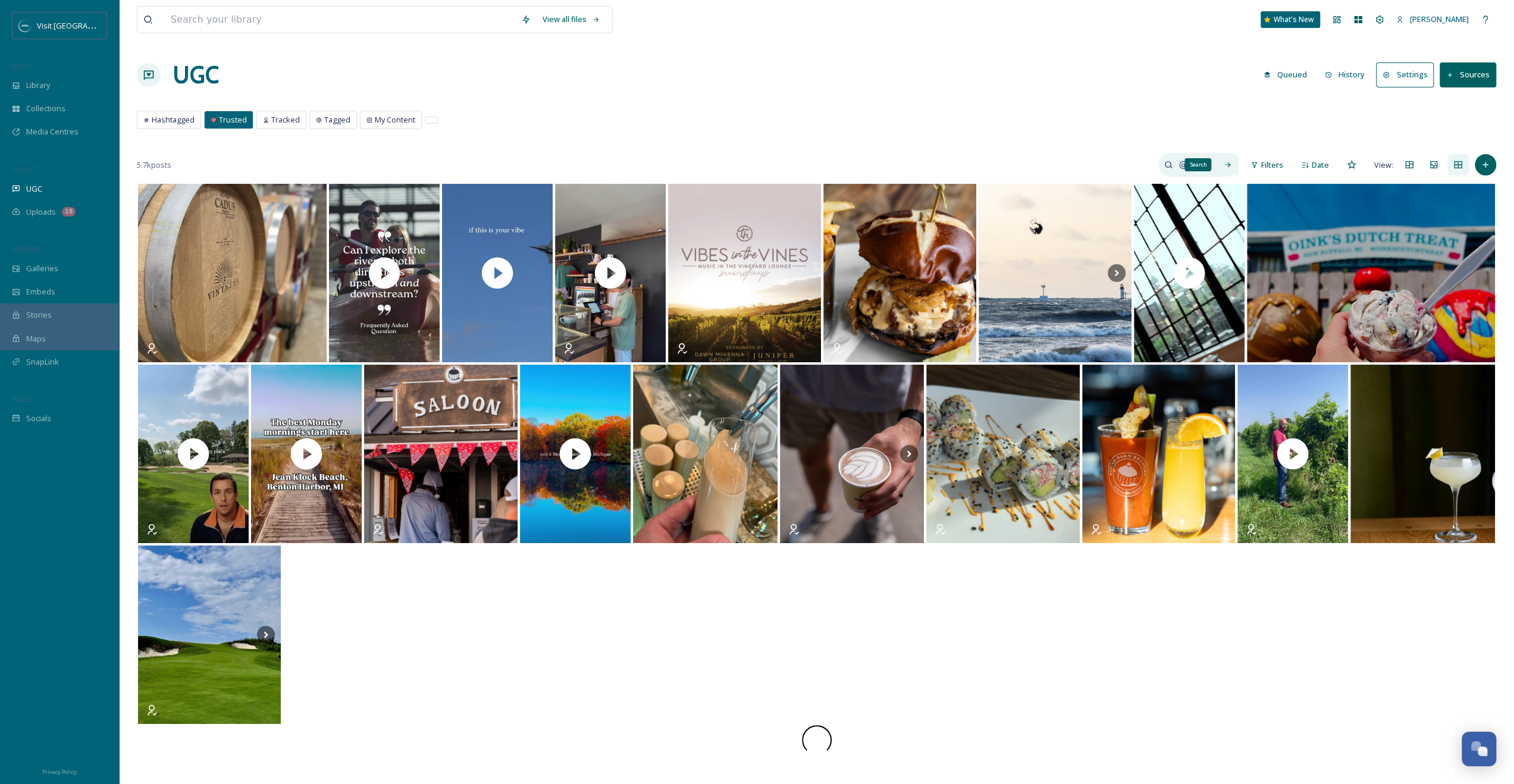
click at [858, 162] on div "Search" at bounding box center [1228, 164] width 21 height 21
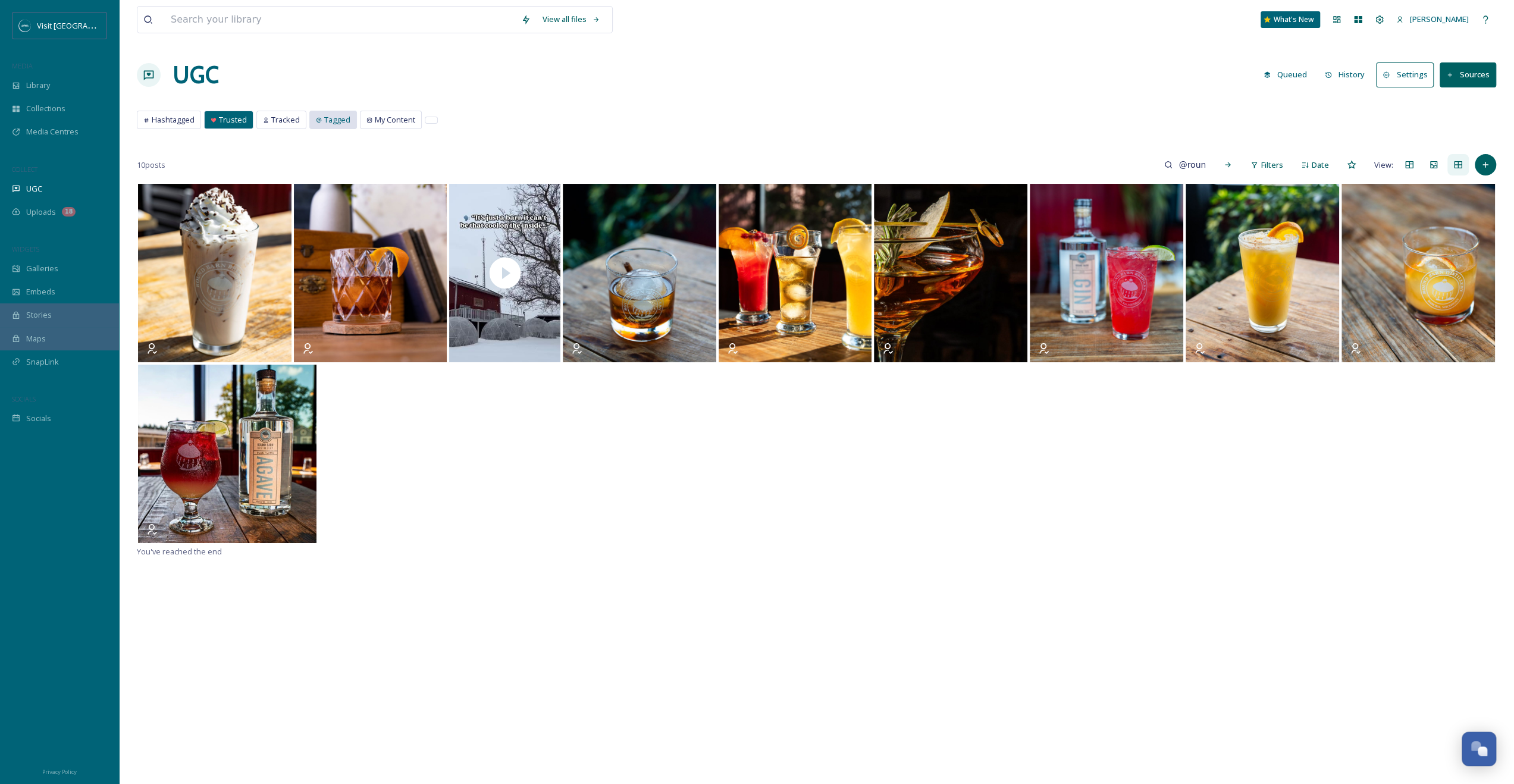
click at [346, 115] on span "Tagged" at bounding box center [337, 120] width 26 height 12
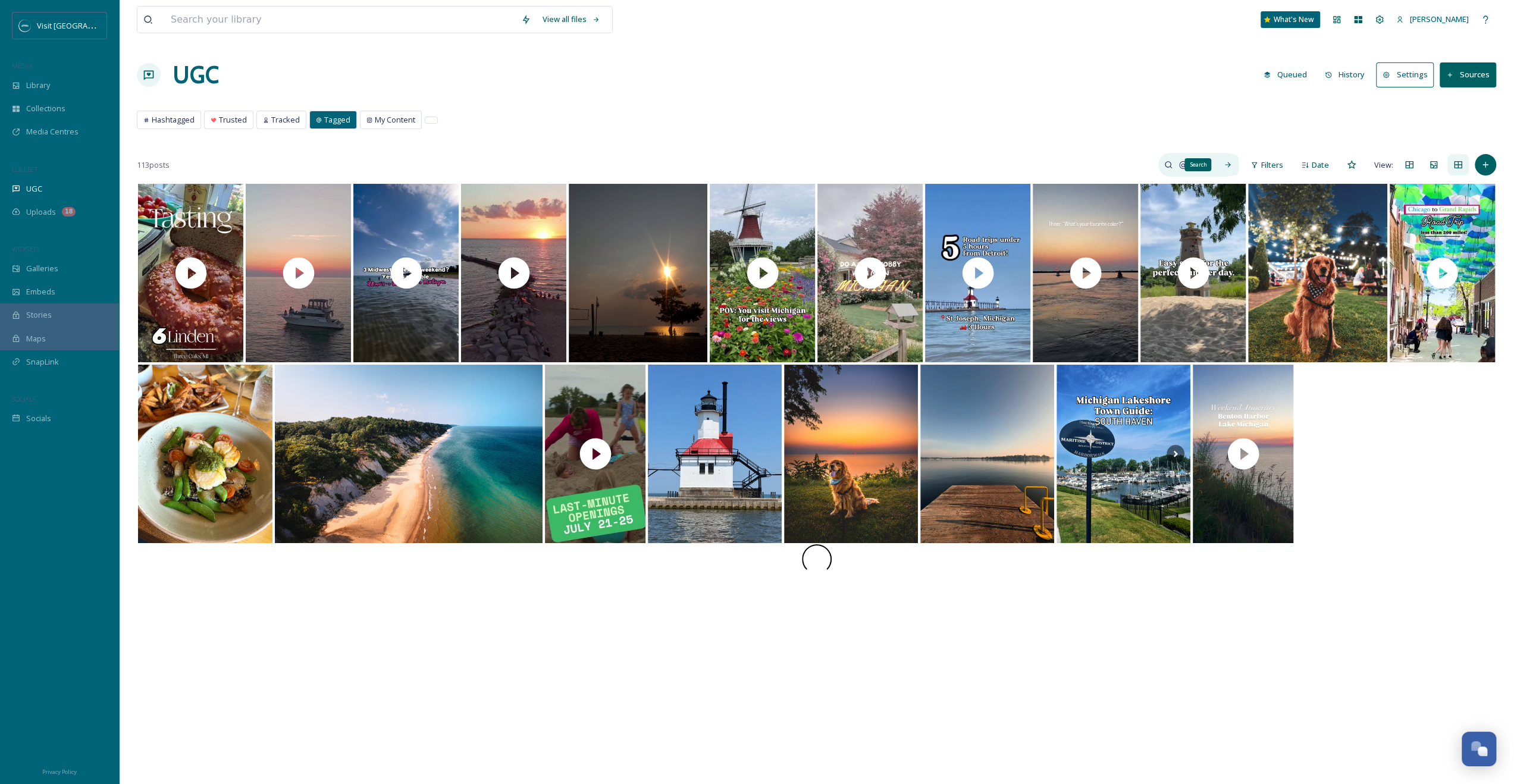
click at [858, 161] on icon at bounding box center [1228, 164] width 8 height 8
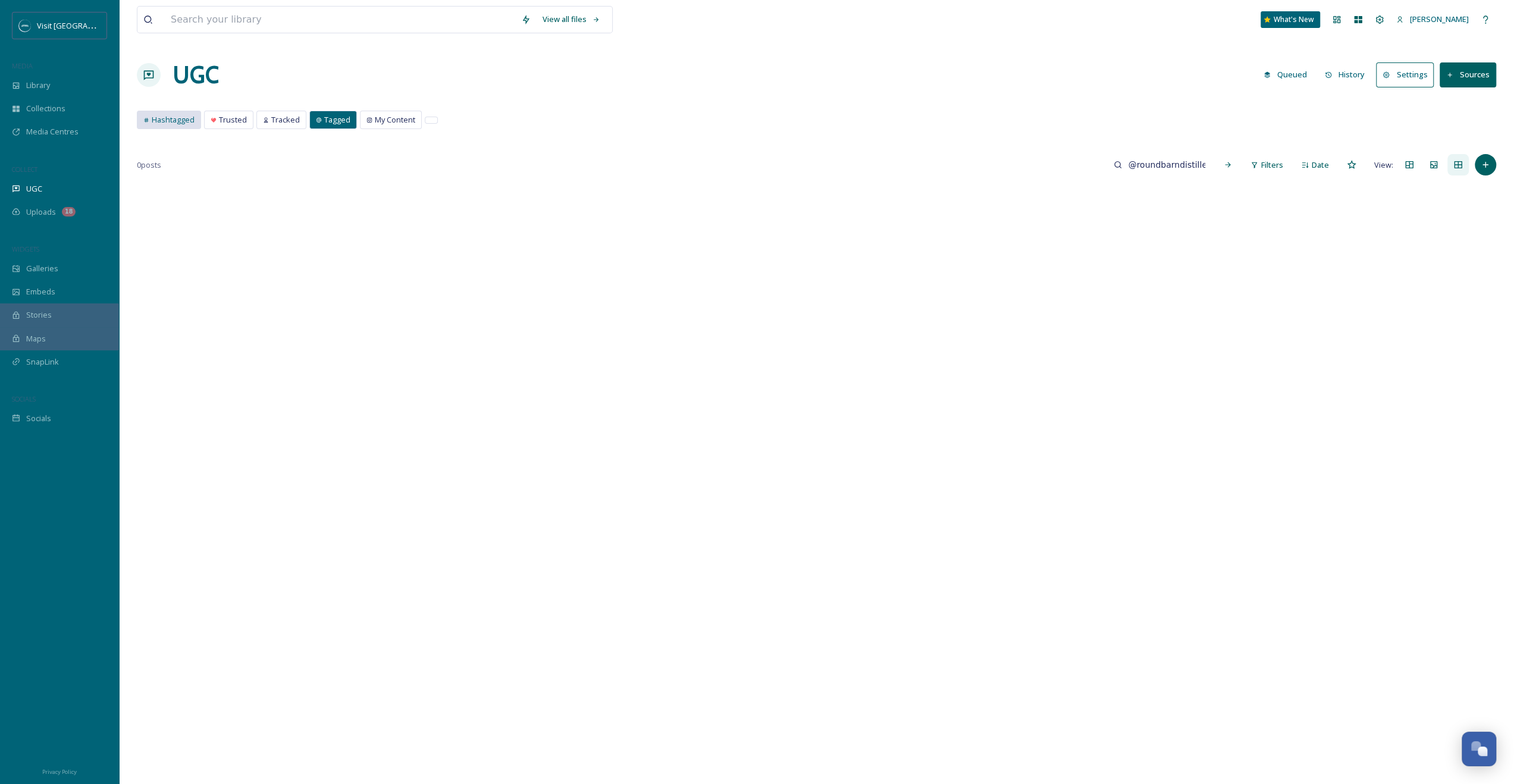
click at [152, 118] on span "Hashtagged" at bounding box center [173, 120] width 43 height 12
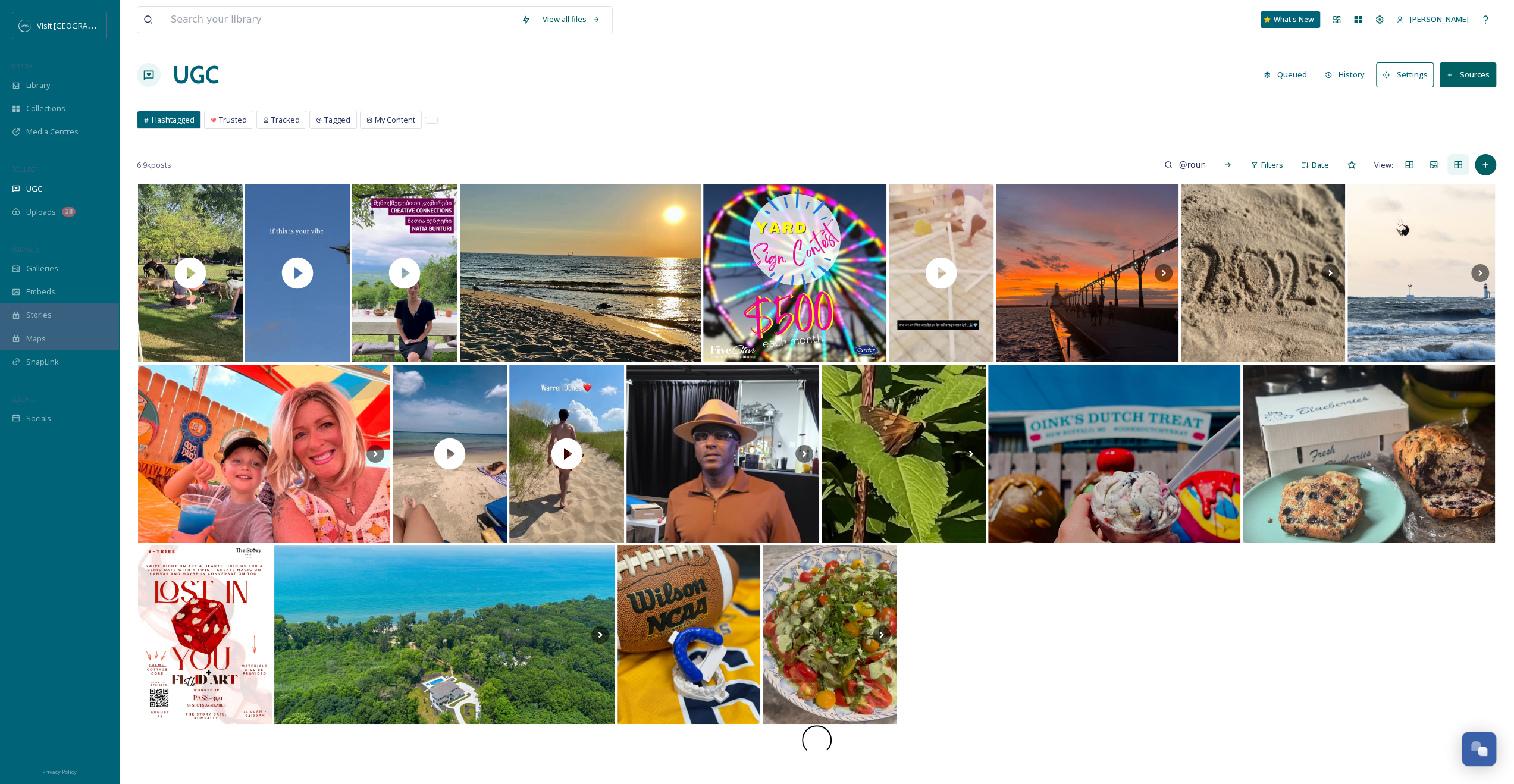
click at [858, 63] on button "Sources" at bounding box center [1468, 75] width 57 height 24
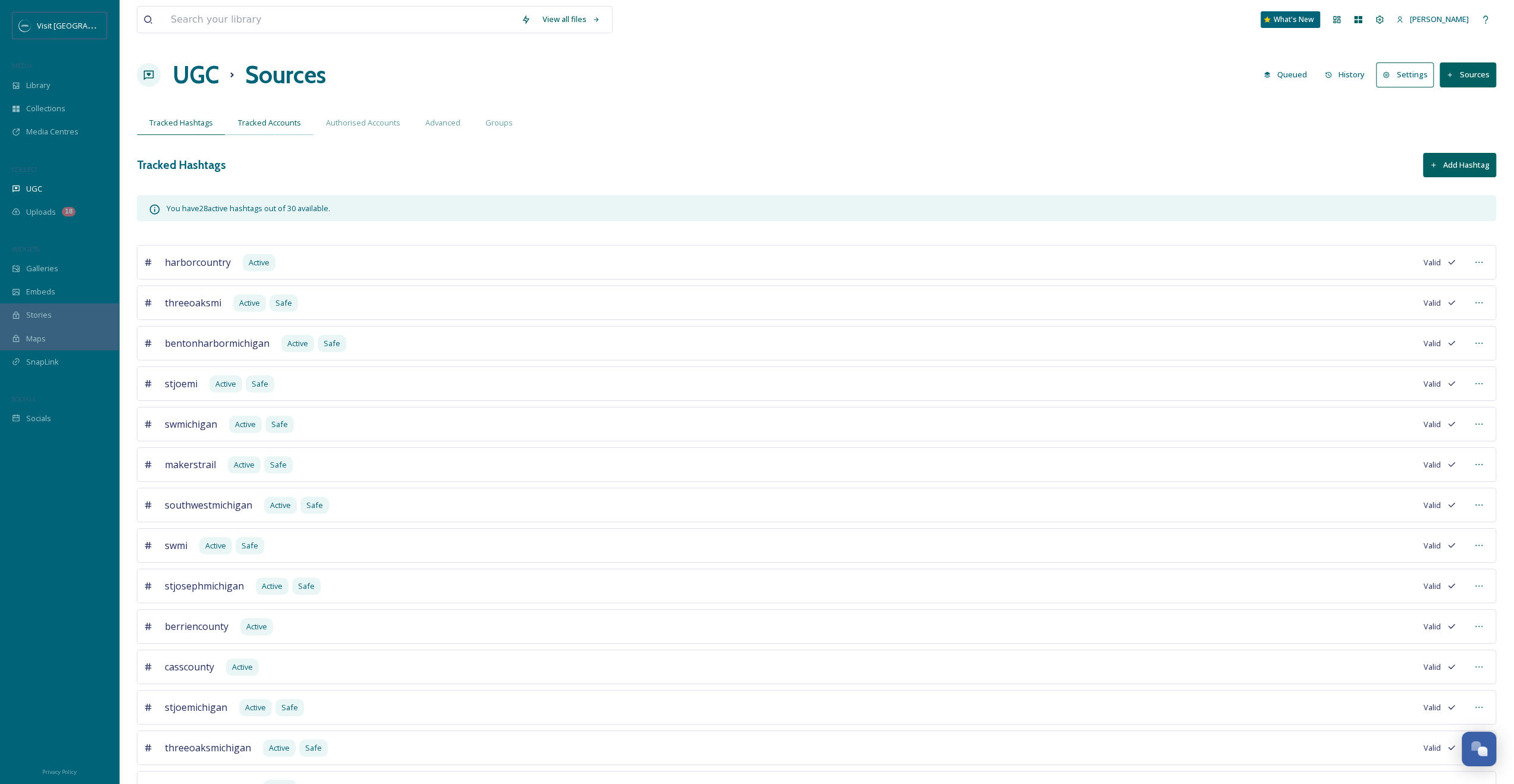
click at [297, 124] on span "Tracked Accounts" at bounding box center [270, 123] width 63 height 12
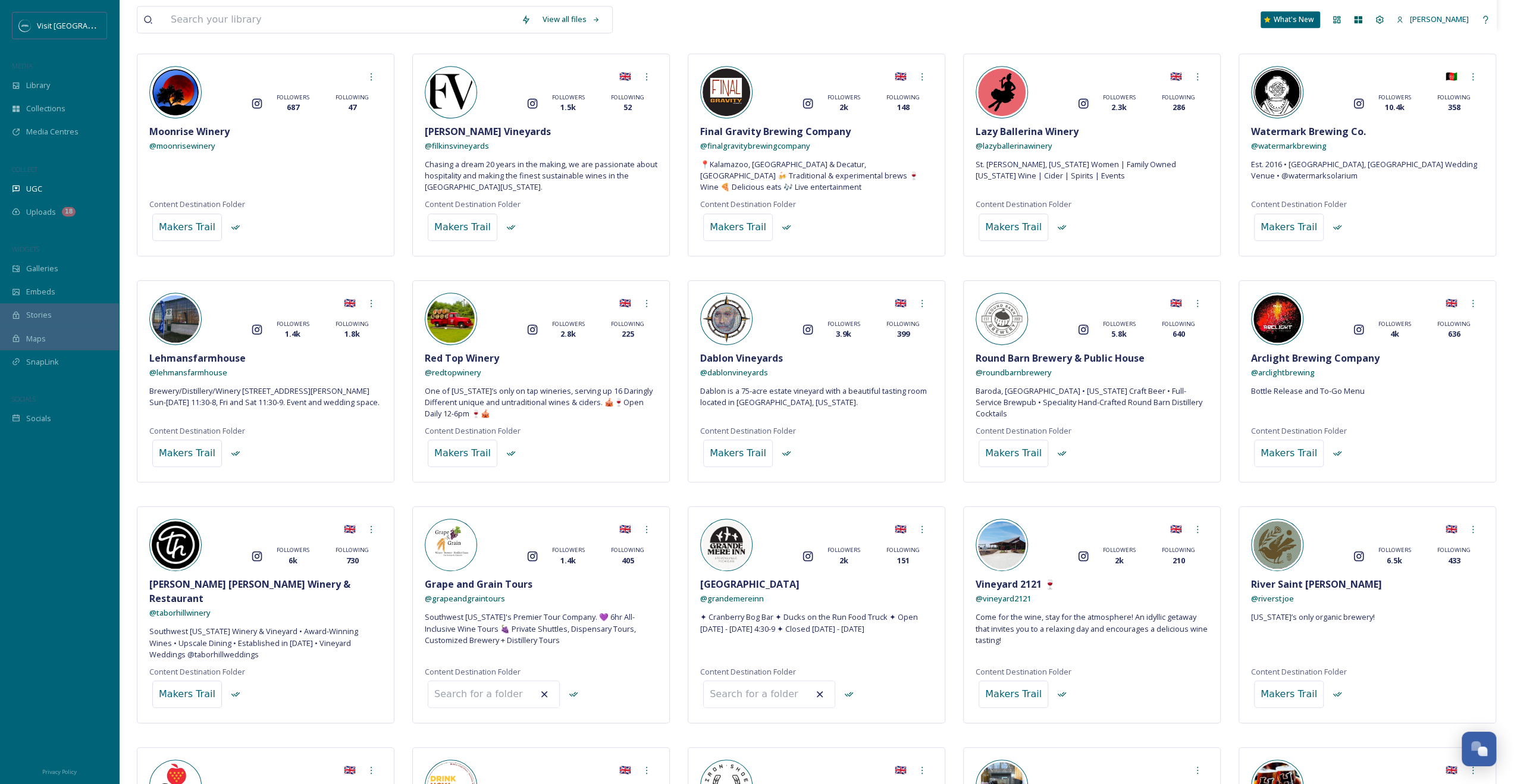
scroll to position [654, 0]
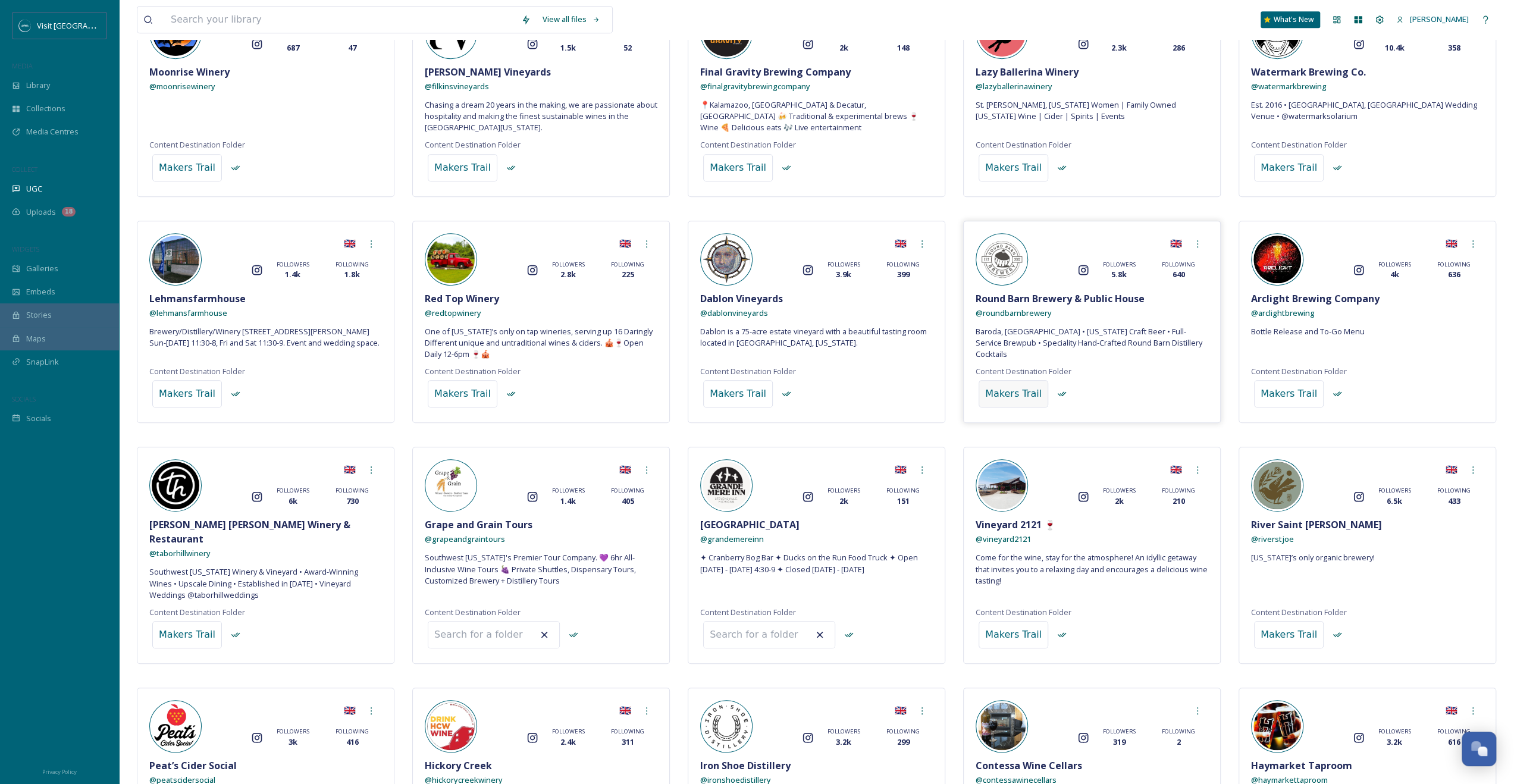
click at [858, 387] on div "Makers Trail" at bounding box center [1014, 394] width 57 height 14
click at [858, 326] on span "Baroda, MI • Michigan Craft Beer • Full-Service Brewpub • Speciality Hand-Craft…" at bounding box center [1092, 344] width 233 height 35
click at [858, 251] on img at bounding box center [1002, 259] width 48 height 48
click at [858, 310] on span "@ roundbarnbrewery" at bounding box center [1014, 313] width 76 height 11
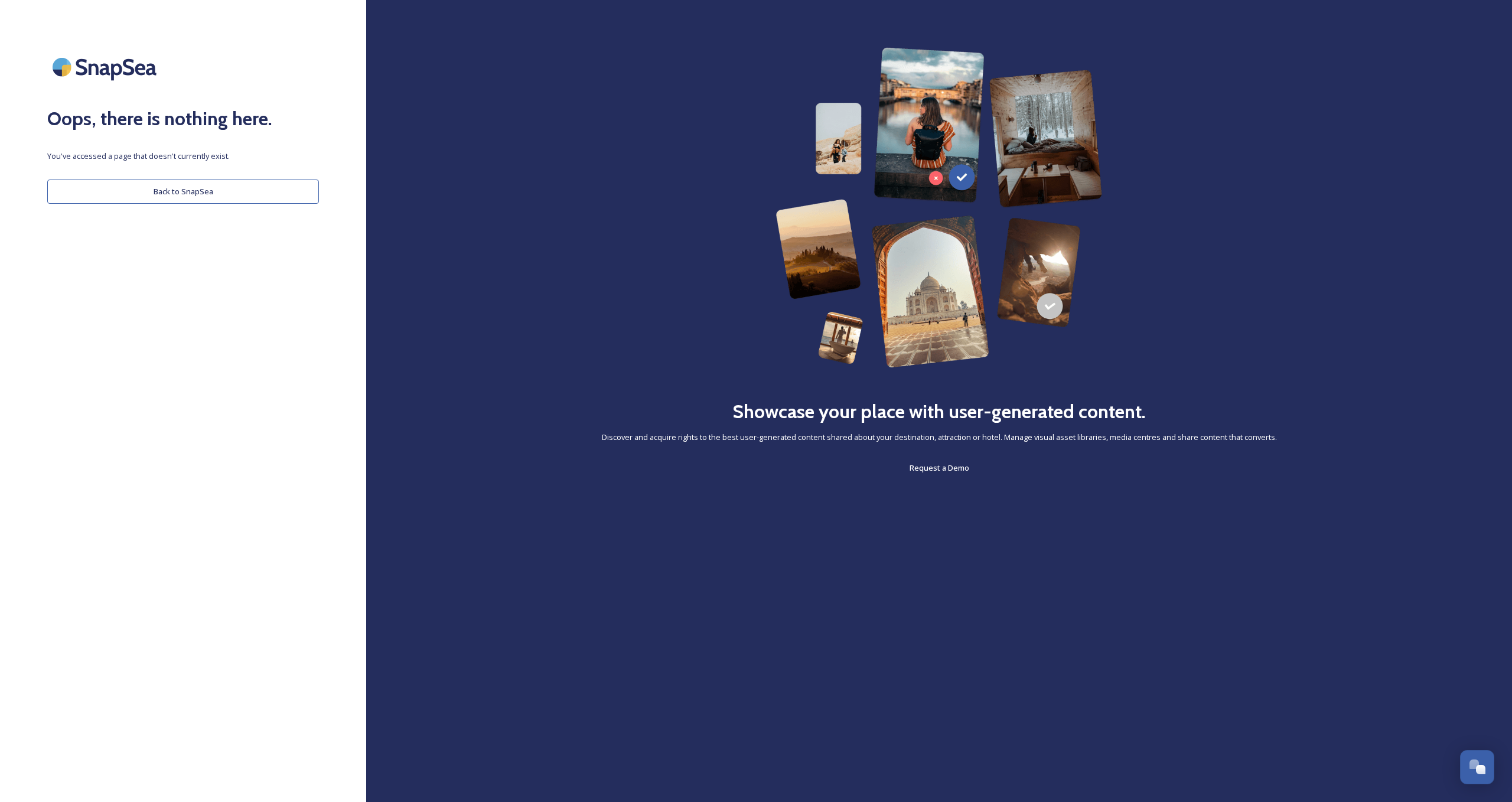
click at [178, 195] on button "Back to SnapSea" at bounding box center [183, 192] width 271 height 24
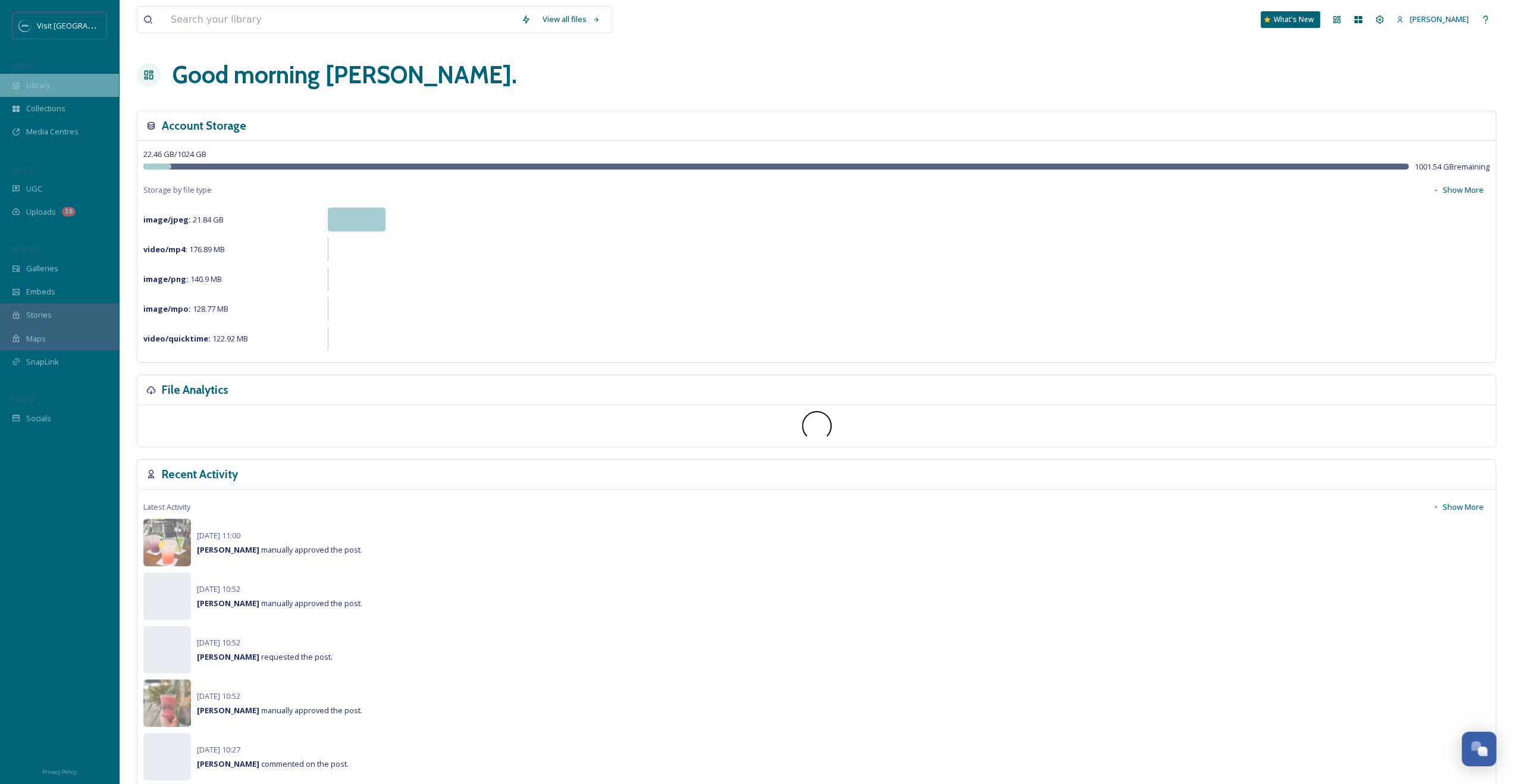
click at [63, 80] on div "Library" at bounding box center [59, 85] width 119 height 23
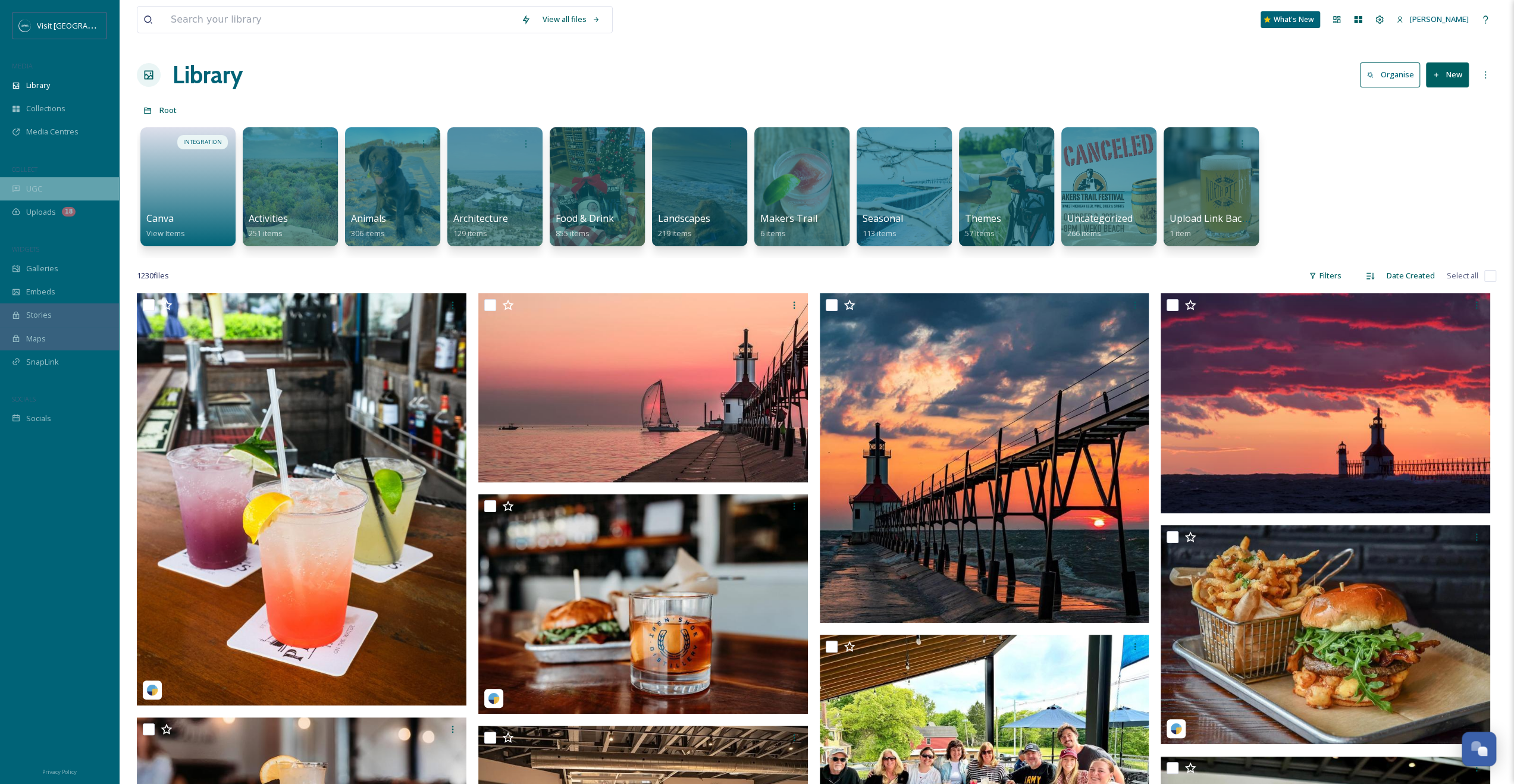
click at [19, 186] on icon at bounding box center [15, 189] width 7 height 6
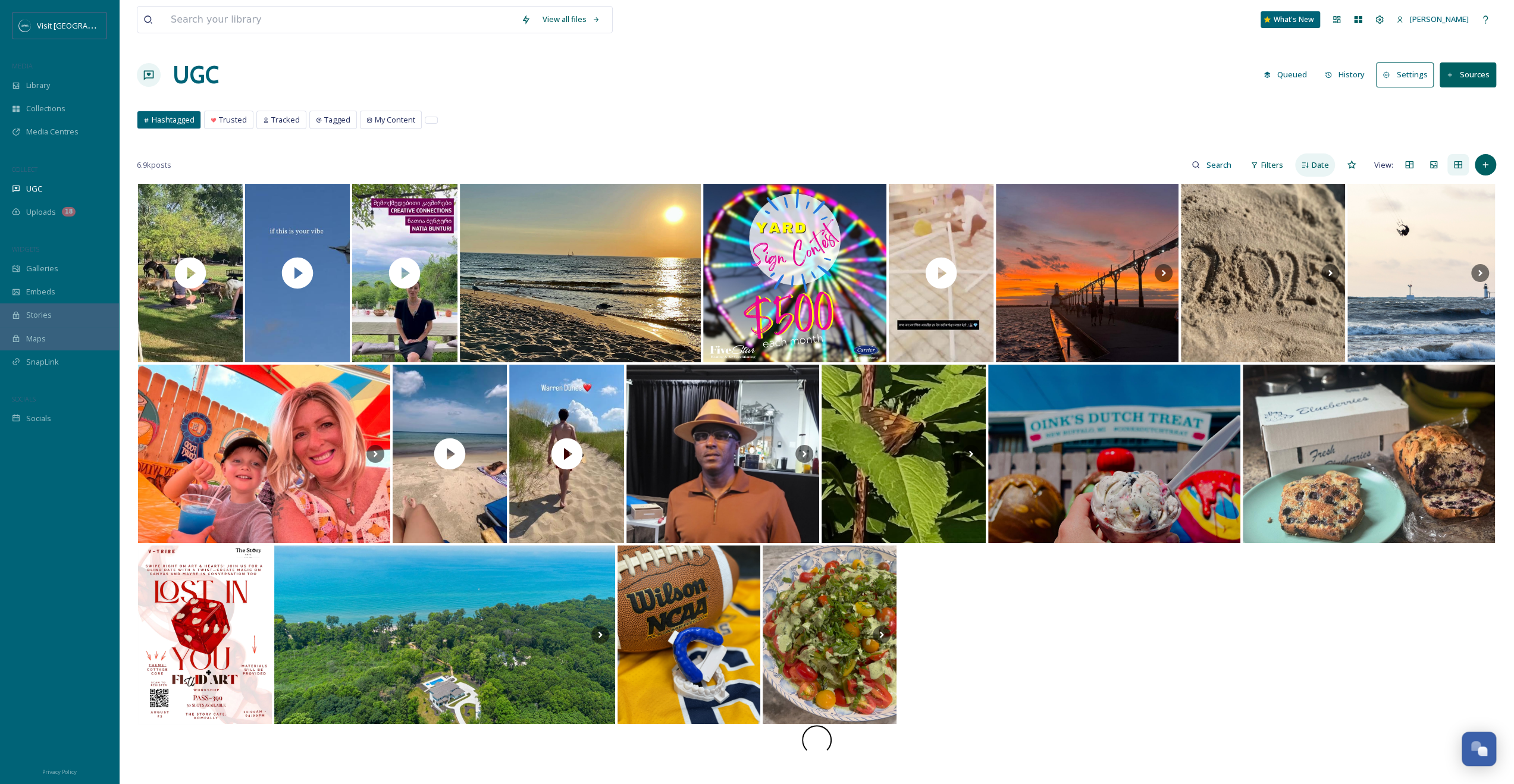
click at [1329, 161] on span "Date" at bounding box center [1321, 165] width 17 height 12
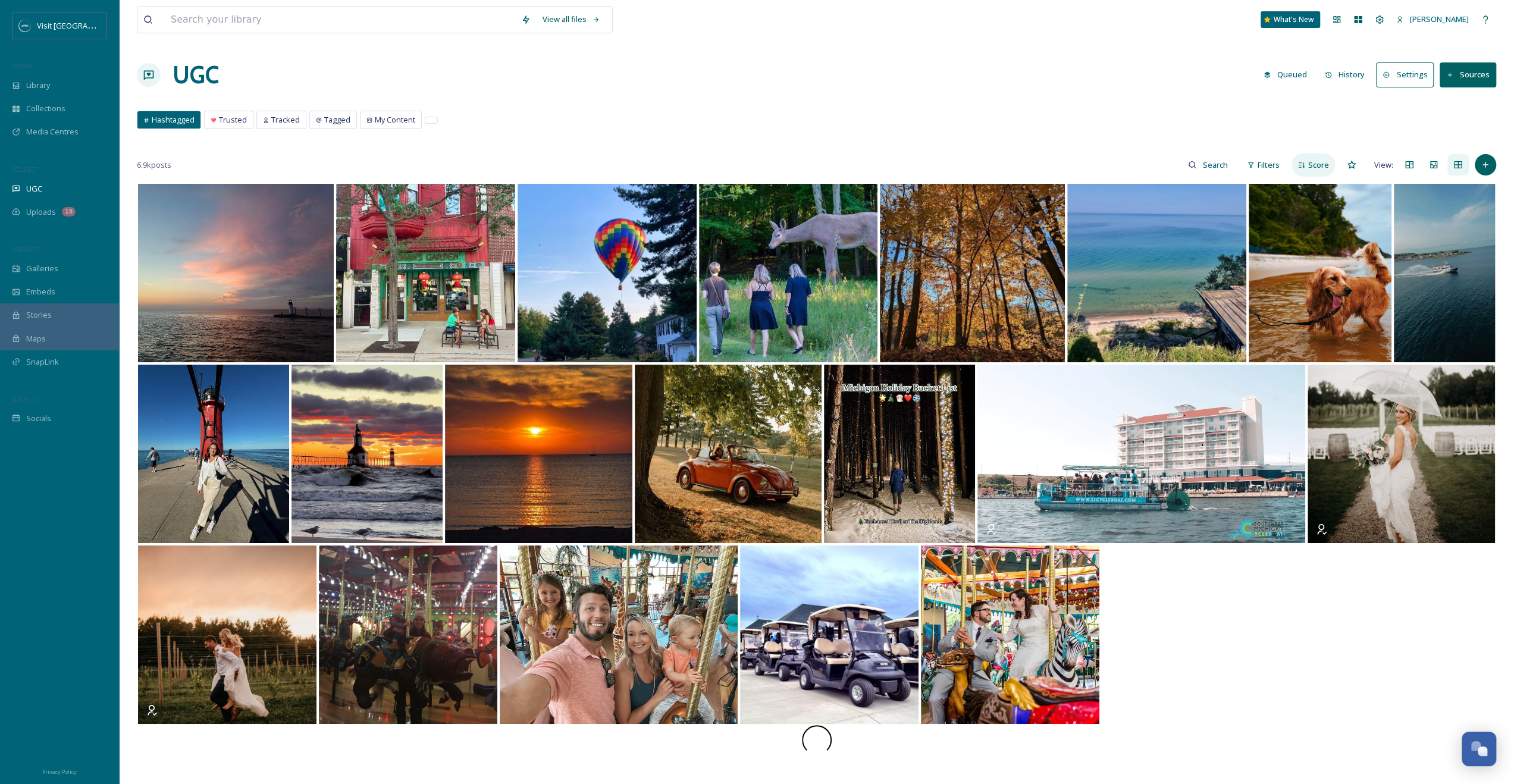
click at [1329, 161] on span "Score" at bounding box center [1319, 165] width 21 height 12
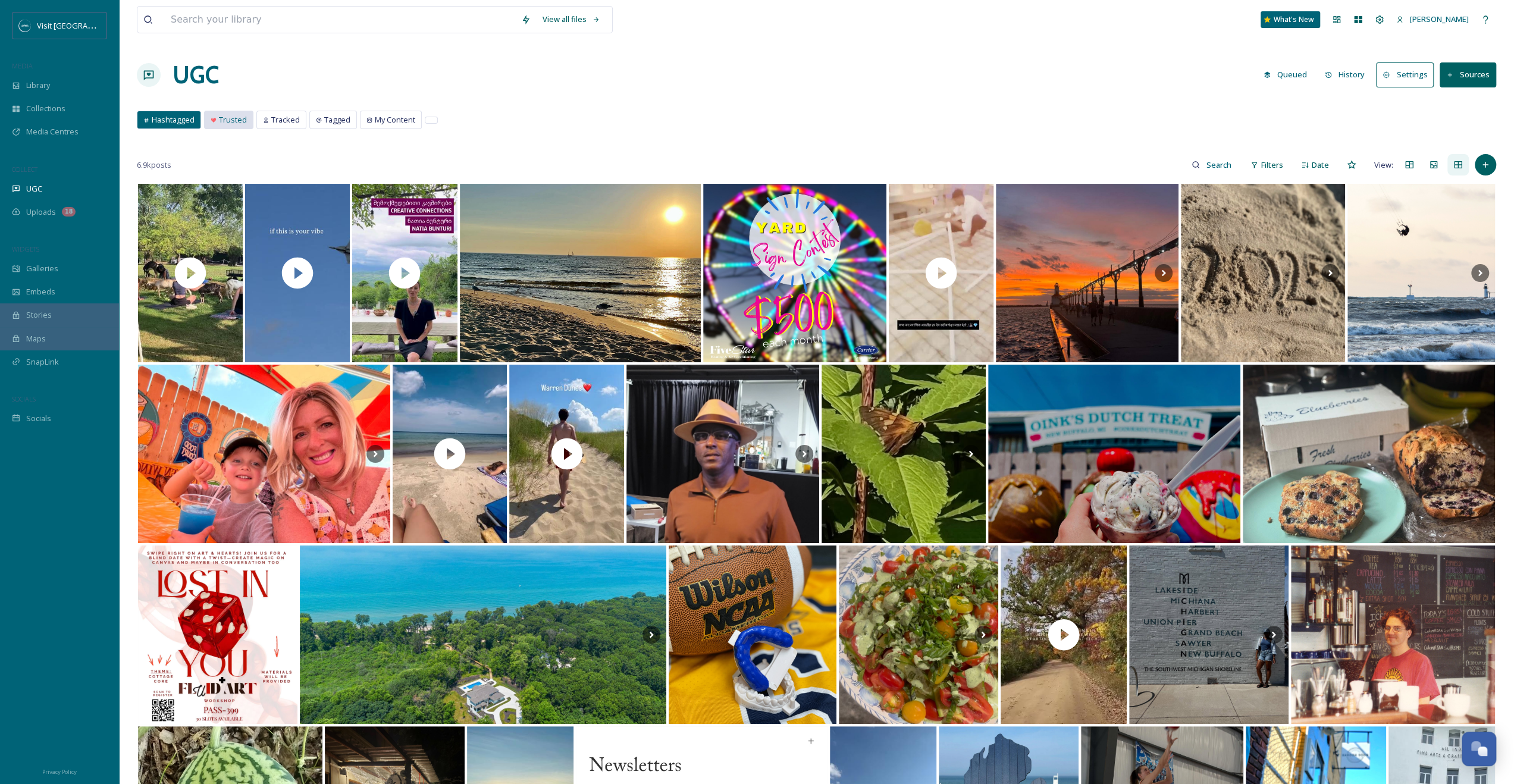
click at [237, 120] on span "Trusted" at bounding box center [233, 120] width 28 height 12
click at [259, 120] on div "Tracked" at bounding box center [282, 120] width 49 height 17
click at [283, 121] on span "Tracked" at bounding box center [286, 120] width 28 height 12
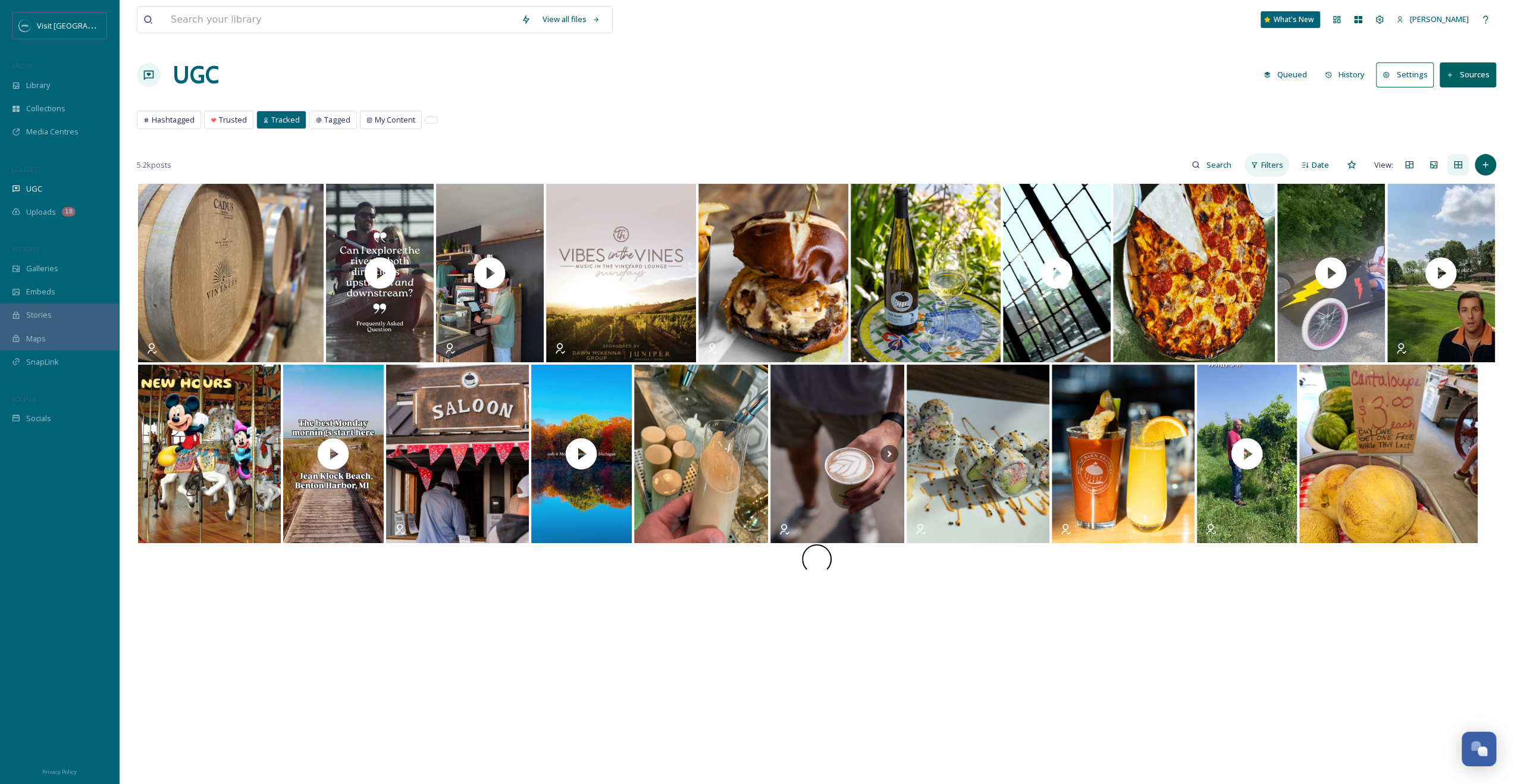
click at [1268, 161] on span "Filters" at bounding box center [1272, 165] width 22 height 12
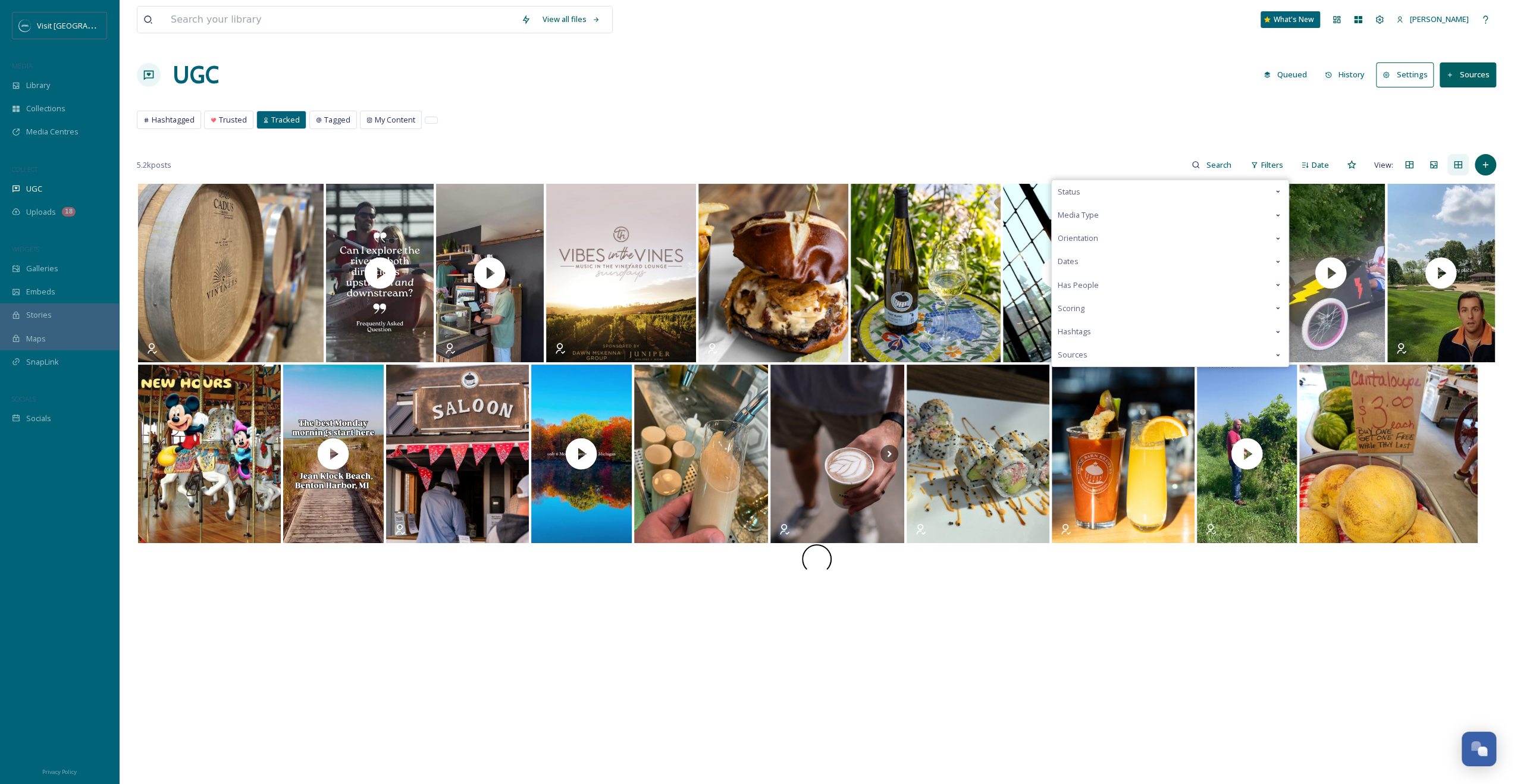
click at [1237, 255] on div "Dates" at bounding box center [1170, 262] width 237 height 23
click at [1237, 255] on div "Dates" at bounding box center [1170, 262] width 237 height 23
click at [1283, 352] on icon at bounding box center [1278, 355] width 10 height 10
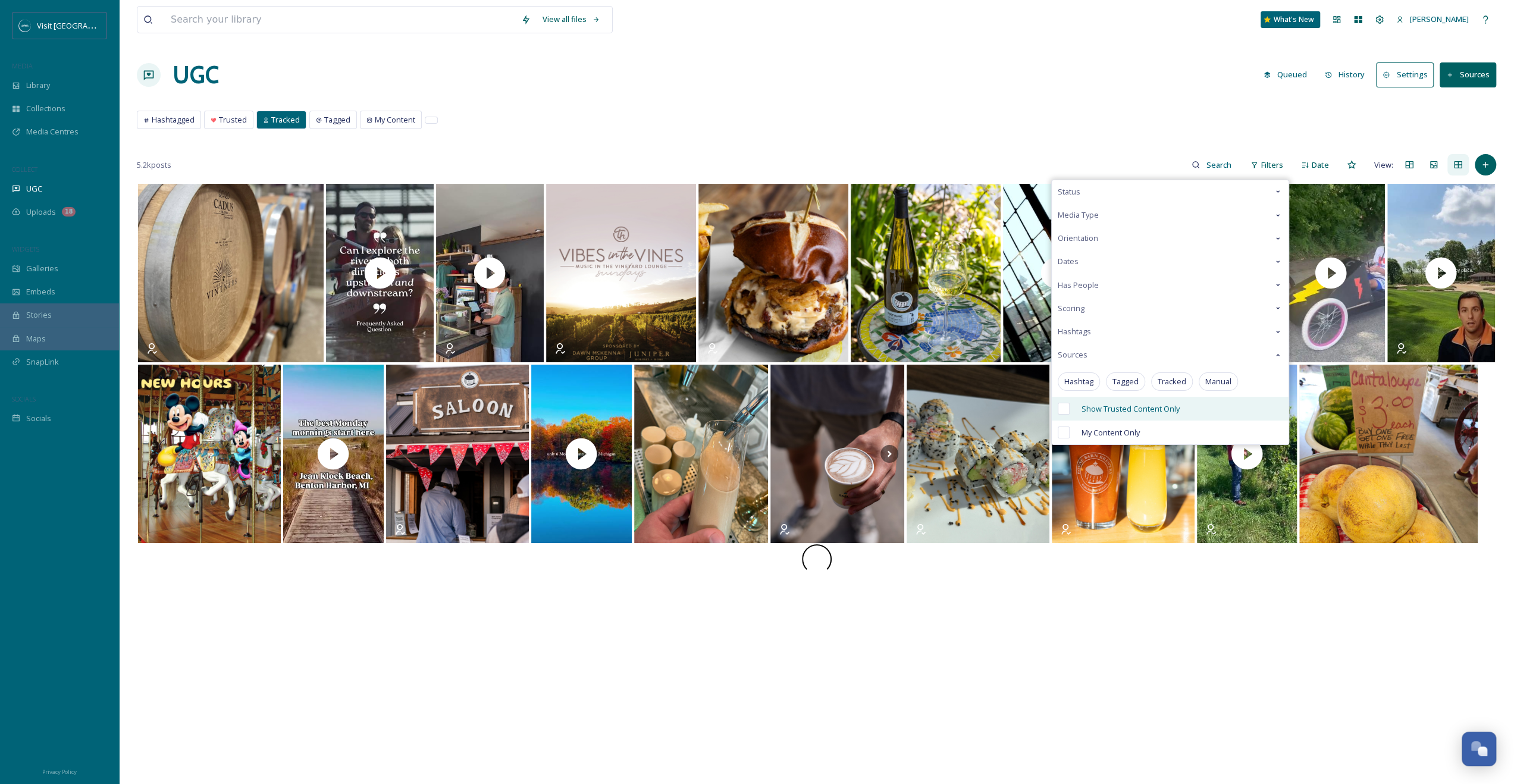
click at [1149, 397] on div "Show Trusted Content Only" at bounding box center [1170, 408] width 237 height 24
checkbox input "true"
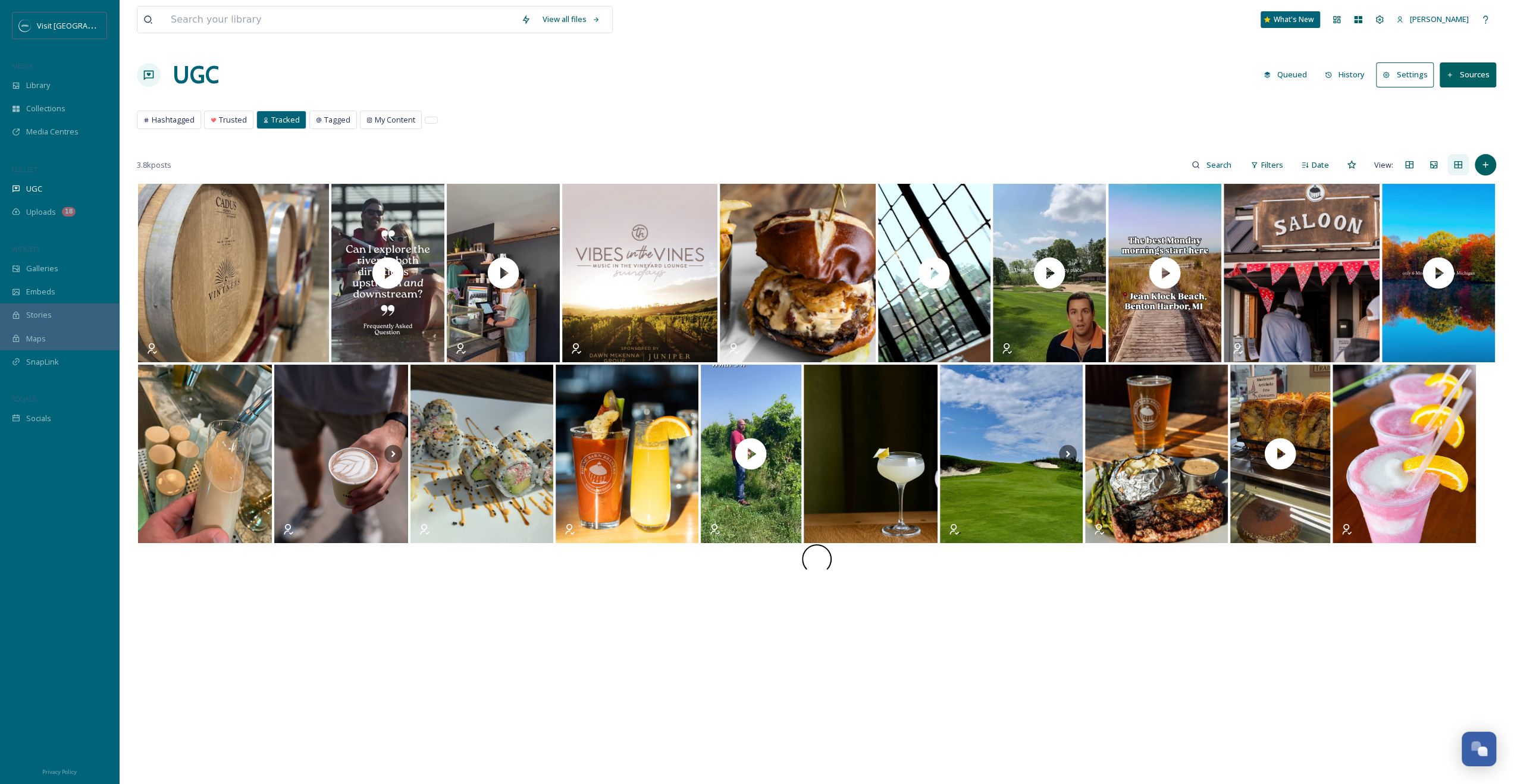
click at [1011, 98] on div "View all files What's New Morgan Poole UGC Queued History Settings Sources Hash…" at bounding box center [817, 483] width 1395 height 966
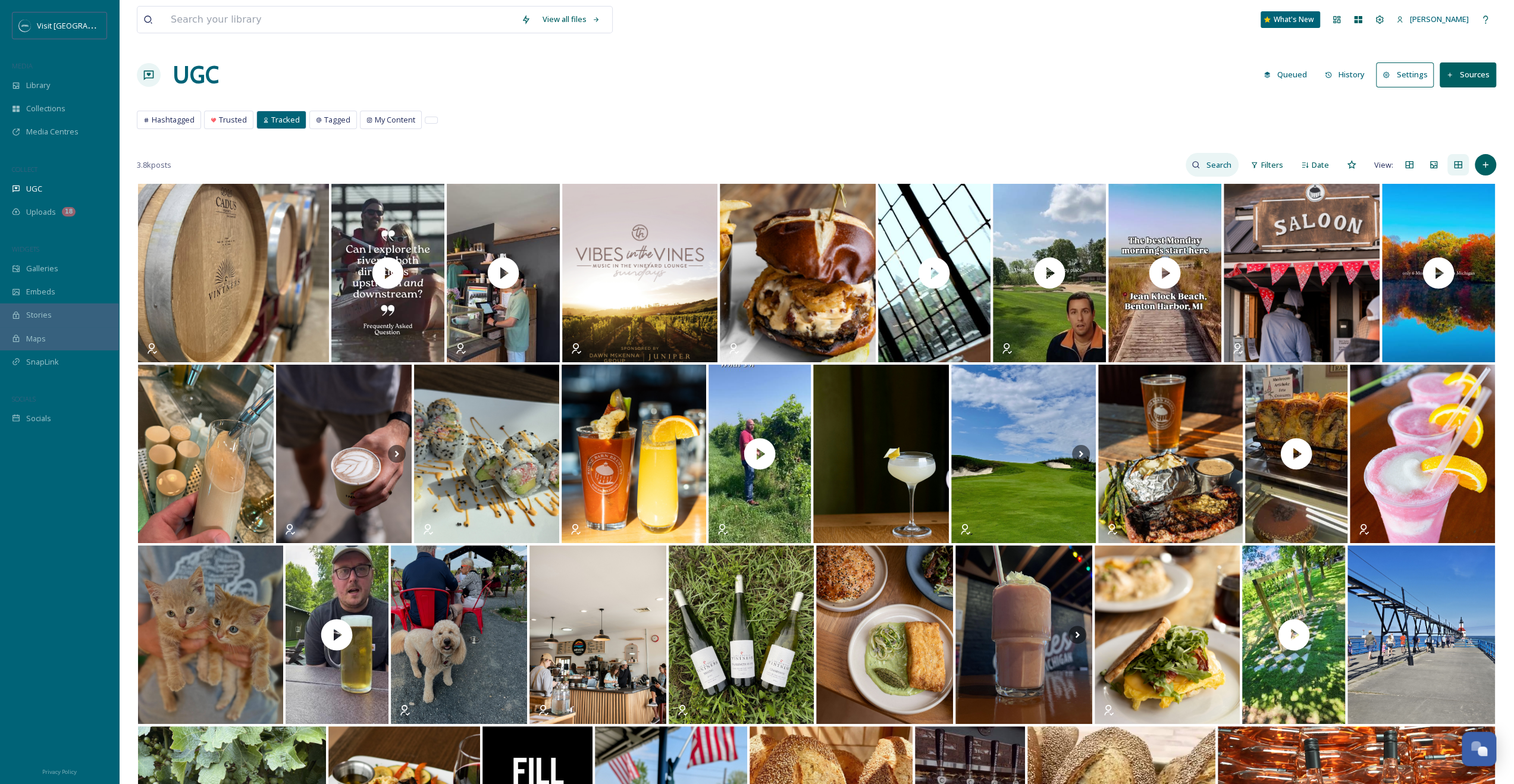
click at [1229, 153] on input at bounding box center [1219, 164] width 39 height 24
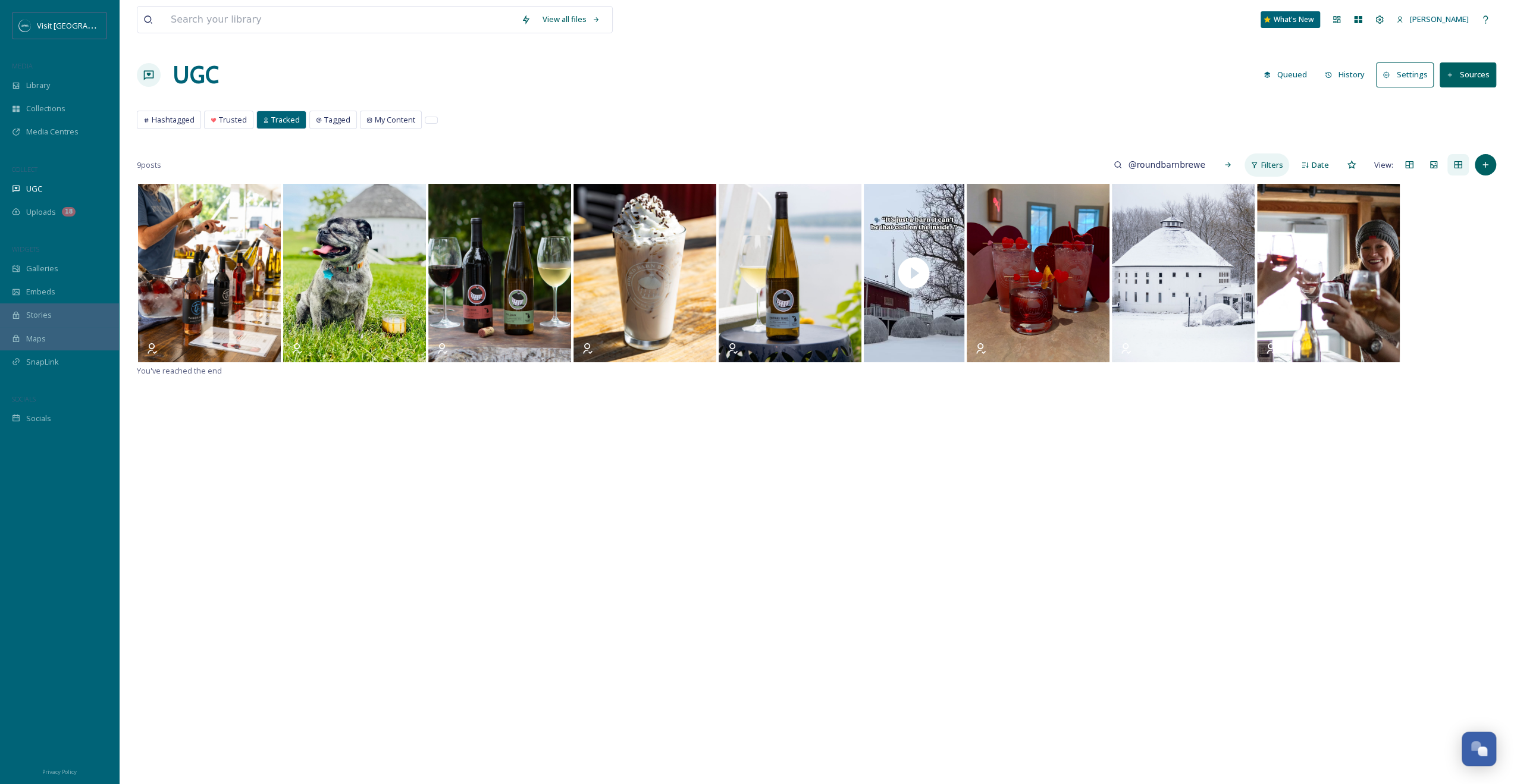
type input "@roundbarnbrewery"
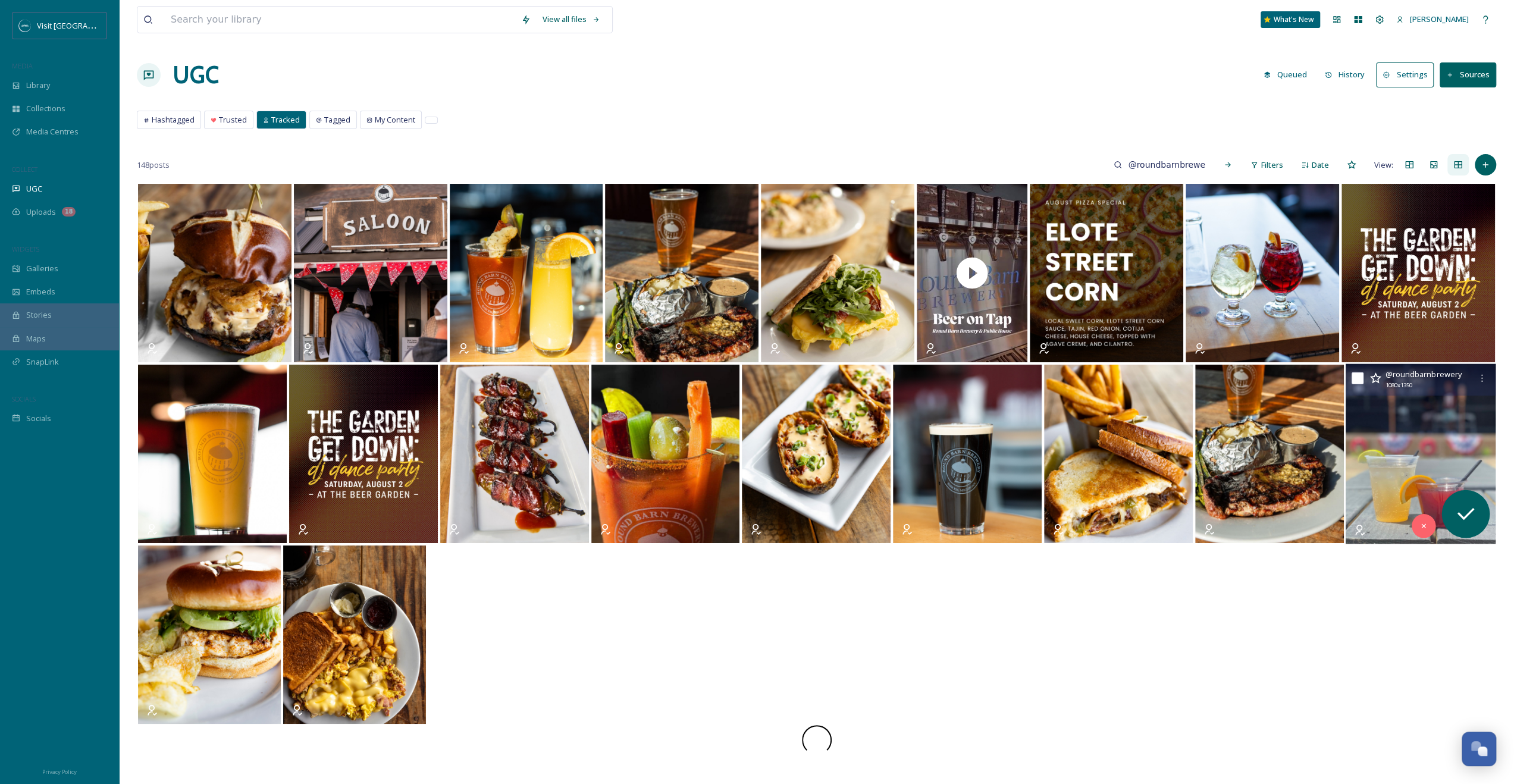
click at [1449, 444] on img at bounding box center [1421, 455] width 150 height 181
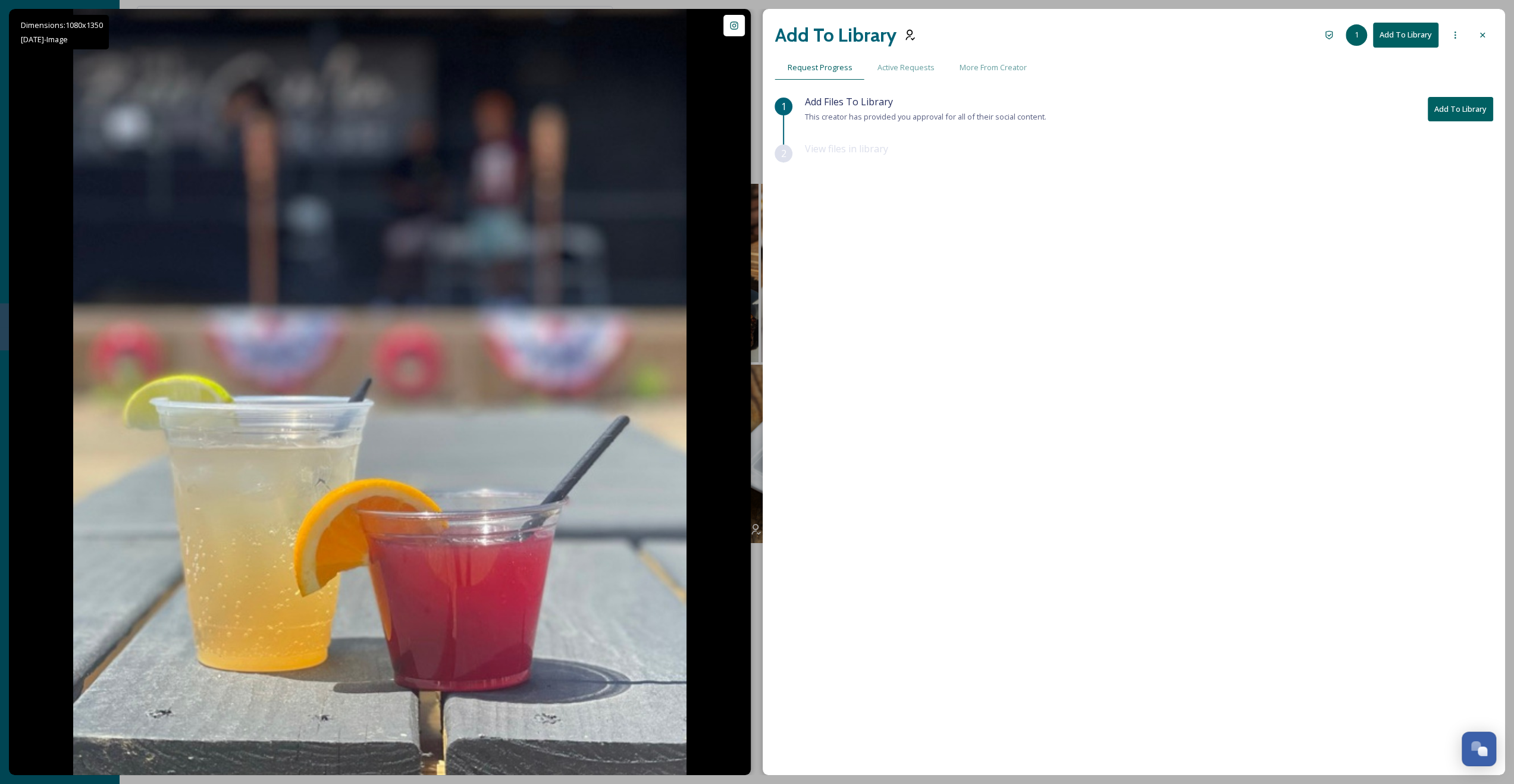
drag, startPoint x: 1486, startPoint y: 38, endPoint x: 1444, endPoint y: 37, distance: 42.0
click at [1485, 38] on icon at bounding box center [1482, 35] width 10 height 10
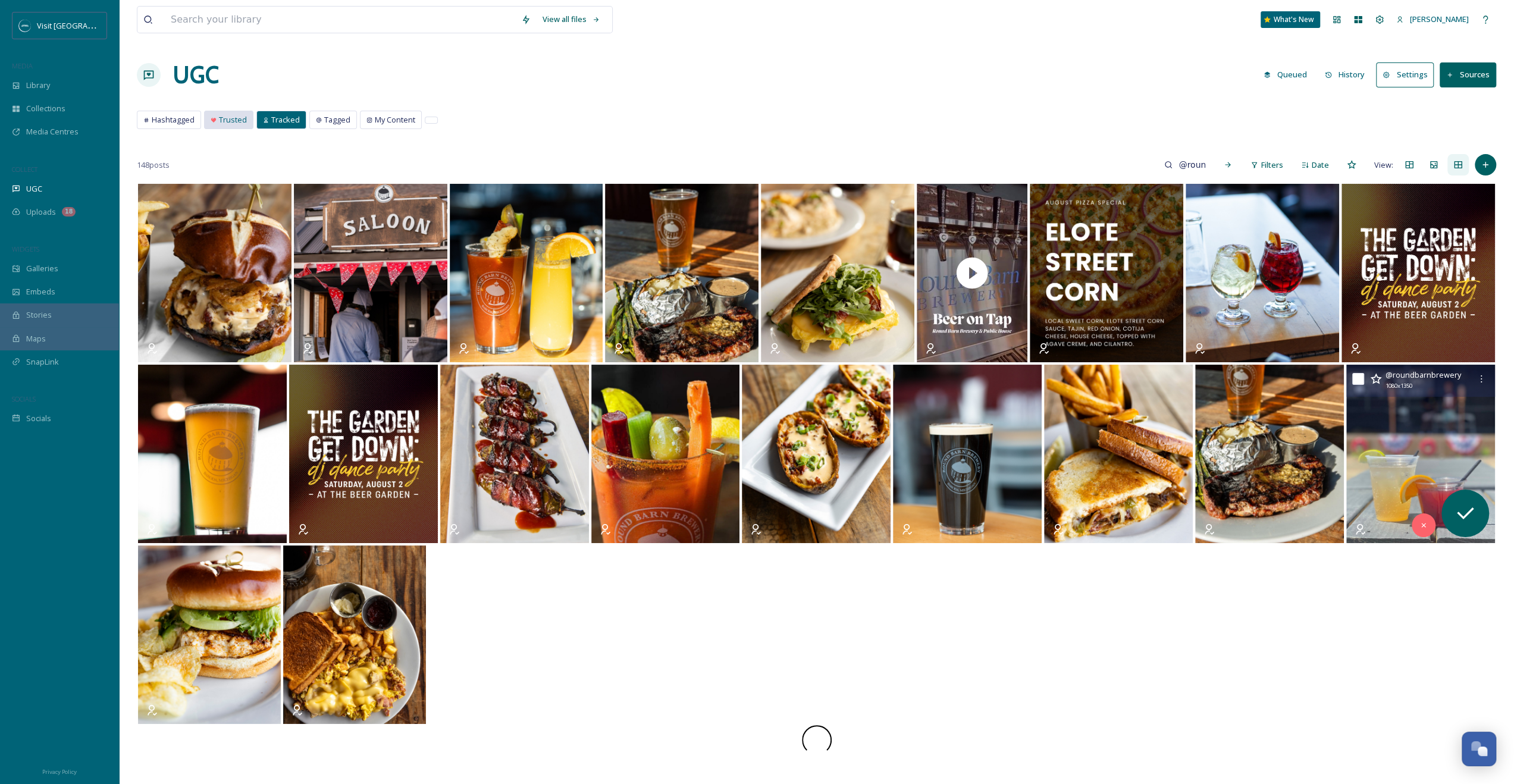
click at [211, 124] on div "Trusted" at bounding box center [228, 120] width 48 height 17
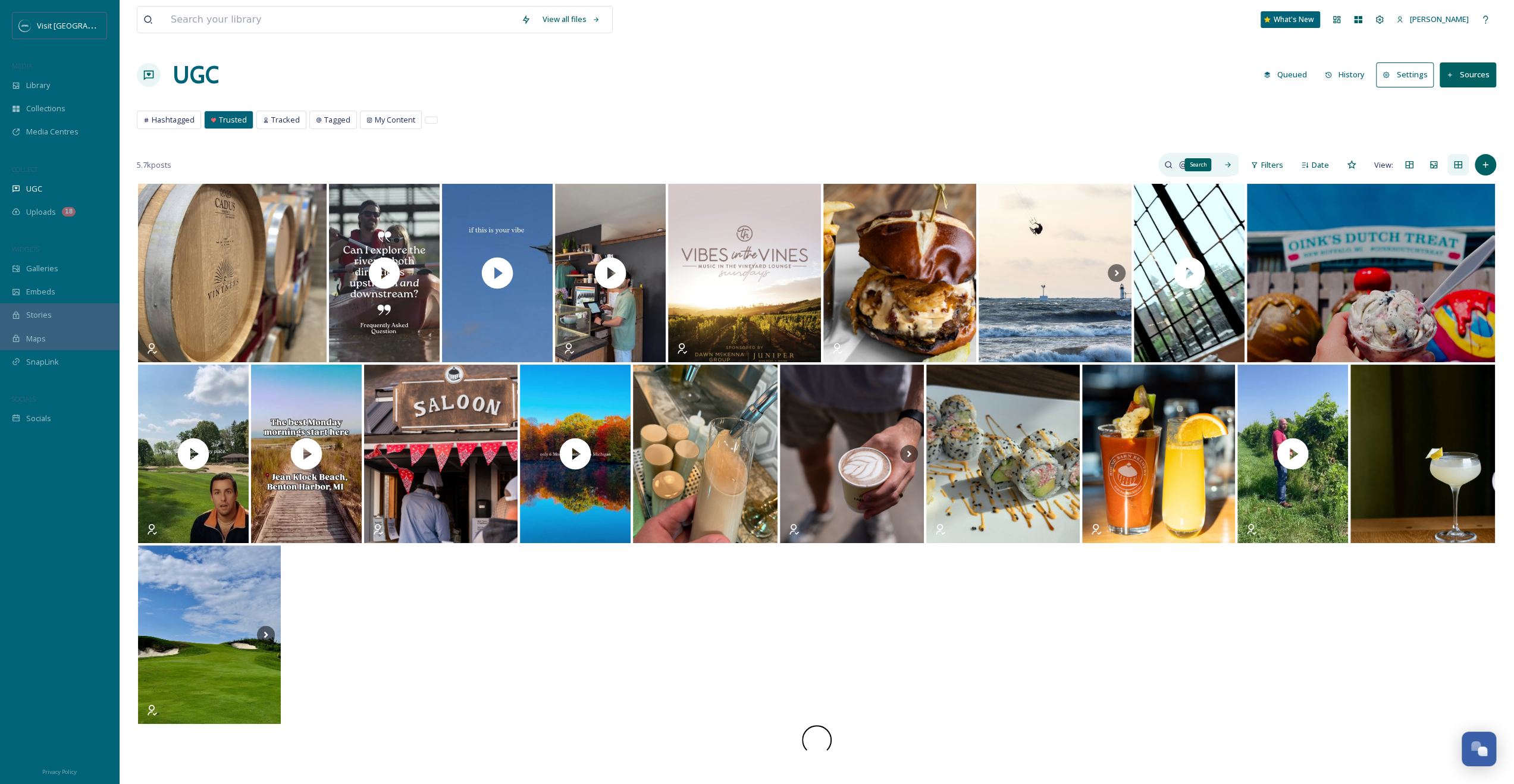
click at [1237, 162] on div "Search" at bounding box center [1228, 164] width 21 height 21
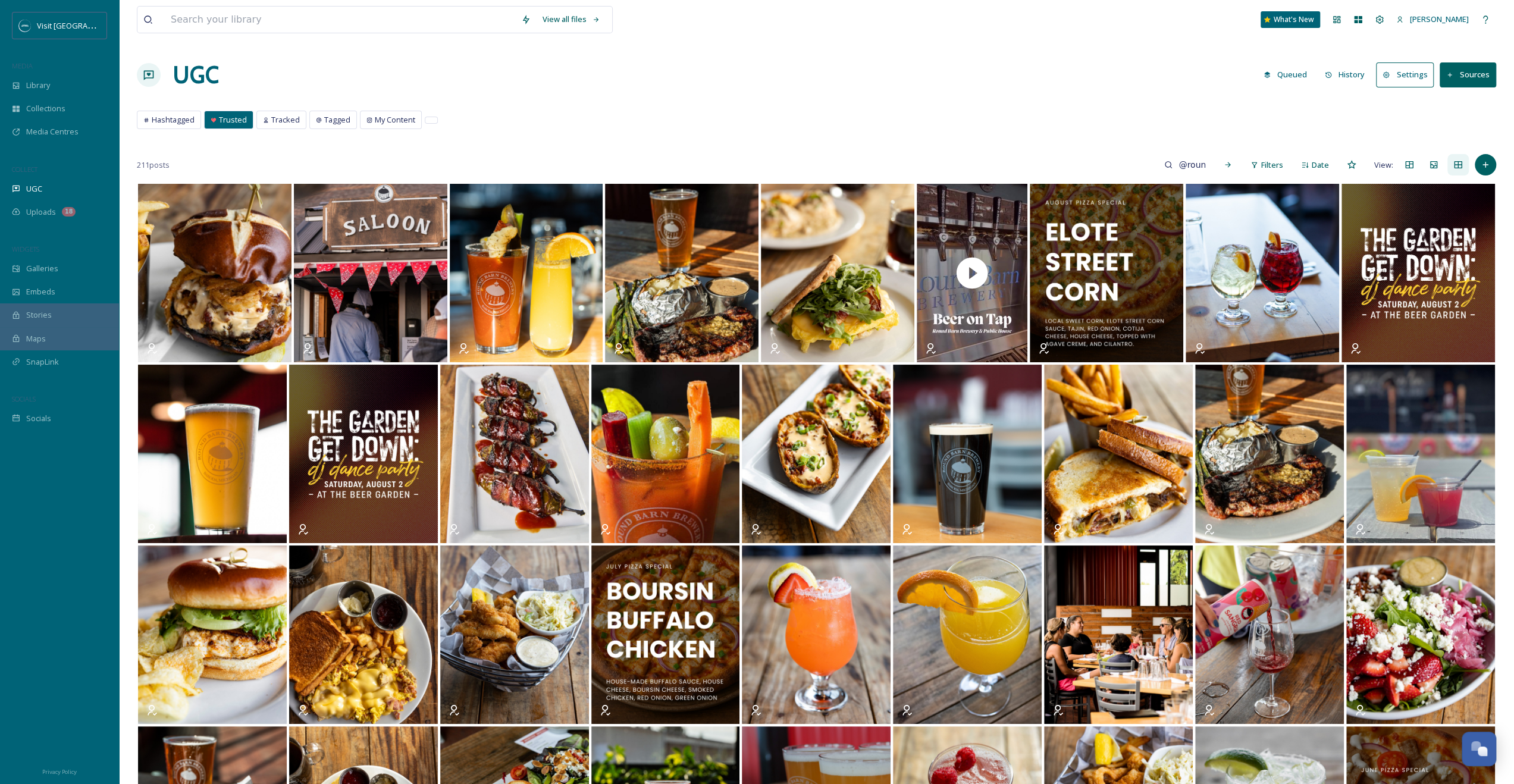
click at [1453, 69] on button "Sources" at bounding box center [1468, 75] width 57 height 24
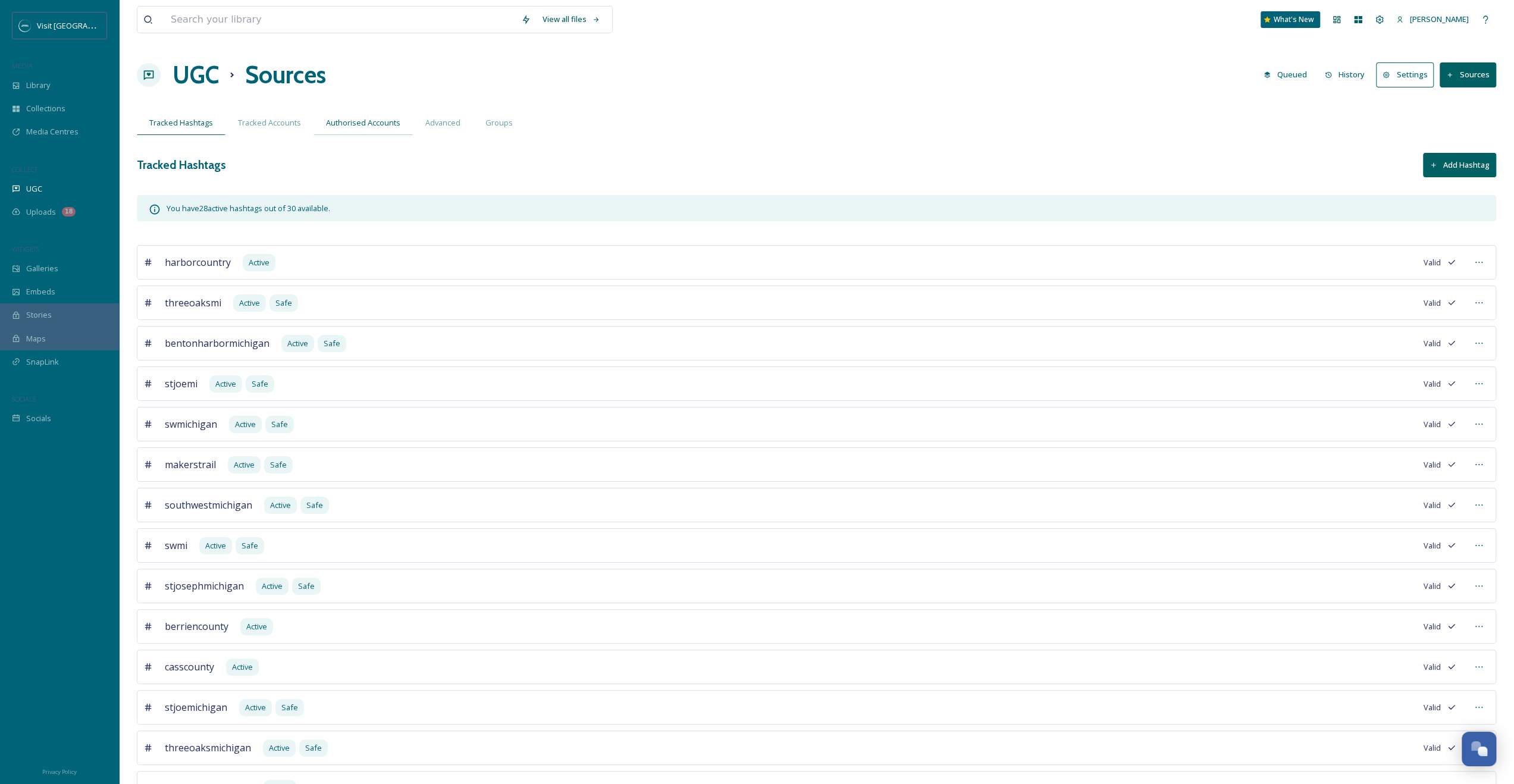
click at [326, 121] on span "Authorised Accounts" at bounding box center [363, 123] width 74 height 12
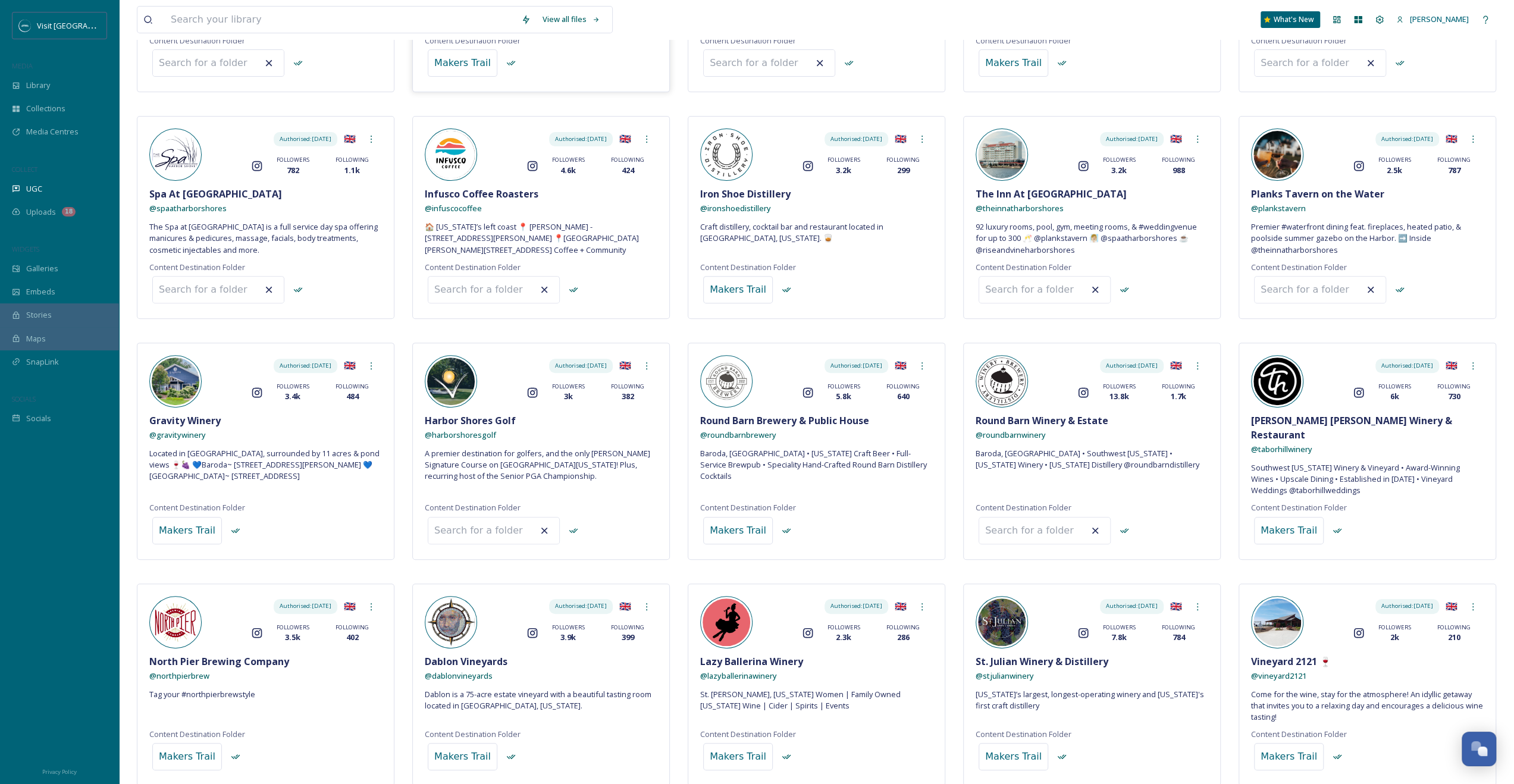
scroll to position [357, 0]
